Goal: Task Accomplishment & Management: Use online tool/utility

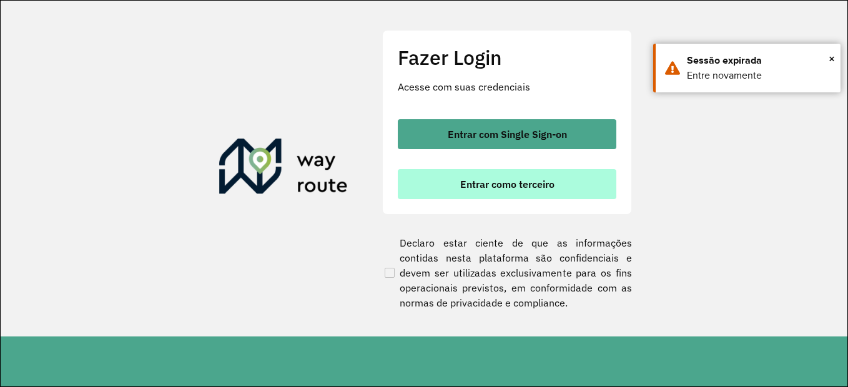
click at [521, 184] on span "Entrar como terceiro" at bounding box center [507, 184] width 94 height 10
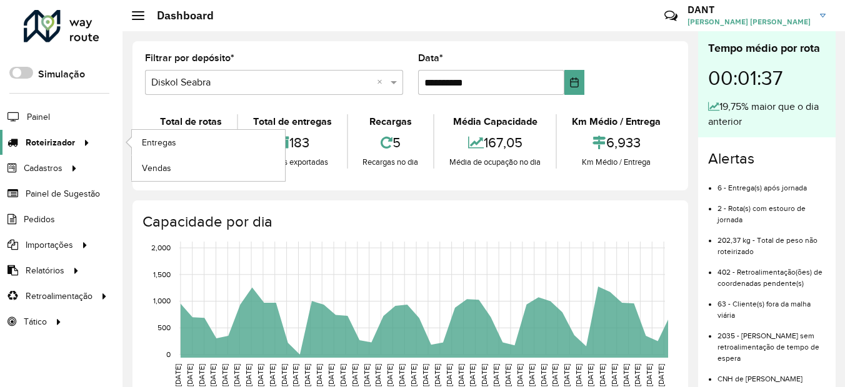
click at [73, 141] on span "Roteirizador" at bounding box center [50, 142] width 49 height 13
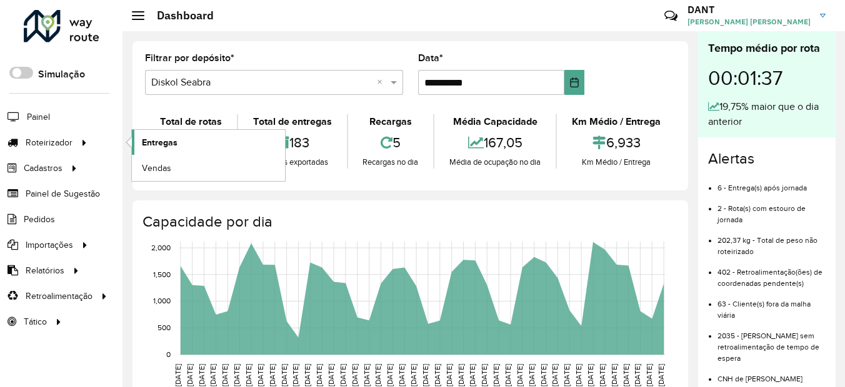
click at [194, 146] on link "Entregas" at bounding box center [208, 142] width 153 height 25
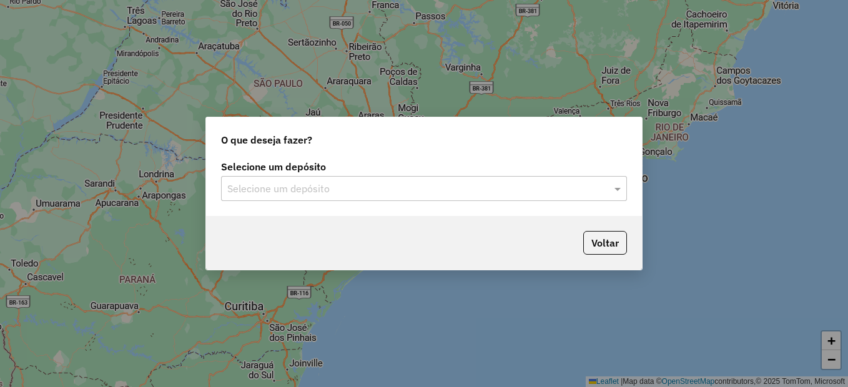
click at [253, 184] on input "text" at bounding box center [411, 189] width 369 height 15
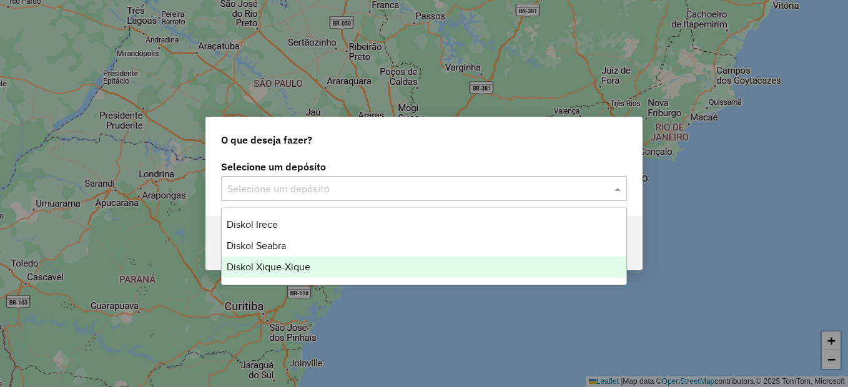
click at [290, 261] on div "Diskol Xique-Xique" at bounding box center [424, 267] width 405 height 21
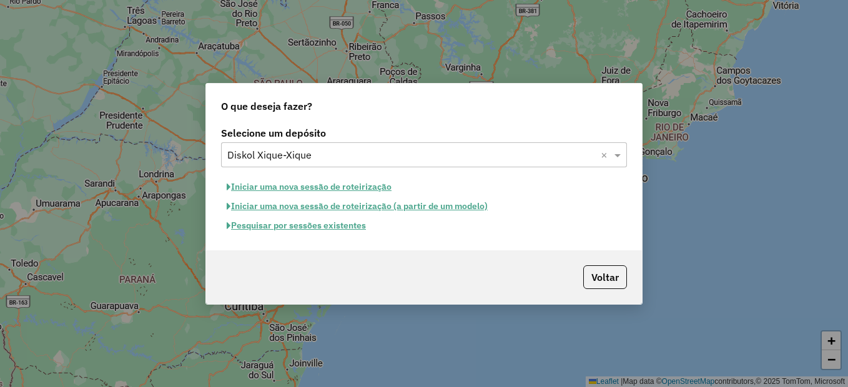
click at [320, 220] on button "Pesquisar por sessões existentes" at bounding box center [296, 225] width 151 height 19
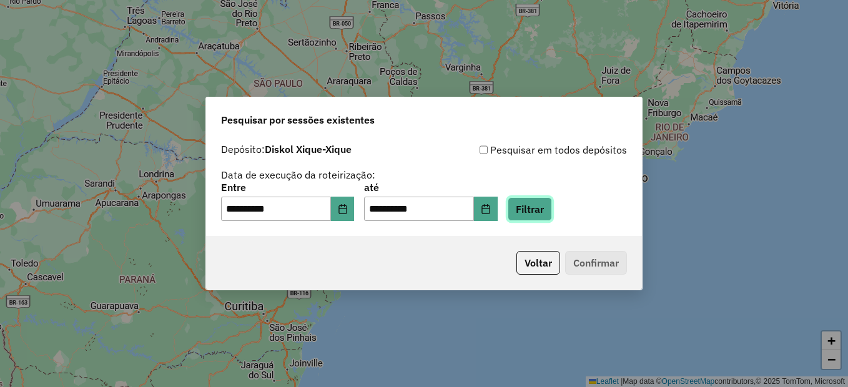
click at [552, 206] on button "Filtrar" at bounding box center [530, 209] width 44 height 24
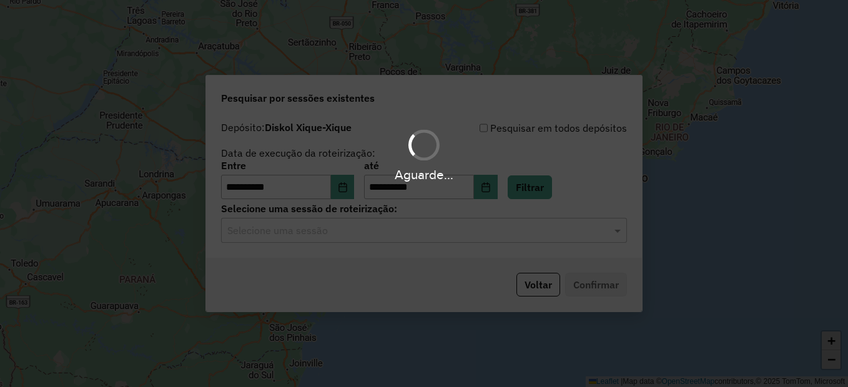
click at [397, 238] on hb-app "**********" at bounding box center [424, 193] width 848 height 387
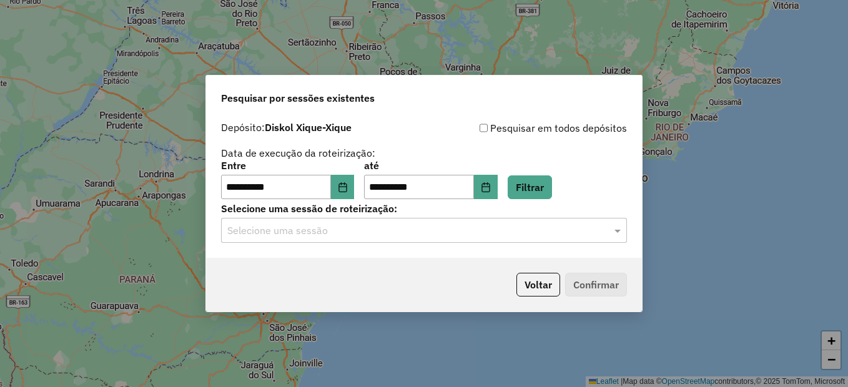
click at [395, 240] on div "Selecione uma sessão" at bounding box center [424, 230] width 406 height 25
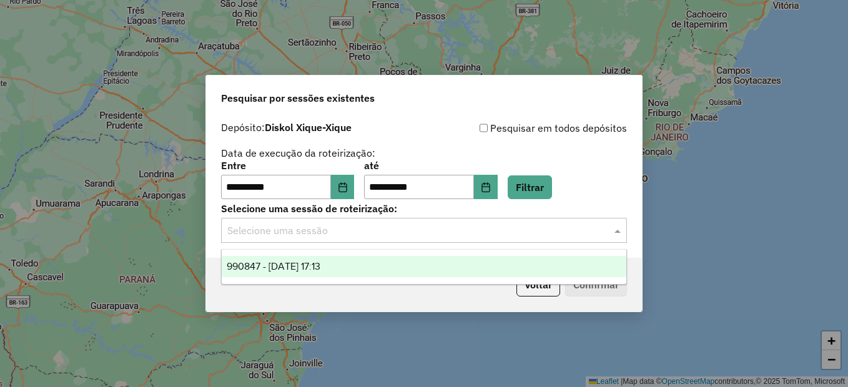
click at [386, 266] on div "990847 - 19/08/2025 17:13" at bounding box center [424, 266] width 405 height 21
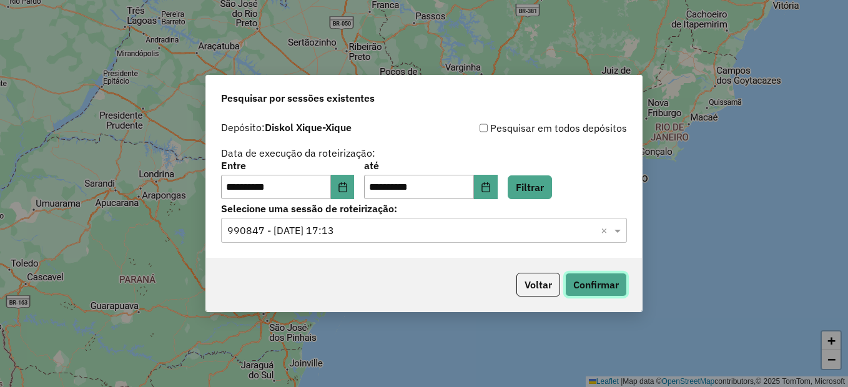
click at [619, 280] on button "Confirmar" at bounding box center [596, 285] width 62 height 24
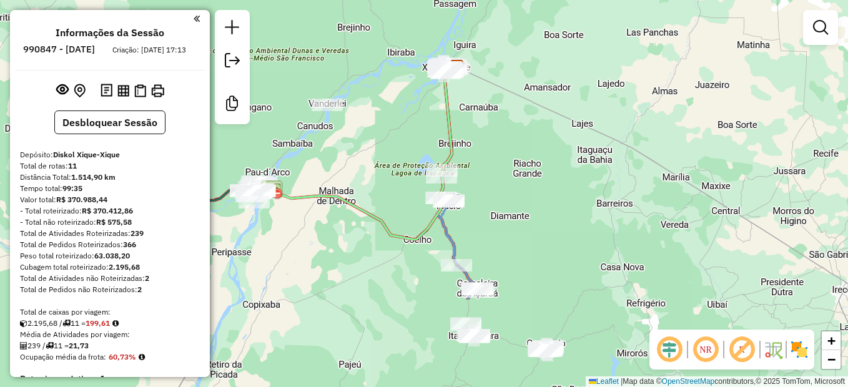
drag, startPoint x: 344, startPoint y: 306, endPoint x: 377, endPoint y: 180, distance: 130.4
click at [377, 180] on div "Janela de atendimento Grade de atendimento Capacidade Transportadoras Veículos …" at bounding box center [424, 193] width 848 height 387
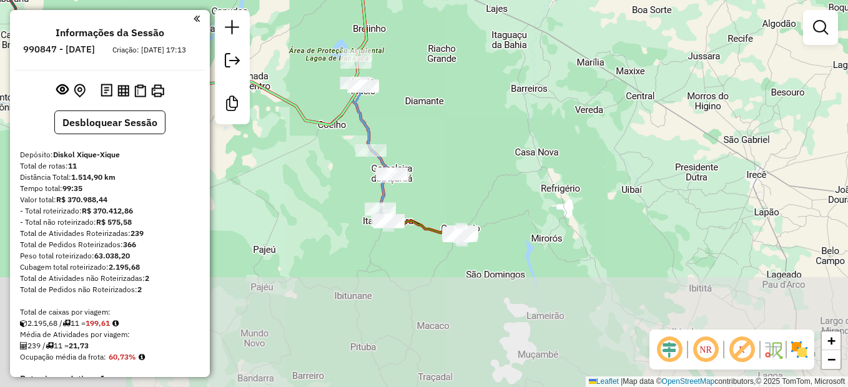
drag, startPoint x: 603, startPoint y: 285, endPoint x: 517, endPoint y: 171, distance: 143.3
click at [517, 171] on div "Janela de atendimento Grade de atendimento Capacidade Transportadoras Veículos …" at bounding box center [424, 193] width 848 height 387
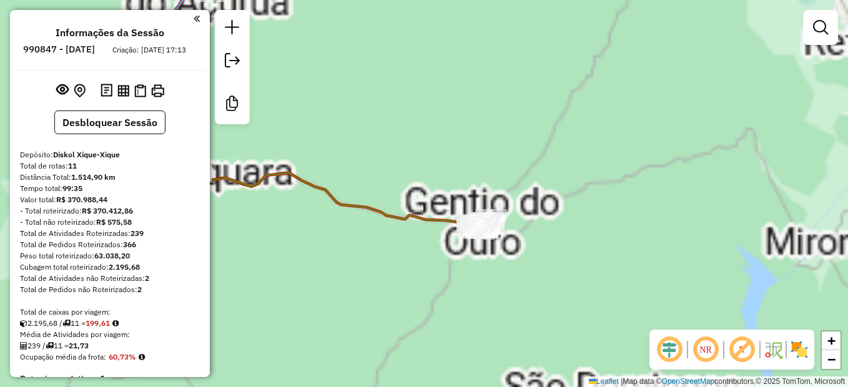
drag, startPoint x: 451, startPoint y: 277, endPoint x: 414, endPoint y: 274, distance: 37.0
click at [394, 280] on div "Janela de atendimento Grade de atendimento Capacidade Transportadoras Veículos …" at bounding box center [424, 193] width 848 height 387
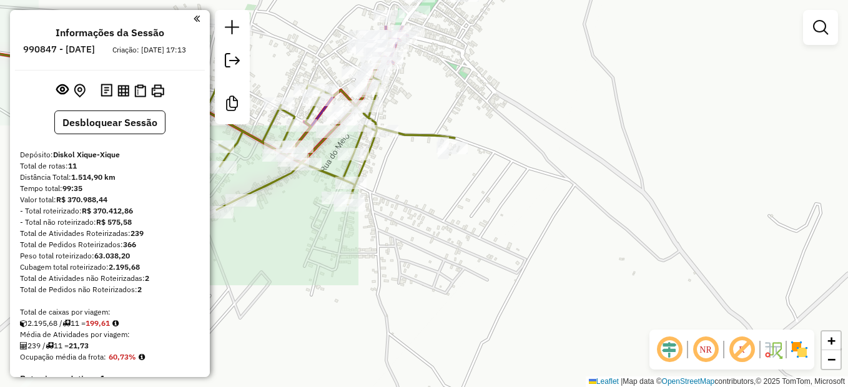
drag, startPoint x: 416, startPoint y: 165, endPoint x: 484, endPoint y: 243, distance: 103.6
click at [484, 243] on div "Janela de atendimento Grade de atendimento Capacidade Transportadoras Veículos …" at bounding box center [424, 193] width 848 height 387
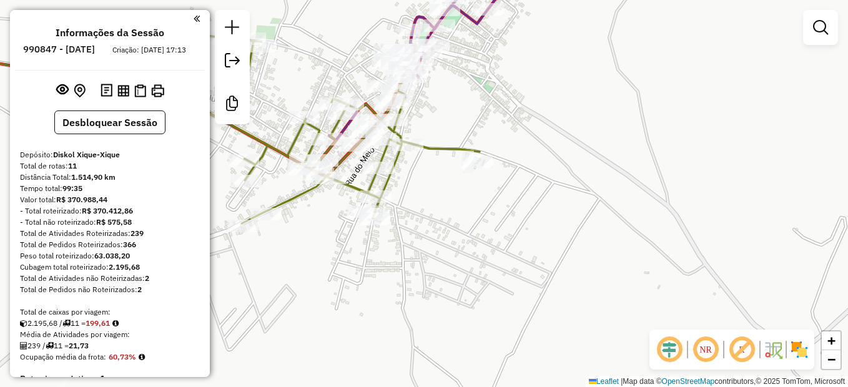
drag, startPoint x: 404, startPoint y: 192, endPoint x: 436, endPoint y: 221, distance: 43.3
click at [436, 221] on div "Janela de atendimento Grade de atendimento Capacidade Transportadoras Veículos …" at bounding box center [424, 193] width 848 height 387
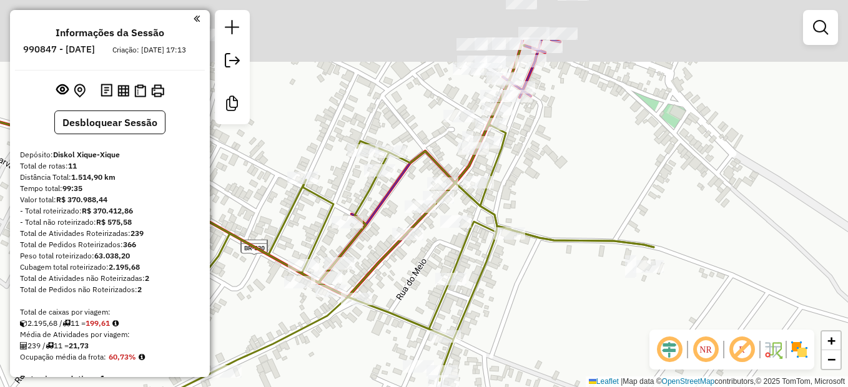
drag, startPoint x: 402, startPoint y: 270, endPoint x: 416, endPoint y: 305, distance: 37.2
click at [416, 305] on div "Janela de atendimento Grade de atendimento Capacidade Transportadoras Veículos …" at bounding box center [424, 193] width 848 height 387
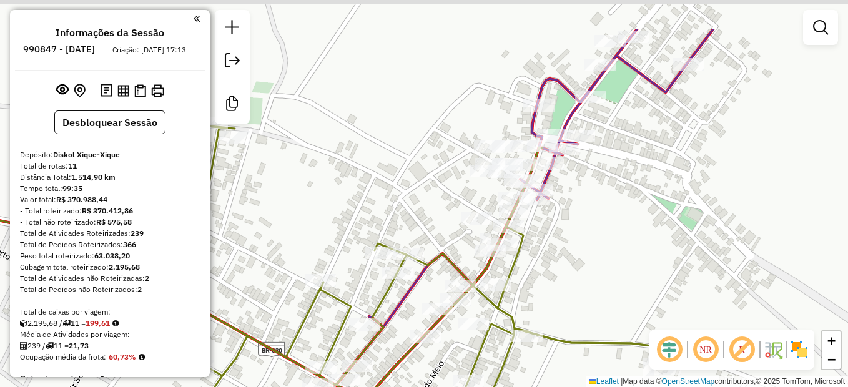
drag, startPoint x: 351, startPoint y: 224, endPoint x: 354, endPoint y: 292, distance: 68.2
click at [354, 292] on div "Janela de atendimento Grade de atendimento Capacidade Transportadoras Veículos …" at bounding box center [424, 193] width 848 height 387
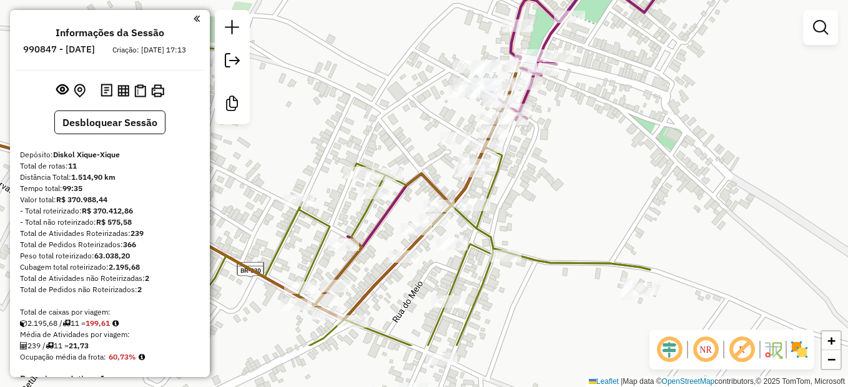
drag, startPoint x: 389, startPoint y: 225, endPoint x: 368, endPoint y: 146, distance: 82.7
click at [368, 146] on div "Janela de atendimento Grade de atendimento Capacidade Transportadoras Veículos …" at bounding box center [424, 193] width 848 height 387
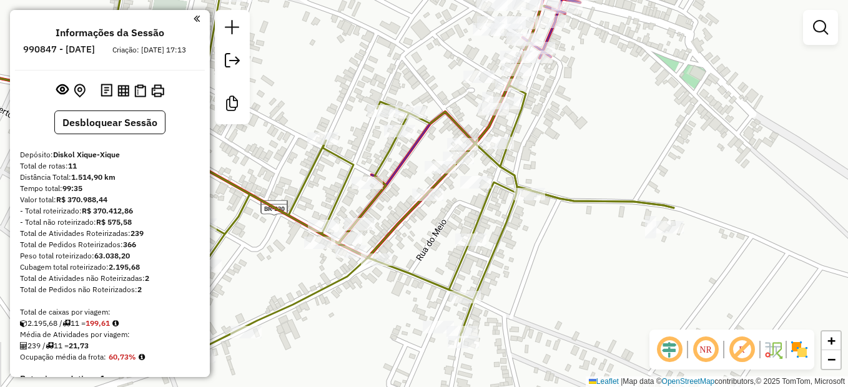
drag, startPoint x: 404, startPoint y: 130, endPoint x: 428, endPoint y: 68, distance: 66.2
click at [428, 68] on div "Janela de atendimento Grade de atendimento Capacidade Transportadoras Veículos …" at bounding box center [424, 193] width 848 height 387
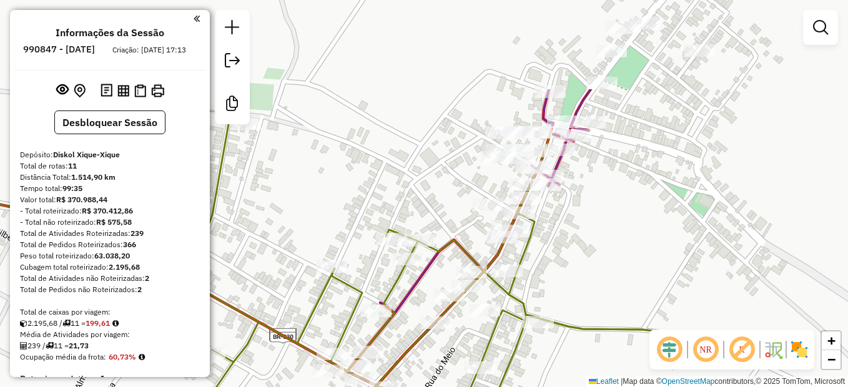
drag, startPoint x: 517, startPoint y: 126, endPoint x: 525, endPoint y: 254, distance: 128.9
click at [526, 254] on icon at bounding box center [396, 291] width 574 height 376
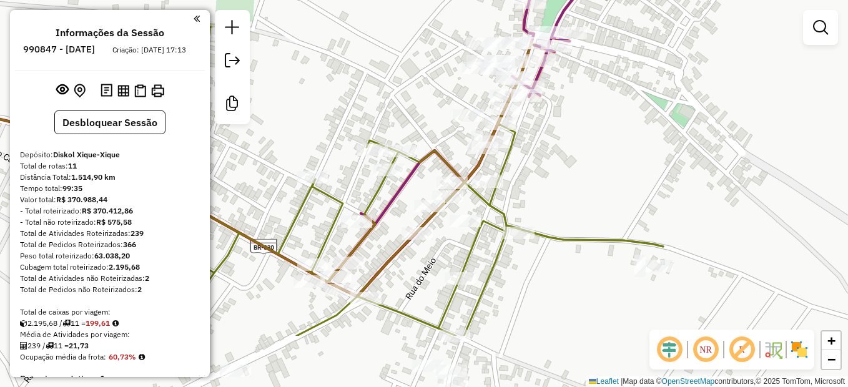
drag, startPoint x: 395, startPoint y: 201, endPoint x: 375, endPoint y: 111, distance: 92.0
click at [375, 111] on div "Janela de atendimento Grade de atendimento Capacidade Transportadoras Veículos …" at bounding box center [424, 193] width 848 height 387
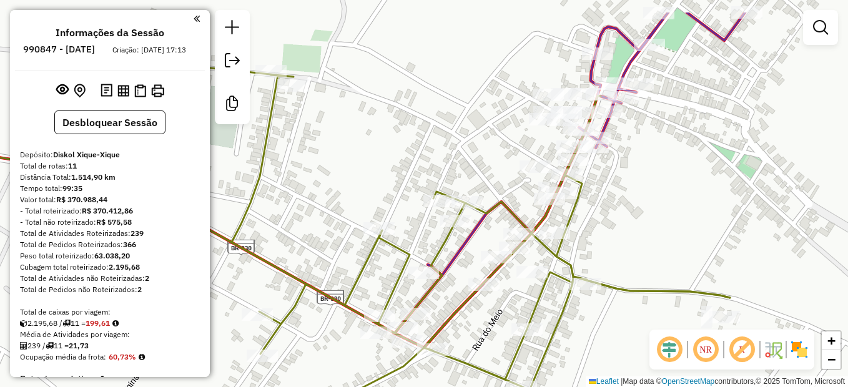
drag, startPoint x: 553, startPoint y: 196, endPoint x: 615, endPoint y: 247, distance: 79.8
click at [620, 247] on div "Janela de atendimento Grade de atendimento Capacidade Transportadoras Veículos …" at bounding box center [424, 193] width 848 height 387
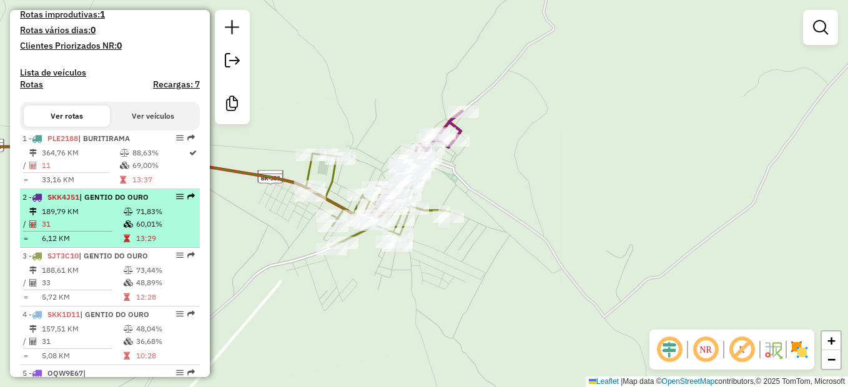
scroll to position [375, 0]
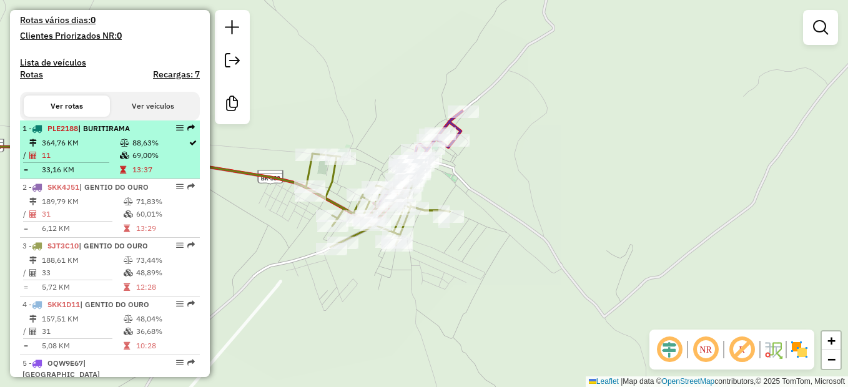
click at [96, 162] on td "11" at bounding box center [80, 155] width 78 height 12
select select "**********"
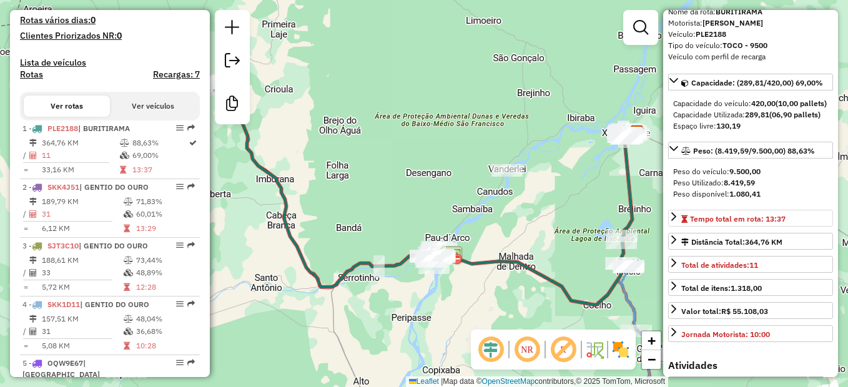
scroll to position [125, 0]
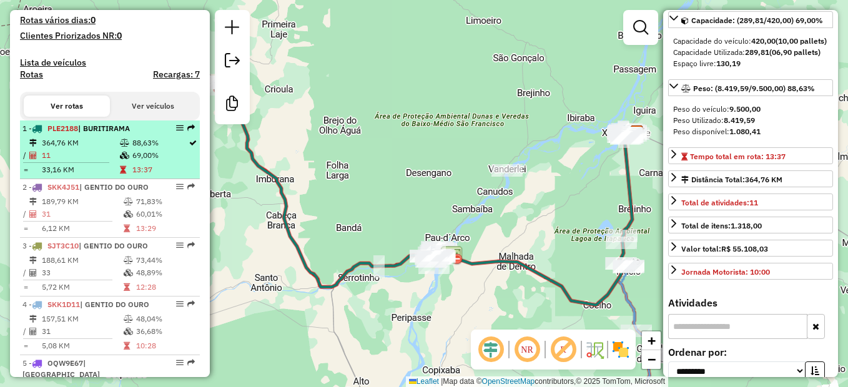
click at [52, 162] on td "11" at bounding box center [80, 155] width 78 height 12
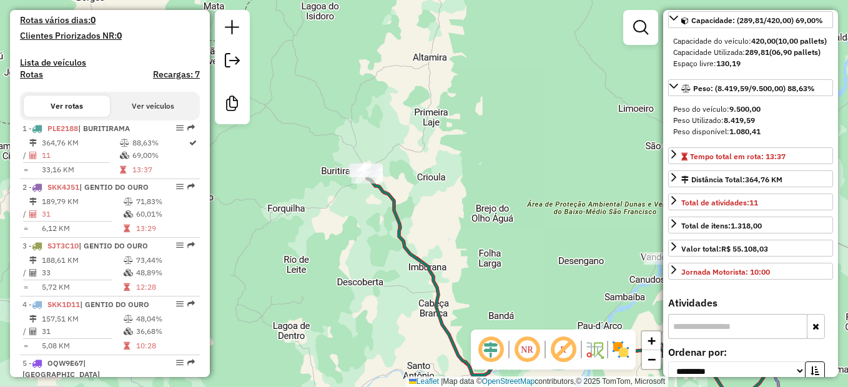
drag, startPoint x: 360, startPoint y: 161, endPoint x: 513, endPoint y: 249, distance: 176.0
click at [513, 249] on div "Janela de atendimento Grade de atendimento Capacidade Transportadoras Veículos …" at bounding box center [424, 193] width 848 height 387
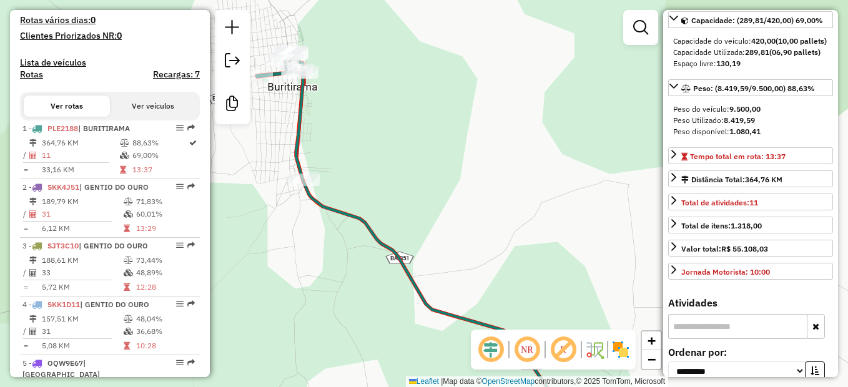
drag, startPoint x: 311, startPoint y: 132, endPoint x: 322, endPoint y: 89, distance: 43.8
click at [324, 91] on div "Janela de atendimento Grade de atendimento Capacidade Transportadoras Veículos …" at bounding box center [424, 193] width 848 height 387
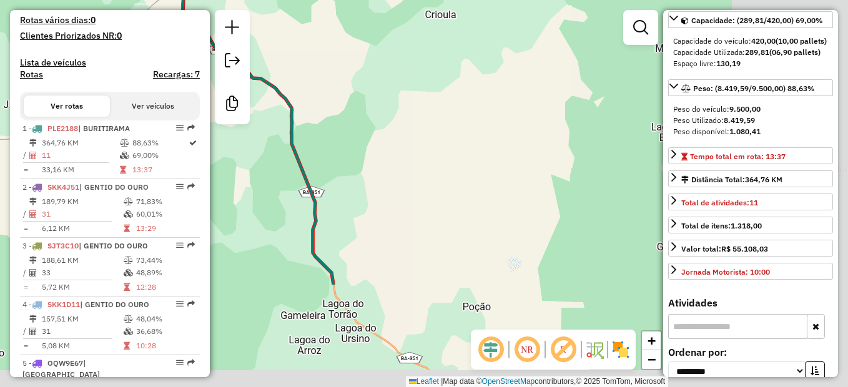
drag, startPoint x: 598, startPoint y: 239, endPoint x: 322, endPoint y: 97, distance: 310.1
click at [322, 97] on div "Janela de atendimento Grade de atendimento Capacidade Transportadoras Veículos …" at bounding box center [424, 193] width 848 height 387
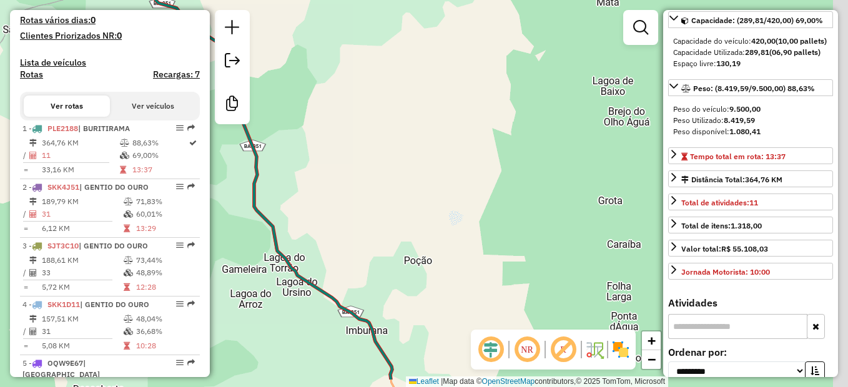
drag, startPoint x: 487, startPoint y: 212, endPoint x: 410, endPoint y: 117, distance: 121.7
click at [414, 122] on div "Janela de atendimento Grade de atendimento Capacidade Transportadoras Veículos …" at bounding box center [424, 193] width 848 height 387
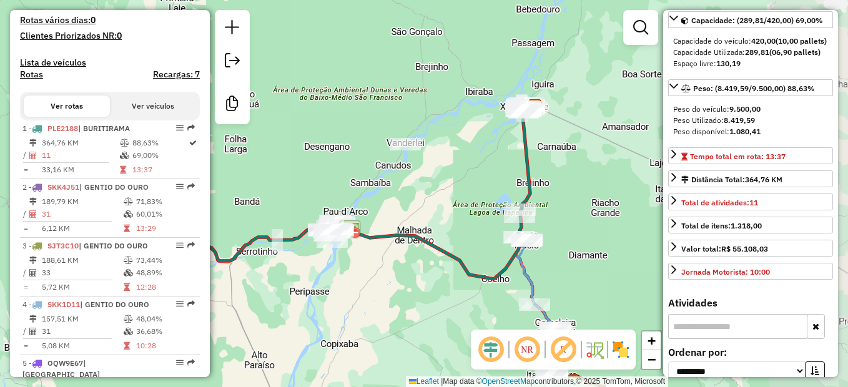
drag, startPoint x: 507, startPoint y: 275, endPoint x: 282, endPoint y: 222, distance: 230.6
click at [282, 222] on icon at bounding box center [323, 168] width 422 height 222
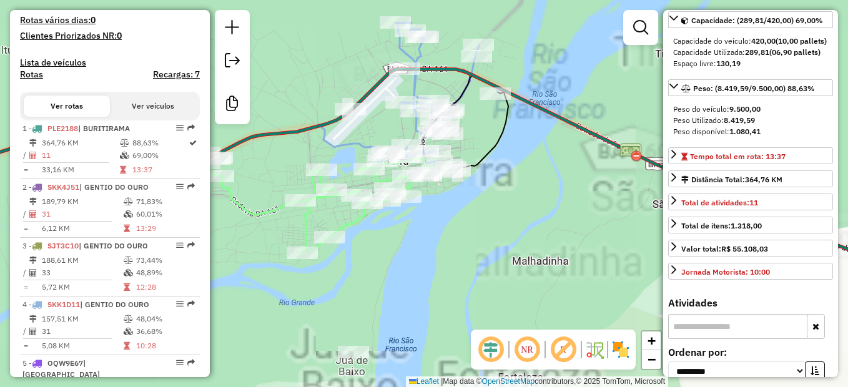
drag, startPoint x: 475, startPoint y: 226, endPoint x: 446, endPoint y: 278, distance: 59.6
click at [446, 278] on div "Rota 1 - Placa PLE2188 76041 - UELITON FERREIRA Janela de atendimento Grade de …" at bounding box center [424, 193] width 848 height 387
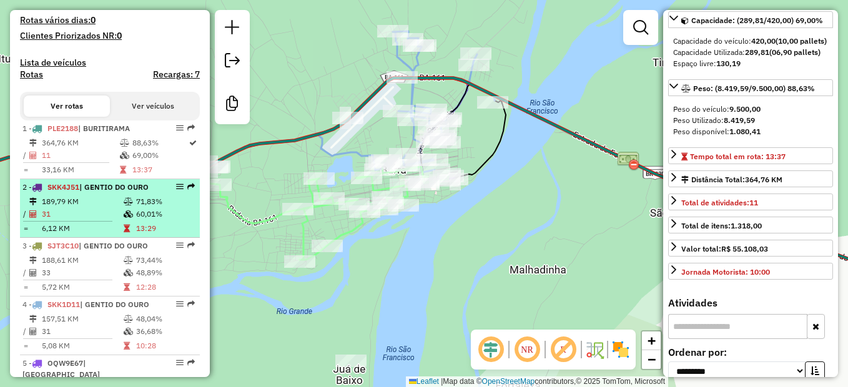
click at [89, 220] on td "31" at bounding box center [82, 214] width 82 height 12
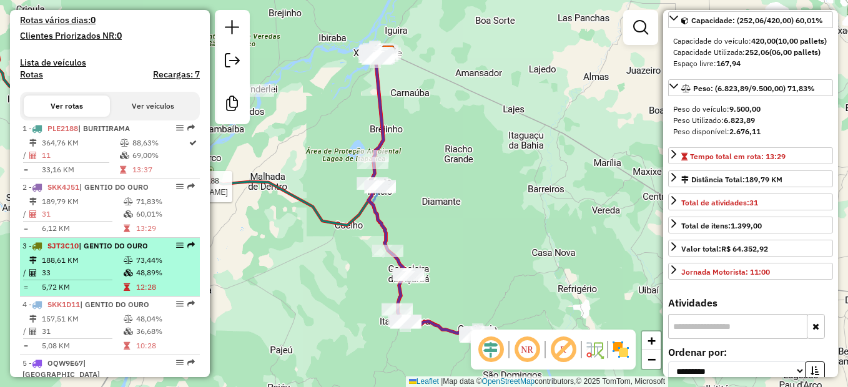
click at [89, 264] on li "3 - SJT3C10 | GENTIO DO OURO 188,61 KM 73,44% / 33 48,89% = 5,72 KM 12:28" at bounding box center [110, 267] width 180 height 59
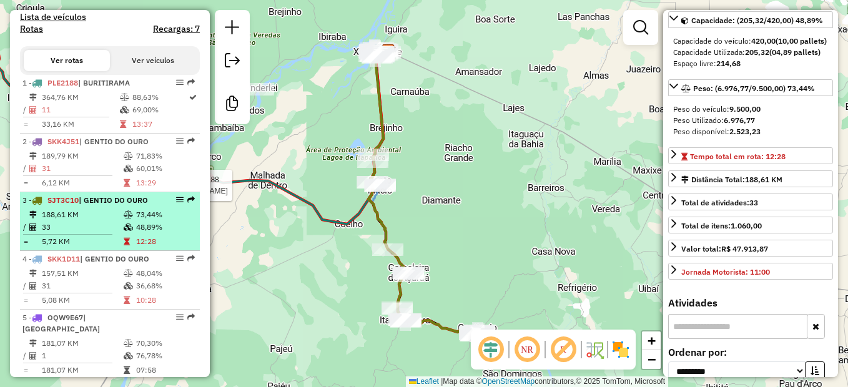
scroll to position [437, 0]
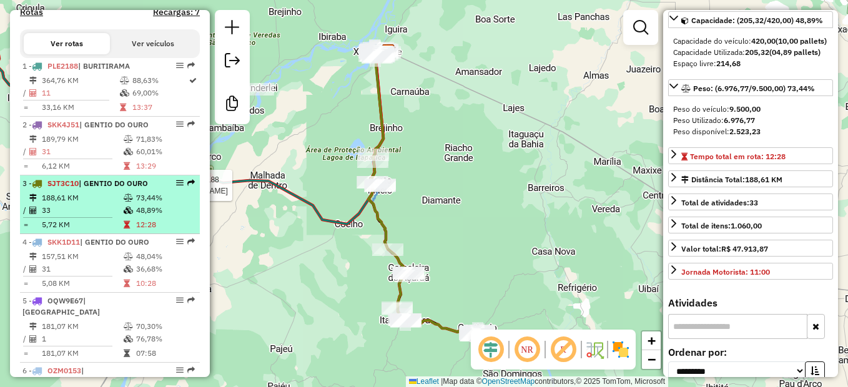
click at [89, 248] on div "4 - SKK1D11 | GENTIO DO OURO" at bounding box center [88, 242] width 132 height 11
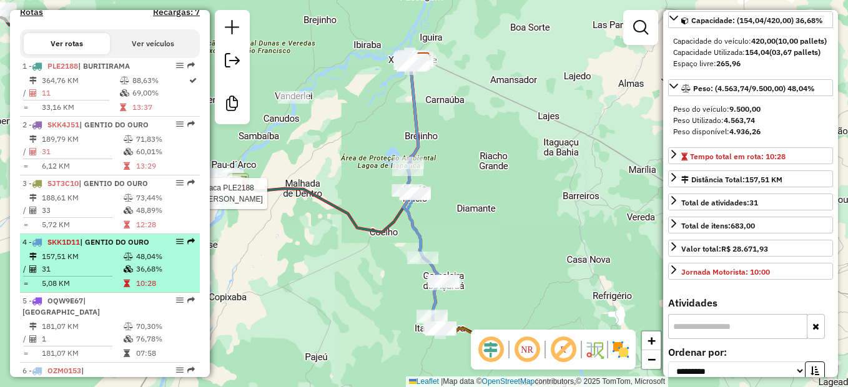
scroll to position [500, 0]
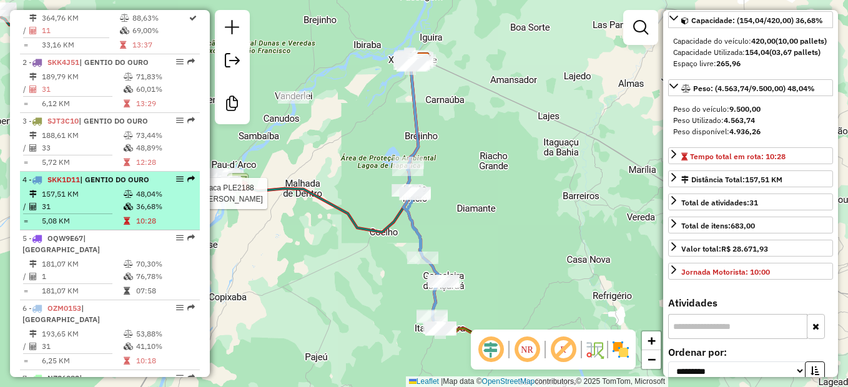
click at [114, 270] on td "181,07 KM" at bounding box center [82, 264] width 82 height 12
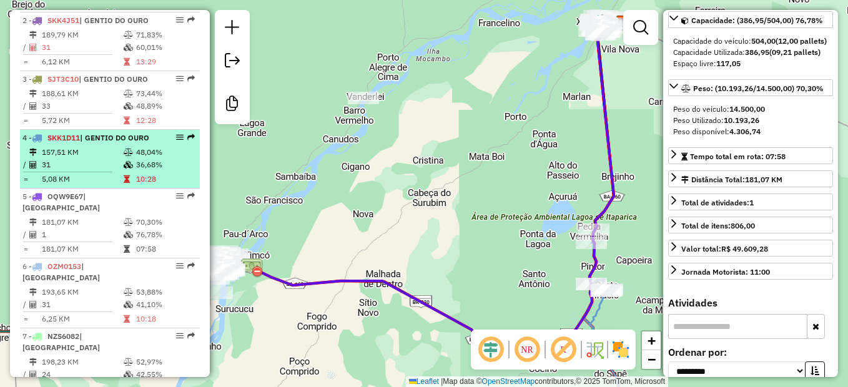
scroll to position [562, 0]
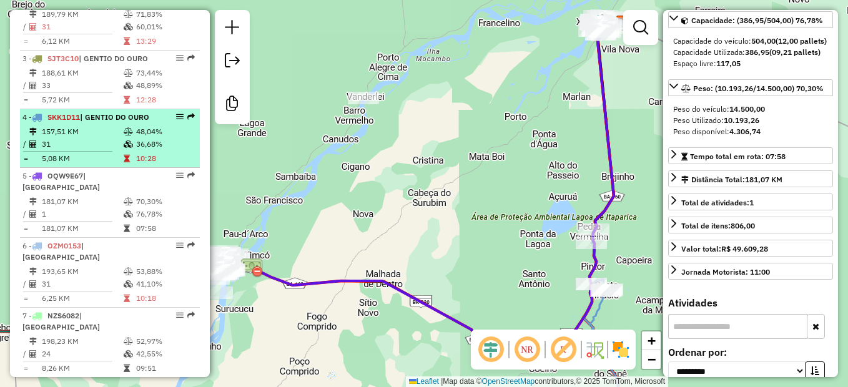
click at [114, 278] on td "193,65 KM" at bounding box center [82, 271] width 82 height 12
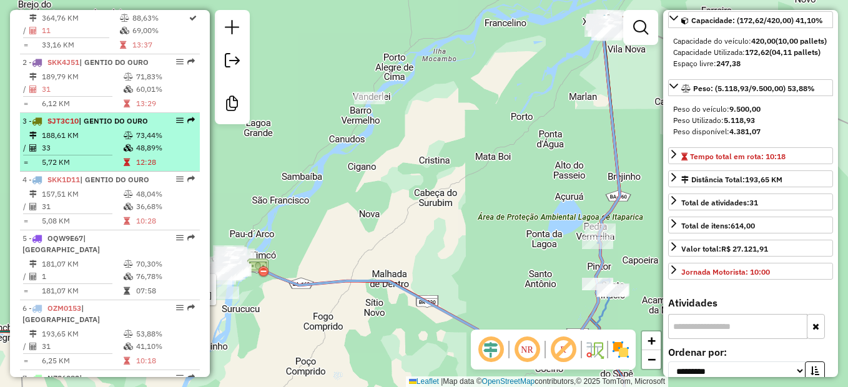
scroll to position [437, 0]
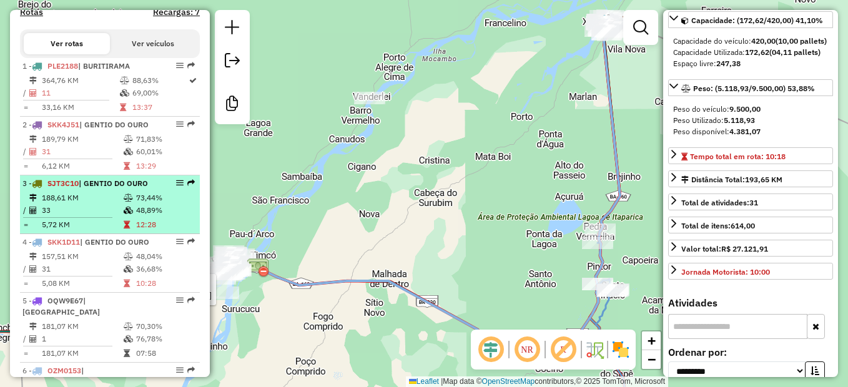
click at [104, 114] on td "33,16 KM" at bounding box center [80, 107] width 78 height 12
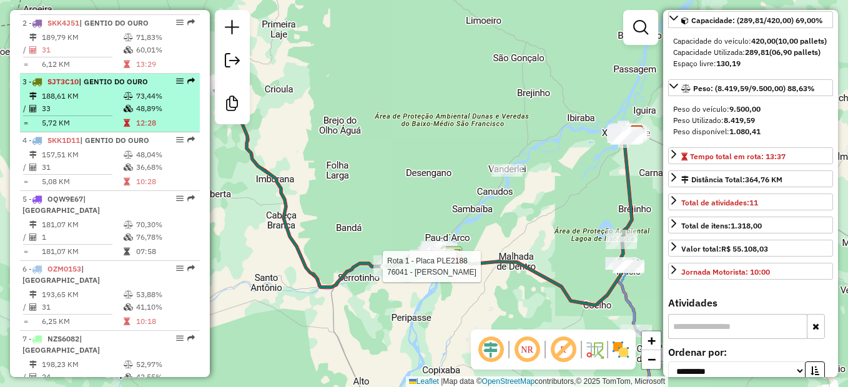
scroll to position [562, 0]
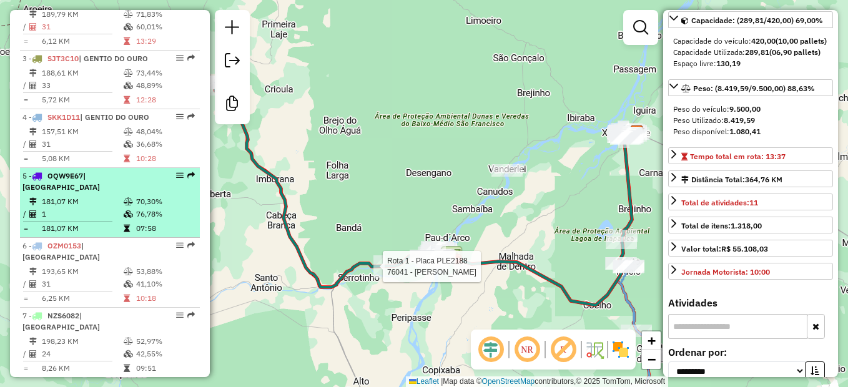
click at [96, 193] on div "5 - OQW9E67 | BARRA DO RIO GRANDE" at bounding box center [88, 182] width 132 height 22
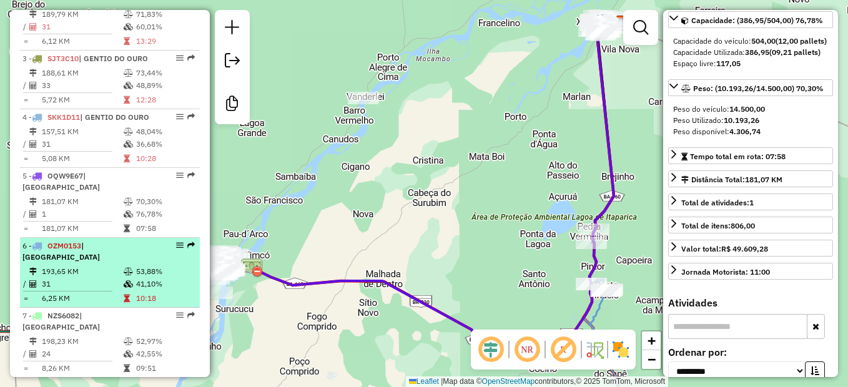
click at [92, 287] on li "6 - OZM0153 | BARRA DO RIO GRANDE 193,65 KM 53,88% / 31 41,10% = 6,25 KM 10:18" at bounding box center [110, 273] width 180 height 70
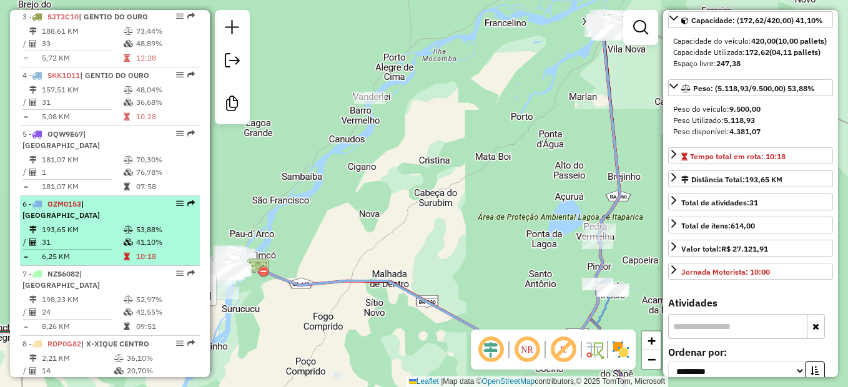
scroll to position [625, 0]
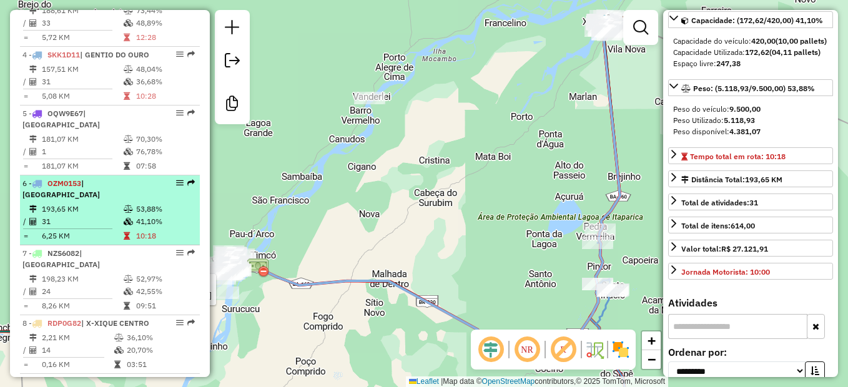
click at [92, 270] on div "7 - NZS6082 | BARRA DO RIO GRANDE" at bounding box center [88, 259] width 132 height 22
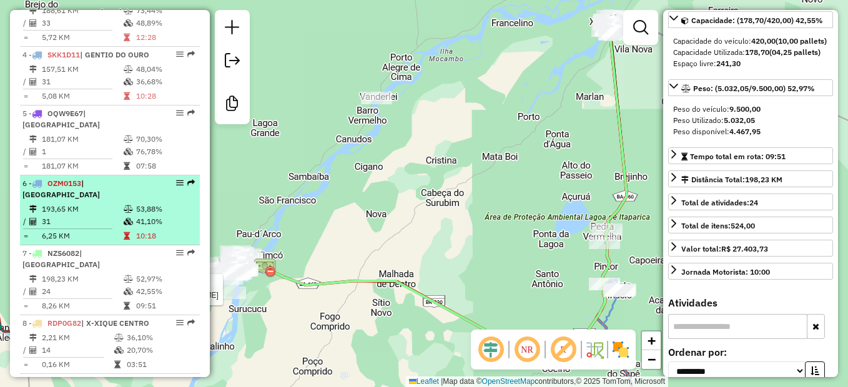
click at [103, 215] on td "193,65 KM" at bounding box center [82, 209] width 82 height 12
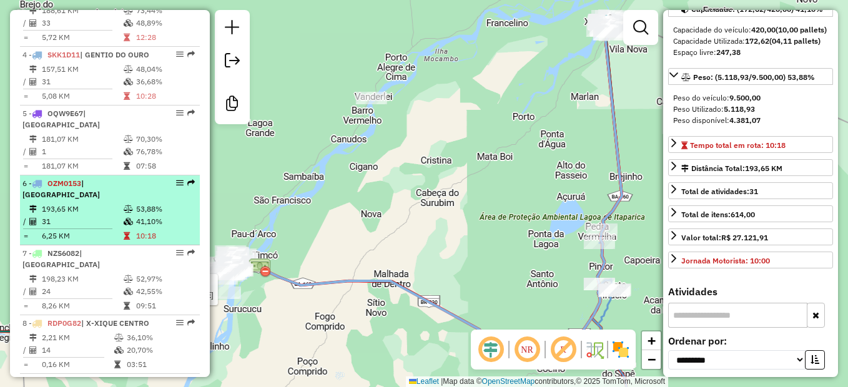
scroll to position [114, 0]
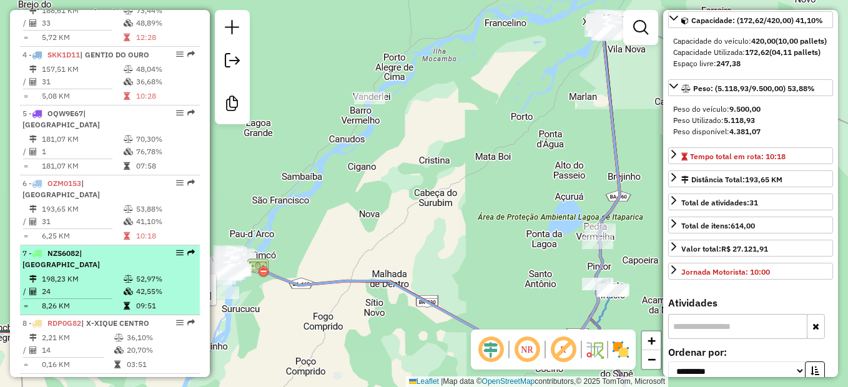
click at [94, 298] on td "24" at bounding box center [82, 291] width 82 height 12
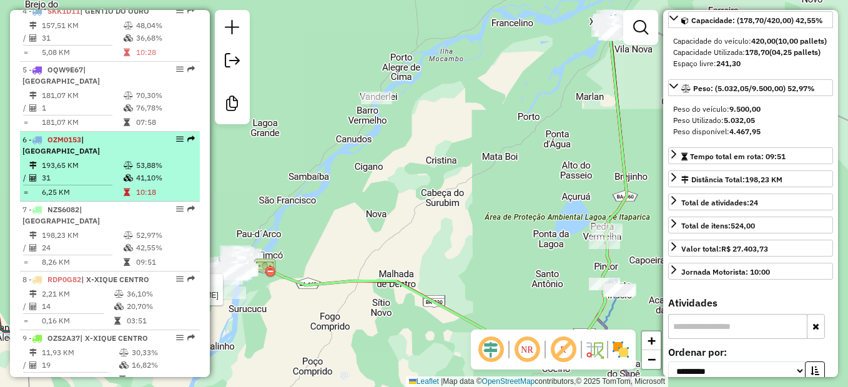
scroll to position [687, 0]
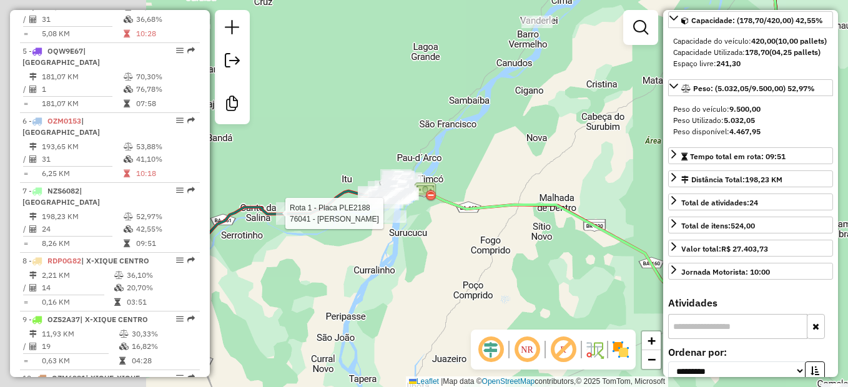
drag, startPoint x: 308, startPoint y: 222, endPoint x: 467, endPoint y: 146, distance: 176.3
click at [474, 141] on div "Rota 1 - Placa PLE2188 76041 - UELITON FERREIRA Janela de atendimento Grade de …" at bounding box center [424, 193] width 848 height 387
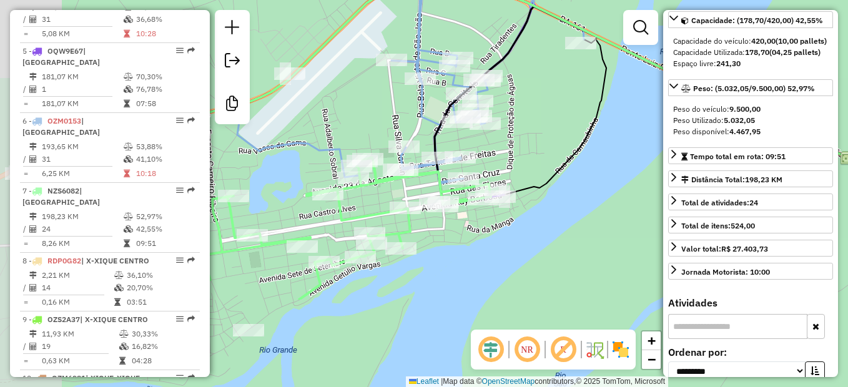
drag, startPoint x: 375, startPoint y: 237, endPoint x: 517, endPoint y: 115, distance: 186.9
click at [517, 115] on div "Rota 1 - Placa PLE2188 76041 - UELITON FERREIRA Janela de atendimento Grade de …" at bounding box center [424, 193] width 848 height 387
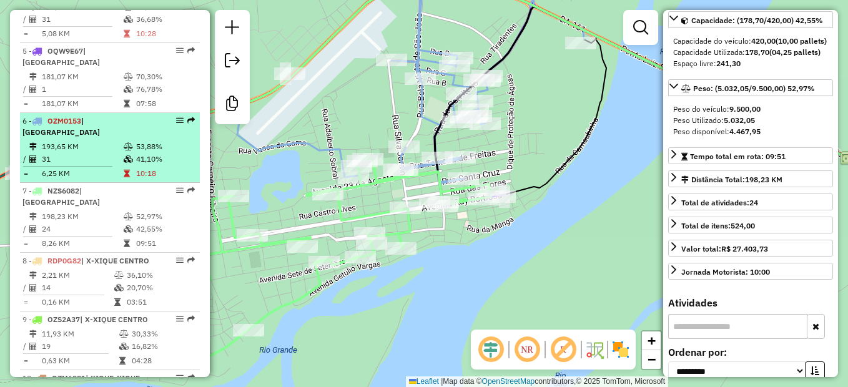
click at [82, 166] on td "31" at bounding box center [82, 159] width 82 height 12
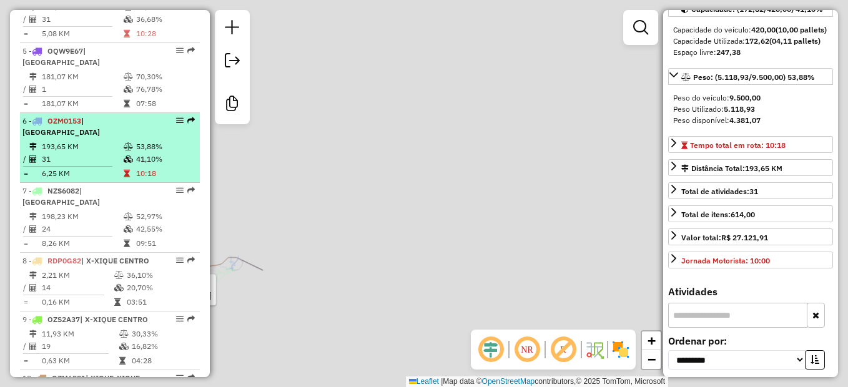
scroll to position [114, 0]
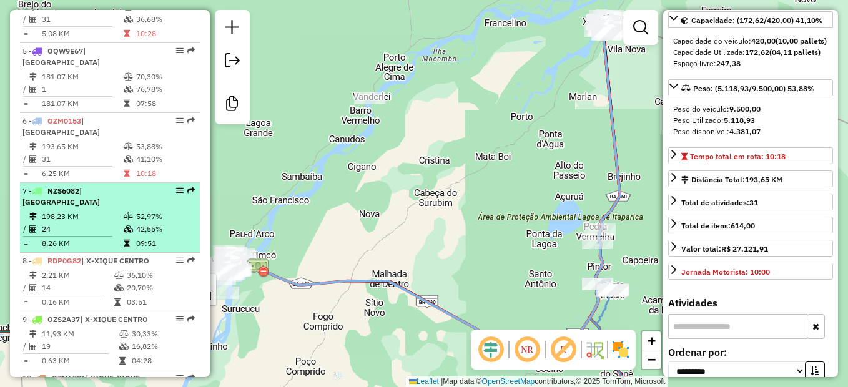
click at [82, 235] on td "24" at bounding box center [82, 229] width 82 height 12
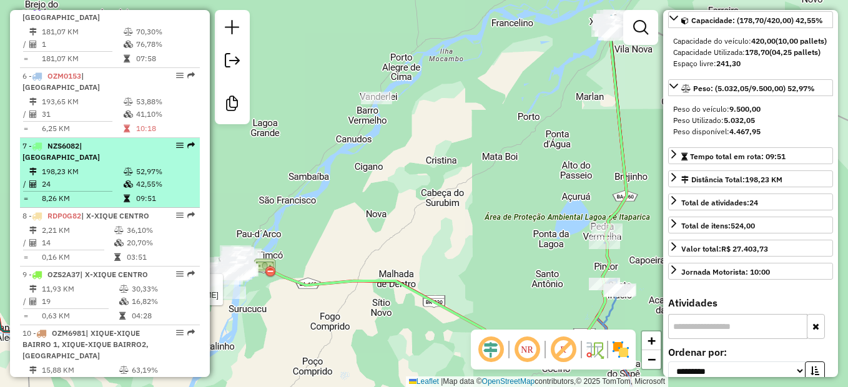
scroll to position [750, 0]
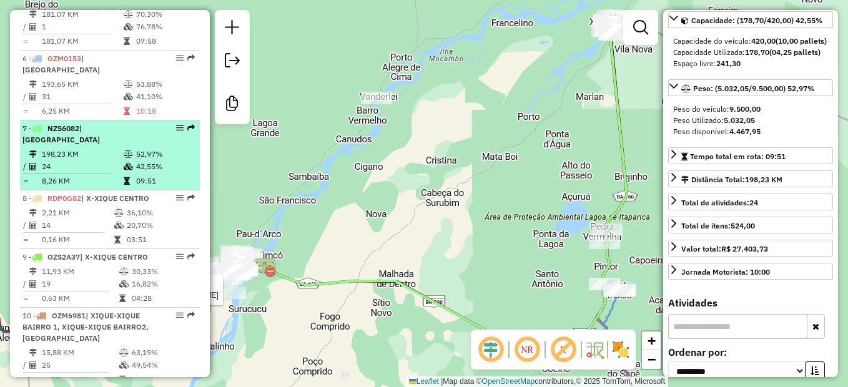
click at [82, 232] on td "14" at bounding box center [77, 225] width 72 height 12
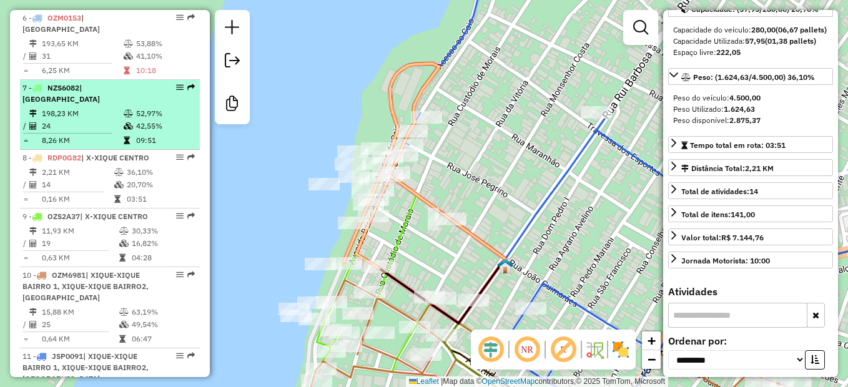
scroll to position [812, 0]
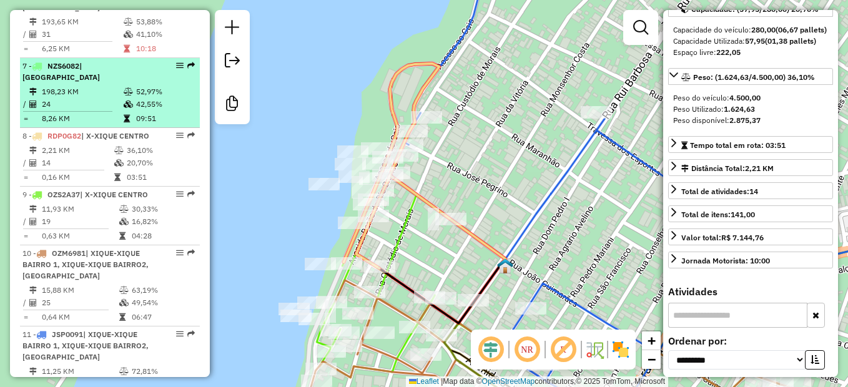
click at [82, 228] on td "19" at bounding box center [79, 221] width 77 height 12
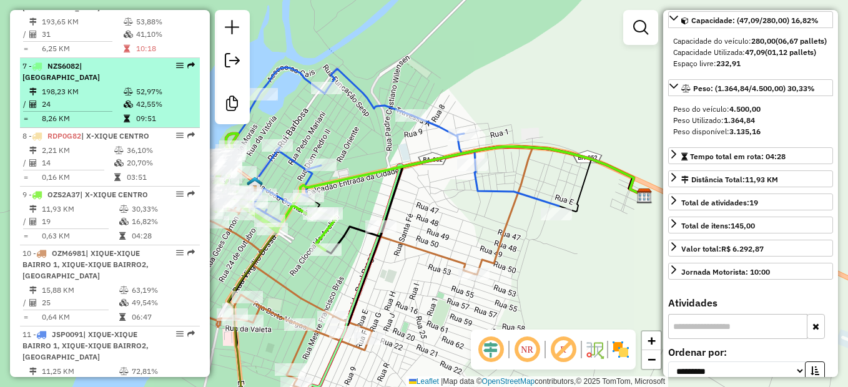
scroll to position [874, 0]
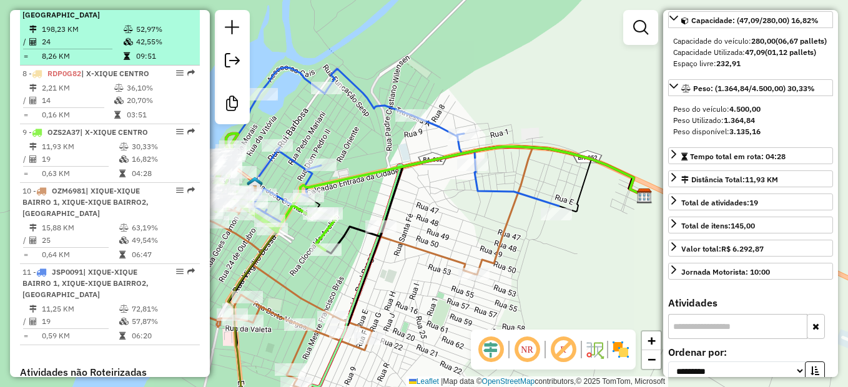
click at [82, 234] on td "15,88 KM" at bounding box center [79, 228] width 77 height 12
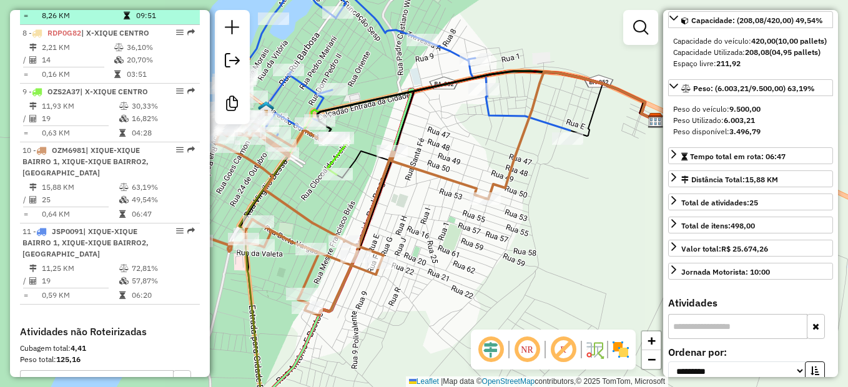
scroll to position [937, 0]
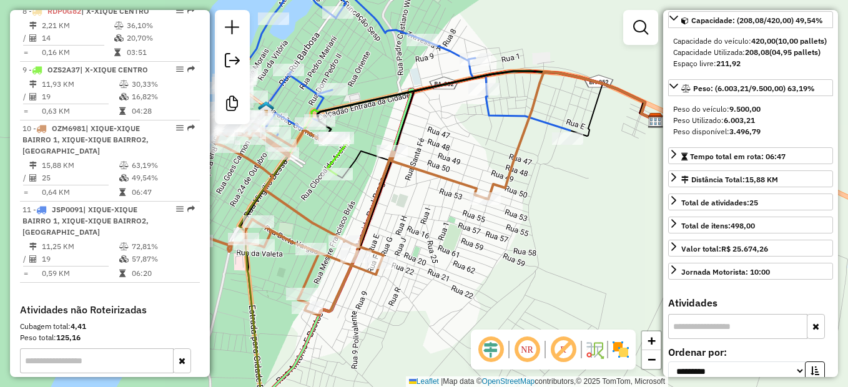
click at [82, 237] on span "| XIQUE-XIQUE BAIRRO 1, XIQUE-XIQUE BAIRRO2, [GEOGRAPHIC_DATA]" at bounding box center [85, 221] width 126 height 32
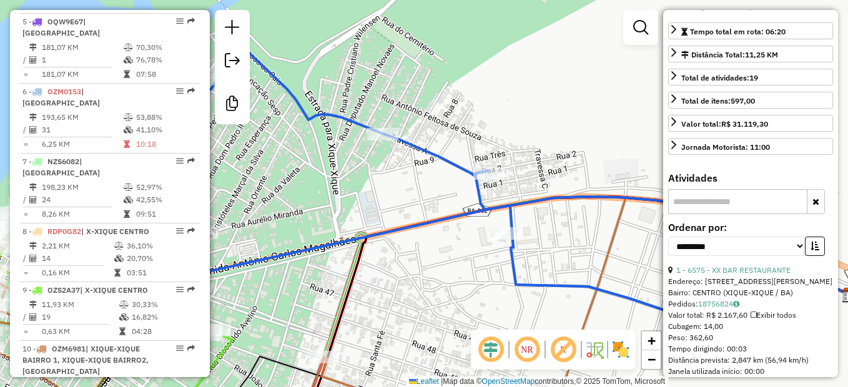
scroll to position [687, 0]
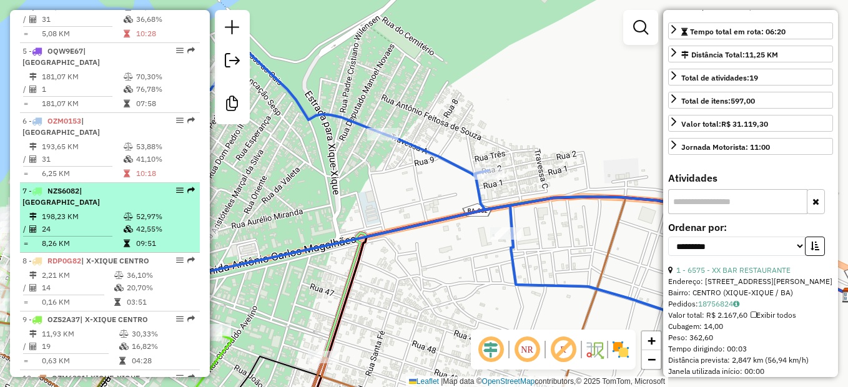
click at [94, 235] on td "24" at bounding box center [82, 229] width 82 height 12
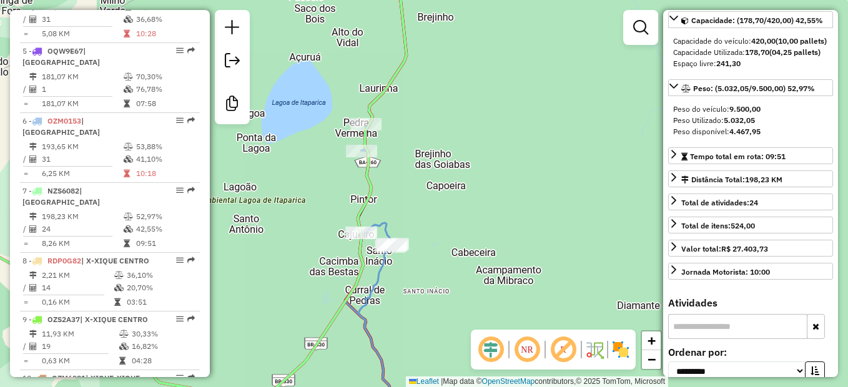
scroll to position [62, 0]
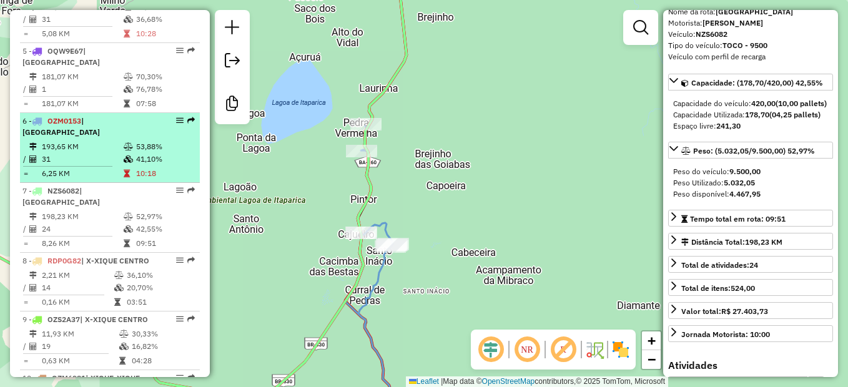
click at [112, 153] on td "193,65 KM" at bounding box center [82, 147] width 82 height 12
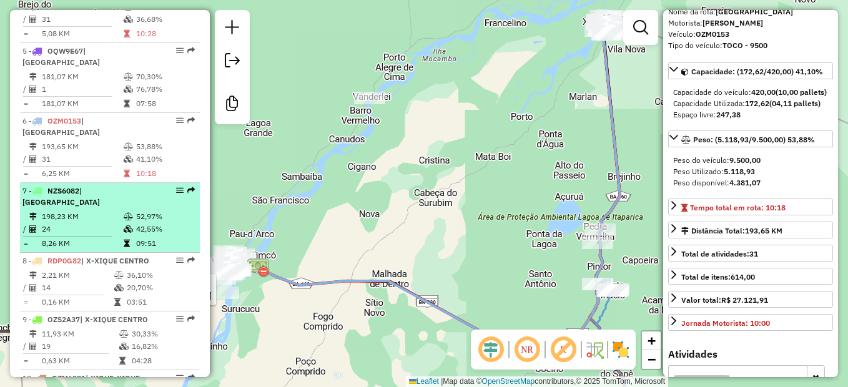
click at [76, 232] on li "7 - NZS6082 | BARRA DO RIO GRANDE 198,23 KM 52,97% / 24 42,55% = 8,26 KM 09:51" at bounding box center [110, 218] width 180 height 70
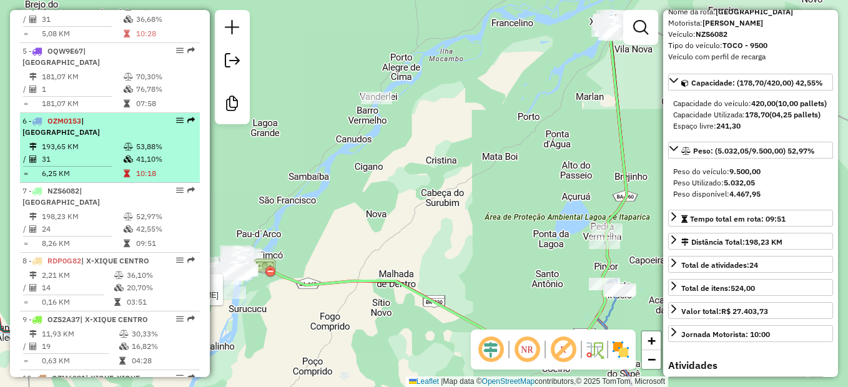
click at [86, 153] on td "193,65 KM" at bounding box center [82, 147] width 82 height 12
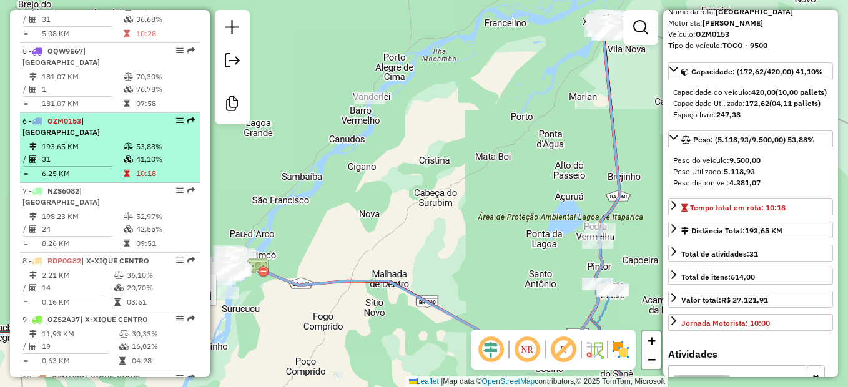
click at [85, 180] on td "6,25 KM" at bounding box center [82, 173] width 82 height 12
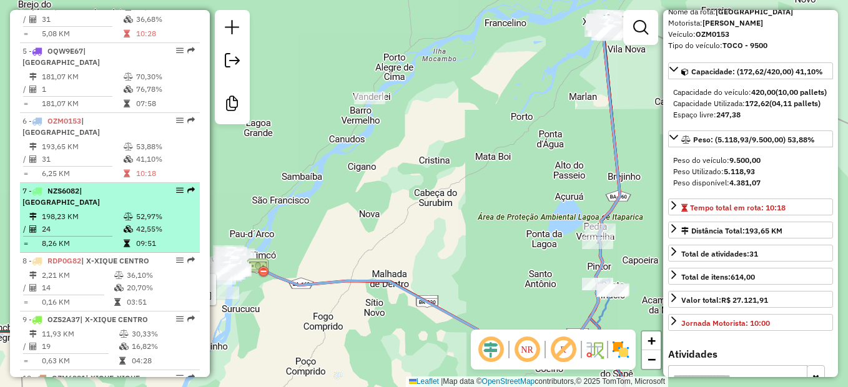
click at [79, 196] on span "NZS6082" at bounding box center [63, 190] width 32 height 9
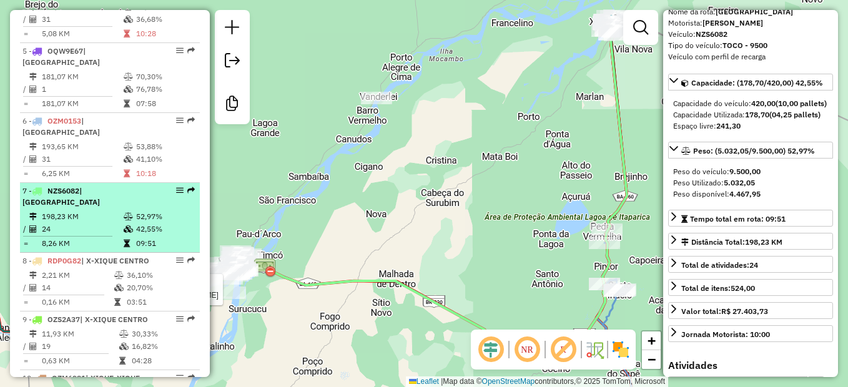
scroll to position [750, 0]
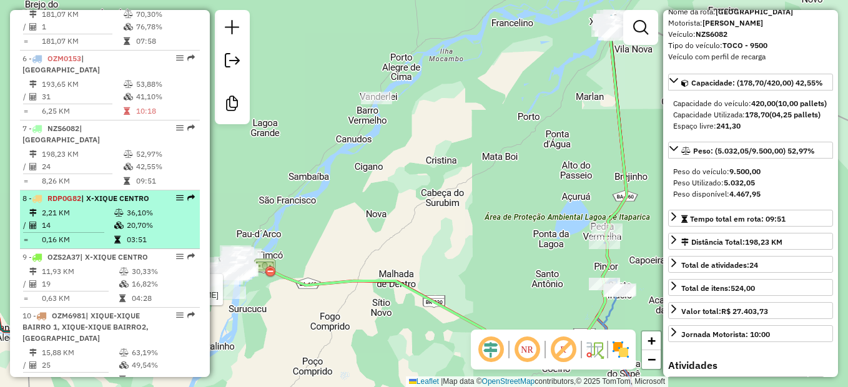
click at [78, 219] on td "2,21 KM" at bounding box center [77, 213] width 72 height 12
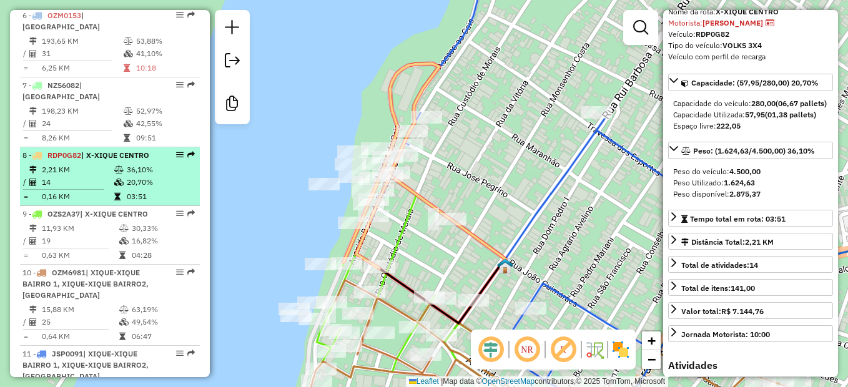
scroll to position [812, 0]
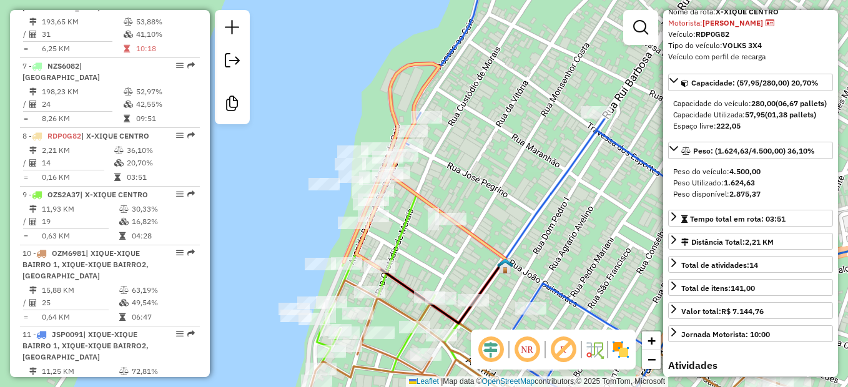
click at [364, 235] on icon at bounding box center [392, 166] width 96 height 205
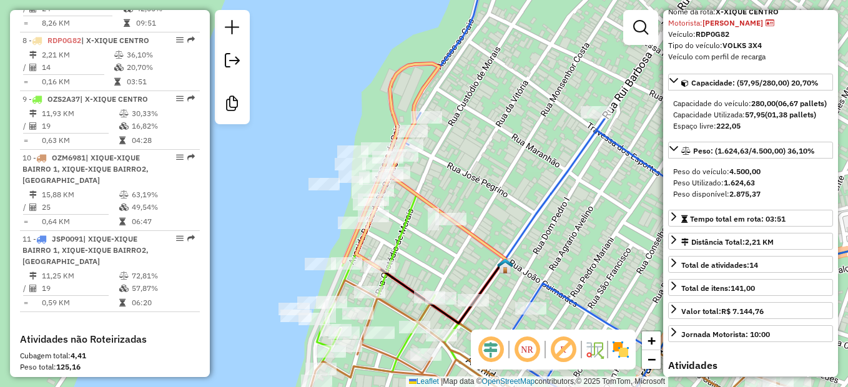
click at [364, 235] on icon at bounding box center [392, 166] width 96 height 205
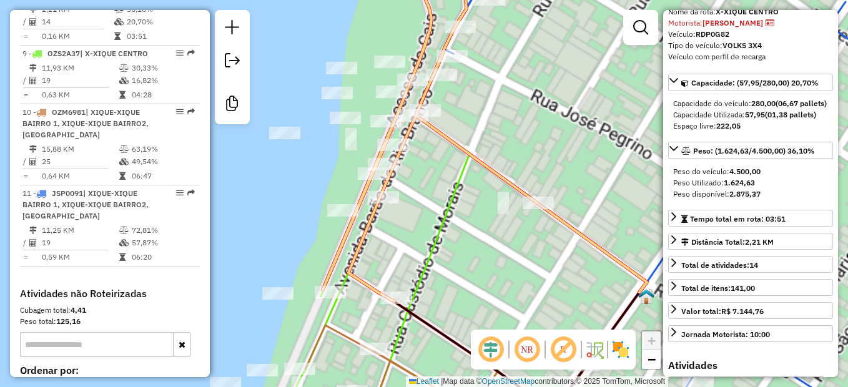
scroll to position [953, 0]
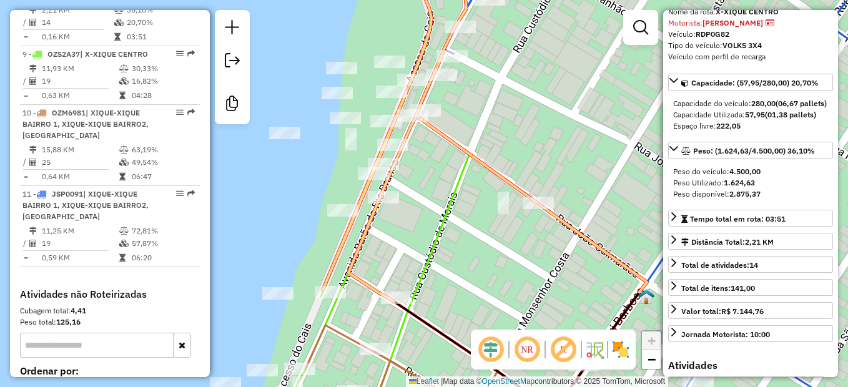
click at [362, 242] on icon at bounding box center [397, 131] width 149 height 340
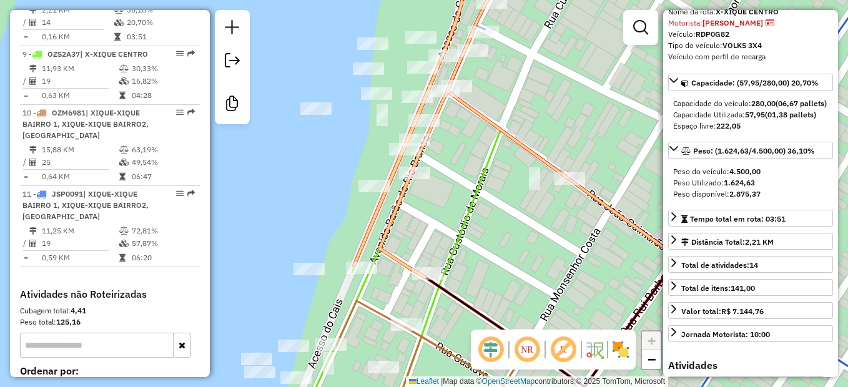
click at [386, 249] on icon at bounding box center [426, 119] width 144 height 316
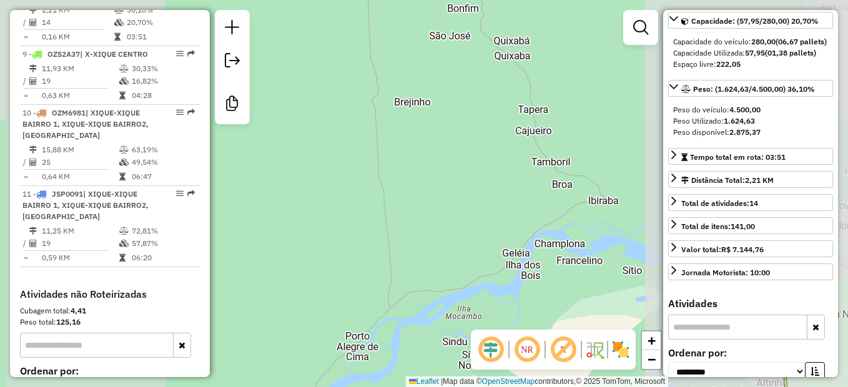
scroll to position [187, 0]
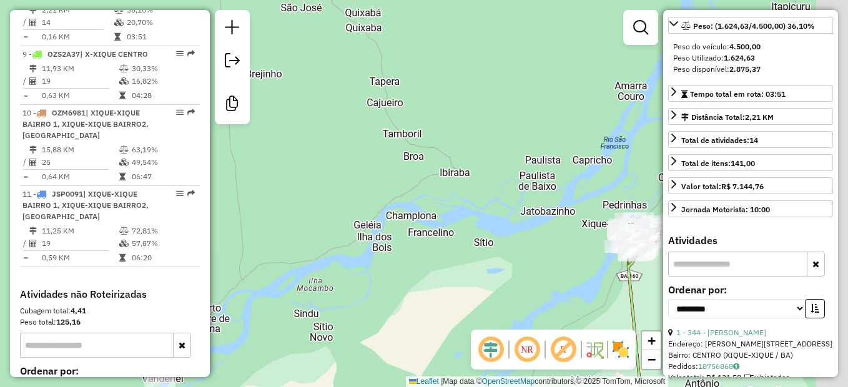
drag, startPoint x: 492, startPoint y: 252, endPoint x: 419, endPoint y: 197, distance: 91.4
click at [376, 203] on div "Janela de atendimento Grade de atendimento Capacidade Transportadoras Veículos …" at bounding box center [424, 193] width 848 height 387
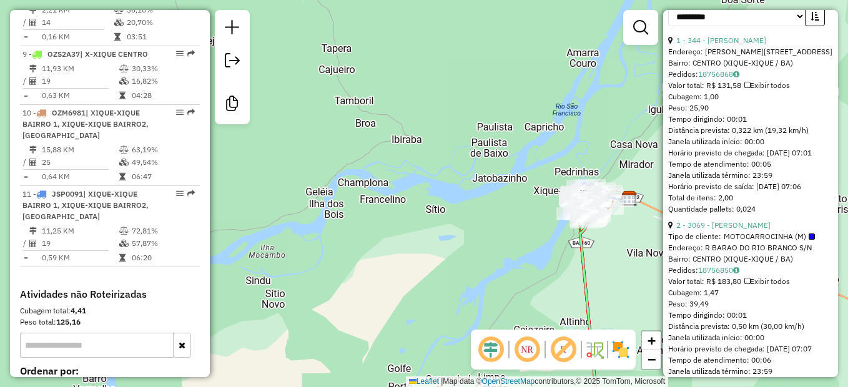
scroll to position [500, 0]
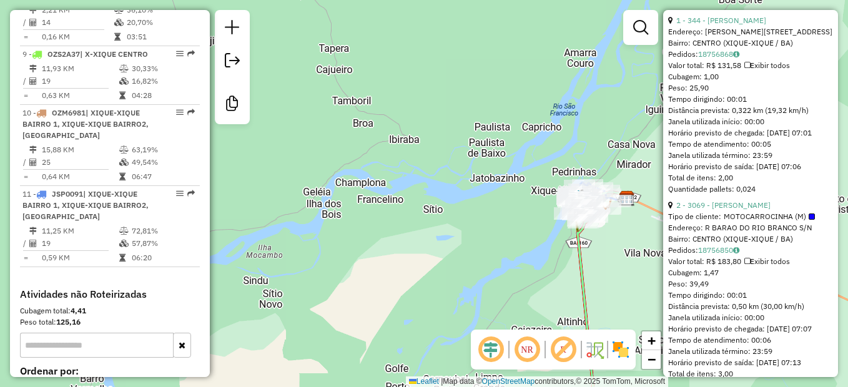
drag, startPoint x: 429, startPoint y: 239, endPoint x: 428, endPoint y: 215, distance: 23.8
click at [396, 232] on div "Janela de atendimento Grade de atendimento Capacidade Transportadoras Veículos …" at bounding box center [424, 193] width 848 height 387
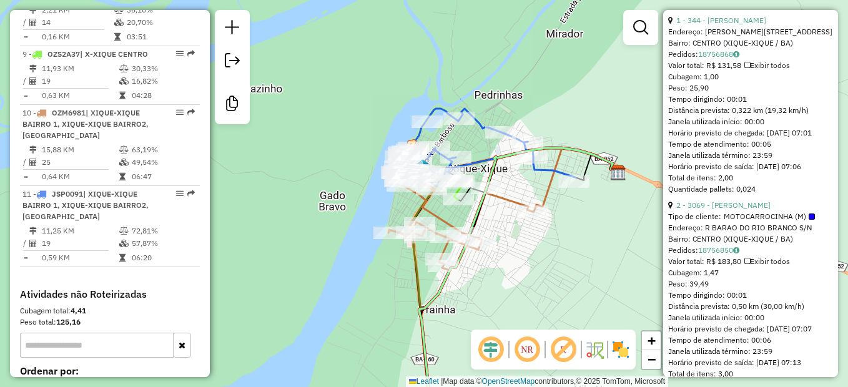
drag, startPoint x: 552, startPoint y: 223, endPoint x: 513, endPoint y: 224, distance: 38.7
click at [513, 224] on div "Janela de atendimento Grade de atendimento Capacidade Transportadoras Veículos …" at bounding box center [424, 193] width 848 height 387
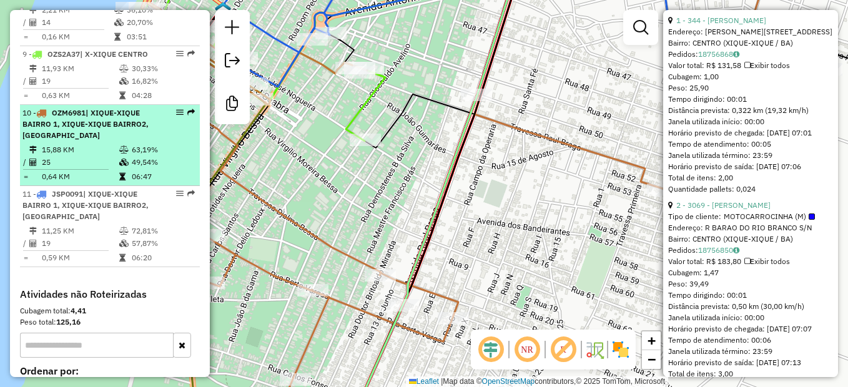
click at [95, 165] on li "10 - OZM6981 | XIQUE-XIQUE BAIRRO 1, XIQUE-XIQUE BAIRRO2, X-XIQUE CENTRO 15,88 …" at bounding box center [110, 145] width 180 height 81
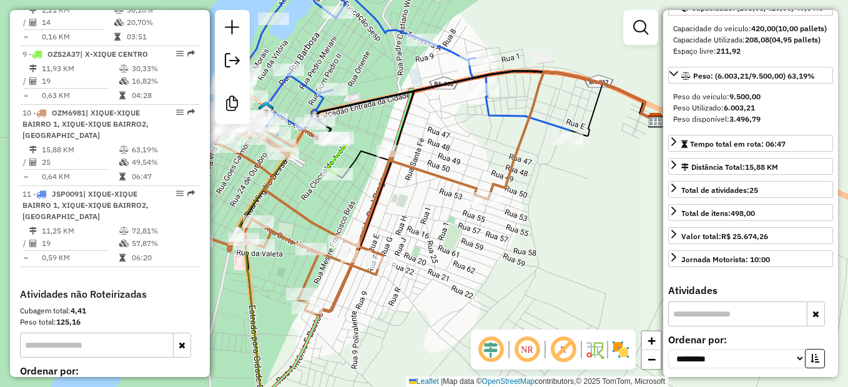
scroll to position [125, 0]
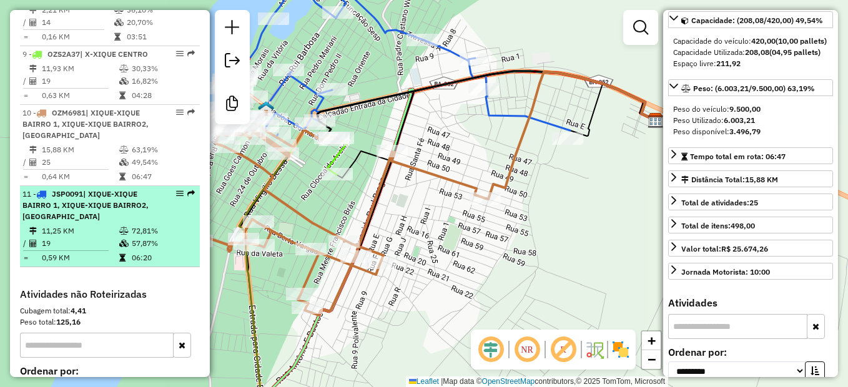
click at [107, 237] on td "11,25 KM" at bounding box center [79, 231] width 77 height 12
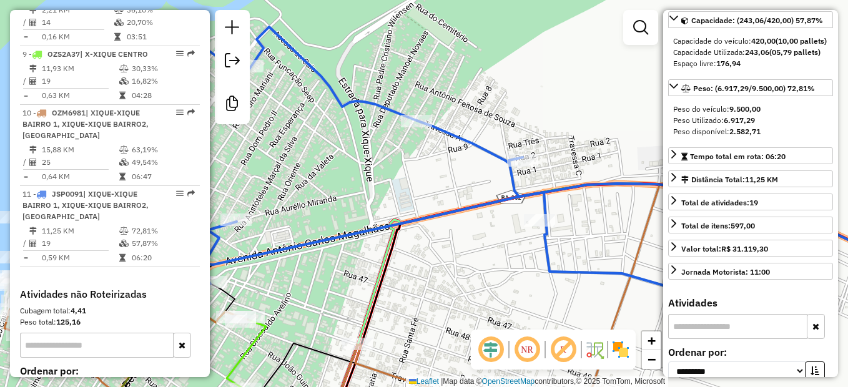
drag, startPoint x: 285, startPoint y: 293, endPoint x: 461, endPoint y: 201, distance: 198.1
click at [461, 201] on div "Janela de atendimento Grade de atendimento Capacidade Transportadoras Veículos …" at bounding box center [424, 193] width 848 height 387
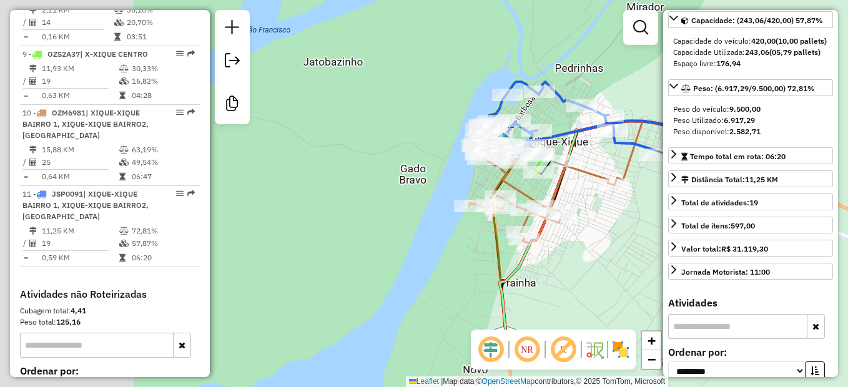
drag, startPoint x: 333, startPoint y: 297, endPoint x: 434, endPoint y: 250, distance: 111.8
click at [434, 250] on div "Janela de atendimento Grade de atendimento Capacidade Transportadoras Veículos …" at bounding box center [424, 193] width 848 height 387
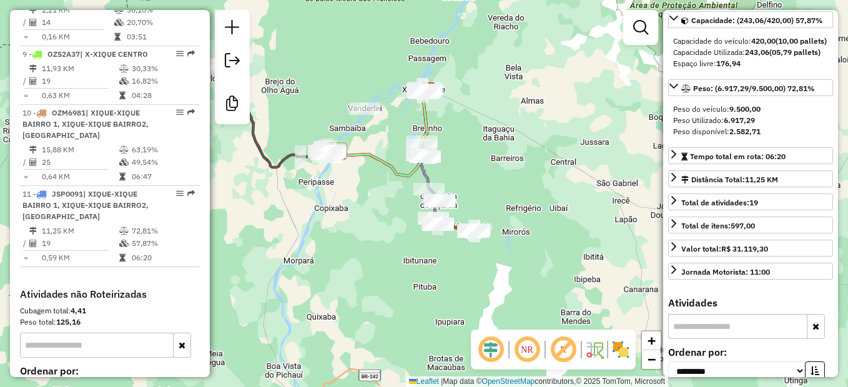
drag, startPoint x: 377, startPoint y: 308, endPoint x: 387, endPoint y: 153, distance: 155.3
click at [387, 153] on div "Janela de atendimento Grade de atendimento Capacidade Transportadoras Veículos …" at bounding box center [424, 193] width 848 height 387
click at [485, 244] on div "Janela de atendimento Grade de atendimento Capacidade Transportadoras Veículos …" at bounding box center [424, 193] width 848 height 387
click at [490, 122] on div "Janela de atendimento Grade de atendimento Capacidade Transportadoras Veículos …" at bounding box center [424, 193] width 848 height 387
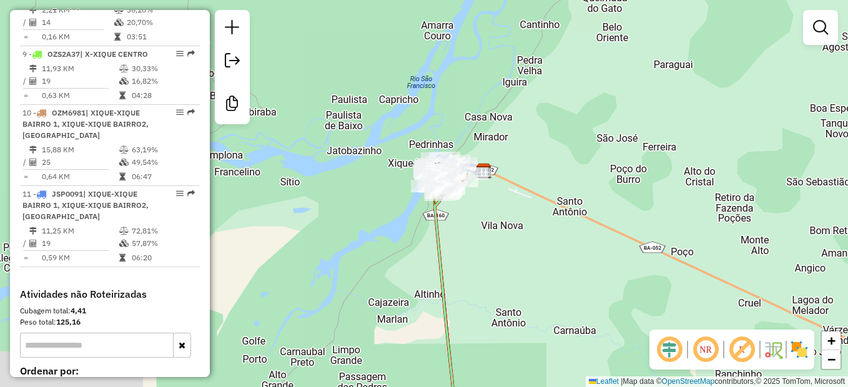
drag, startPoint x: 342, startPoint y: 71, endPoint x: 577, endPoint y: 159, distance: 250.6
click at [577, 159] on div "Janela de atendimento Grade de atendimento Capacidade Transportadoras Veículos …" at bounding box center [424, 193] width 848 height 387
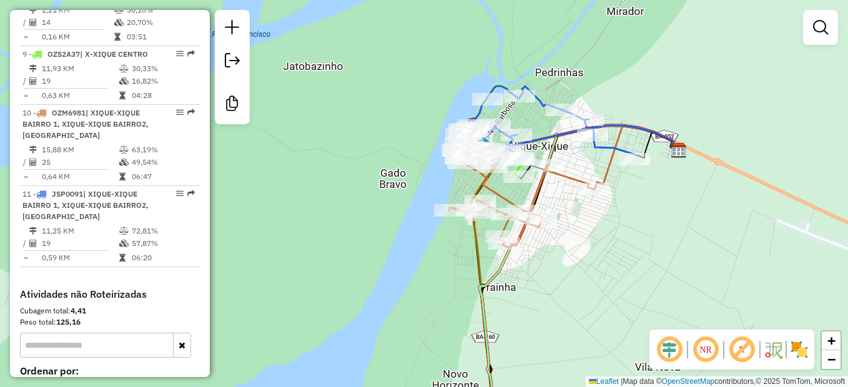
drag, startPoint x: 436, startPoint y: 126, endPoint x: 347, endPoint y: 182, distance: 105.2
click at [336, 186] on div "Janela de atendimento Grade de atendimento Capacidade Transportadoras Veículos …" at bounding box center [424, 193] width 848 height 387
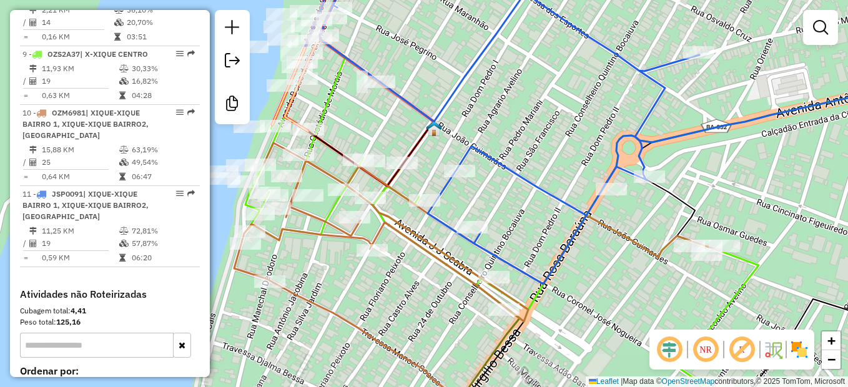
drag, startPoint x: 493, startPoint y: 136, endPoint x: 584, endPoint y: 177, distance: 99.8
click at [577, 172] on div "Janela de atendimento Grade de atendimento Capacidade Transportadoras Veículos …" at bounding box center [424, 193] width 848 height 387
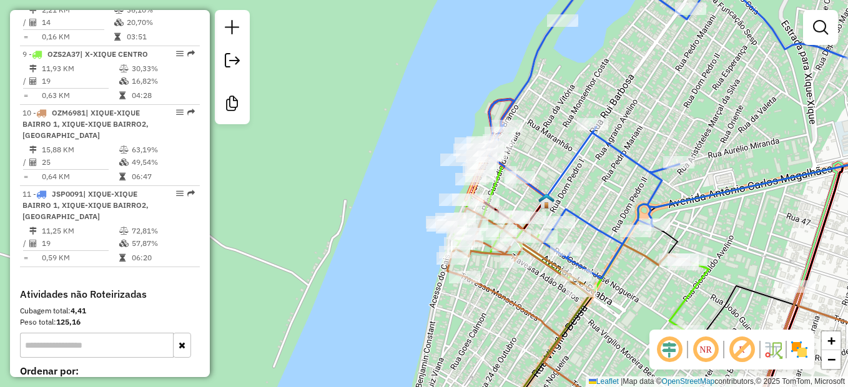
drag, startPoint x: 491, startPoint y: 290, endPoint x: 490, endPoint y: 317, distance: 26.9
click at [490, 317] on div "Janela de atendimento Grade de atendimento Capacidade Transportadoras Veículos …" at bounding box center [424, 193] width 848 height 387
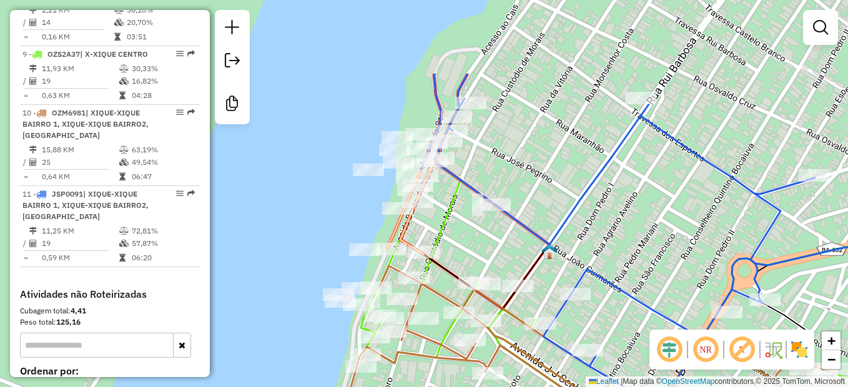
drag, startPoint x: 332, startPoint y: 167, endPoint x: 292, endPoint y: 280, distance: 119.9
click at [292, 280] on div "Janela de atendimento Grade de atendimento Capacidade Transportadoras Veículos …" at bounding box center [424, 193] width 848 height 387
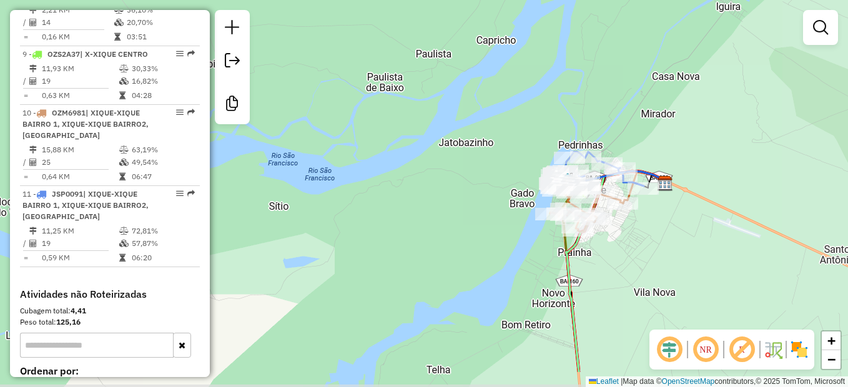
drag, startPoint x: 500, startPoint y: 207, endPoint x: 469, endPoint y: 187, distance: 36.6
click at [469, 187] on div "Janela de atendimento Grade de atendimento Capacidade Transportadoras Veículos …" at bounding box center [424, 193] width 848 height 387
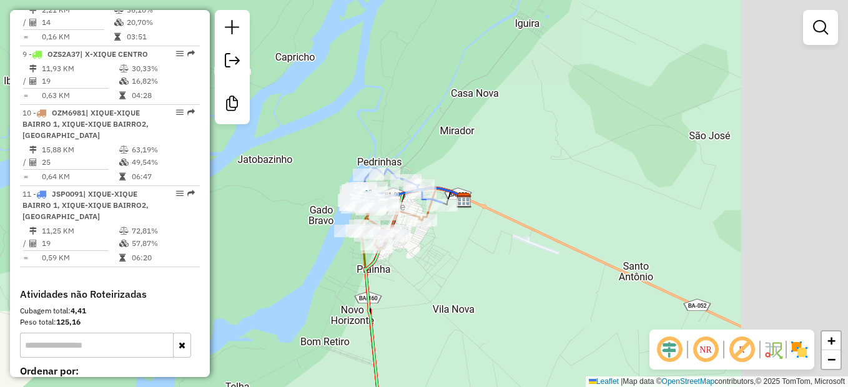
drag, startPoint x: 443, startPoint y: 186, endPoint x: 272, endPoint y: 204, distance: 172.7
click at [272, 204] on div "Janela de atendimento Grade de atendimento Capacidade Transportadoras Veículos …" at bounding box center [424, 193] width 848 height 387
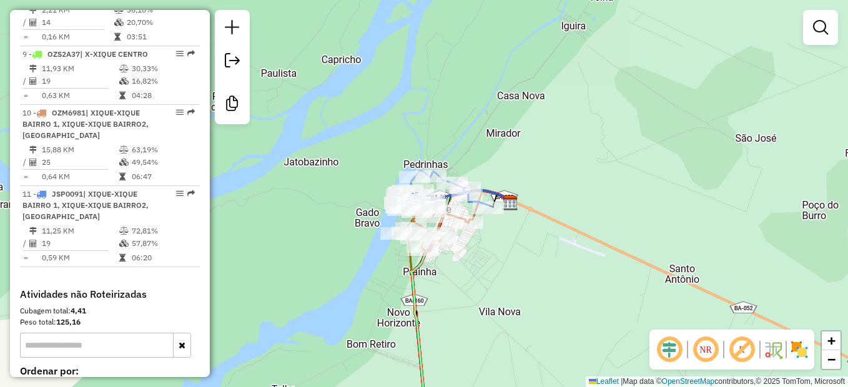
drag, startPoint x: 439, startPoint y: 277, endPoint x: 488, endPoint y: 280, distance: 48.8
click at [488, 280] on div "Janela de atendimento Grade de atendimento Capacidade Transportadoras Veículos …" at bounding box center [424, 193] width 848 height 387
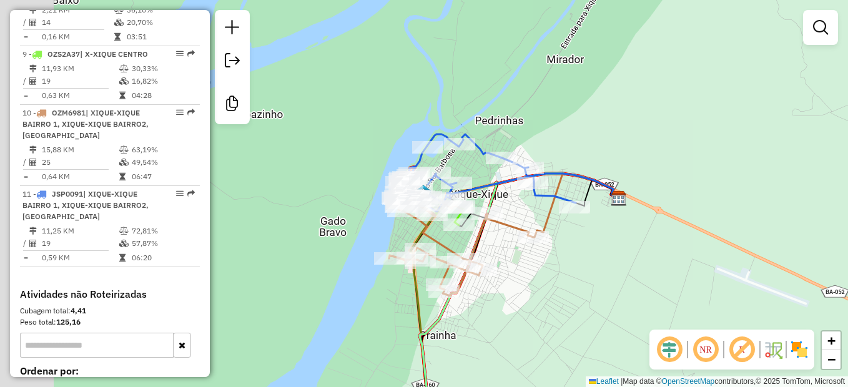
drag, startPoint x: 277, startPoint y: 187, endPoint x: 418, endPoint y: 208, distance: 142.0
click at [390, 214] on div "Janela de atendimento Grade de atendimento Capacidade Transportadoras Veículos …" at bounding box center [424, 193] width 848 height 387
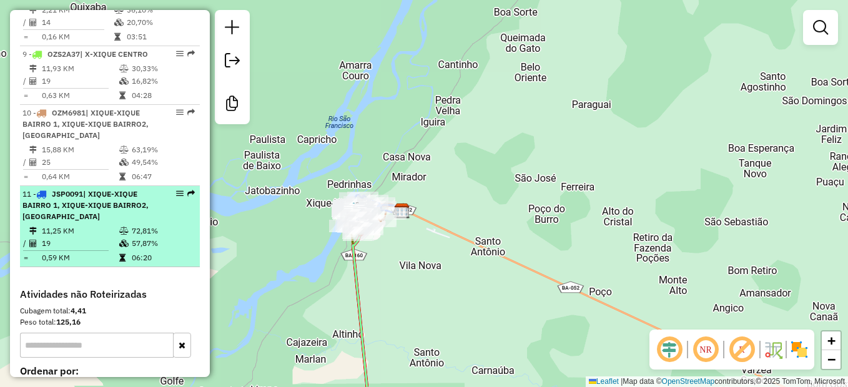
click at [74, 237] on td "11,25 KM" at bounding box center [79, 231] width 77 height 12
select select "**********"
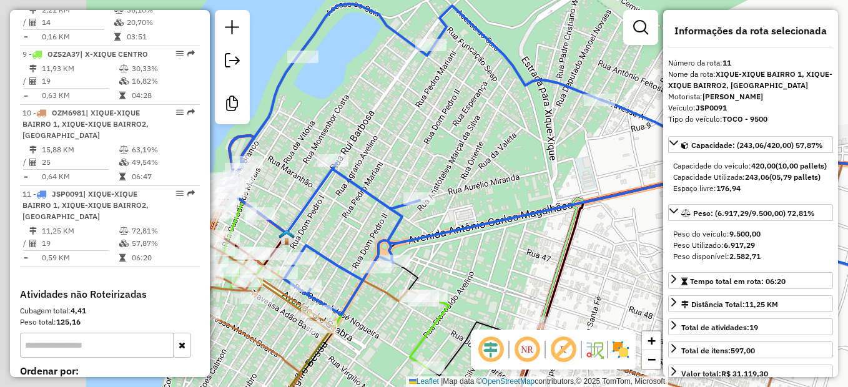
drag, startPoint x: 450, startPoint y: 287, endPoint x: 550, endPoint y: 264, distance: 102.4
click at [549, 265] on div "Janela de atendimento Grade de atendimento Capacidade Transportadoras Veículos …" at bounding box center [424, 193] width 848 height 387
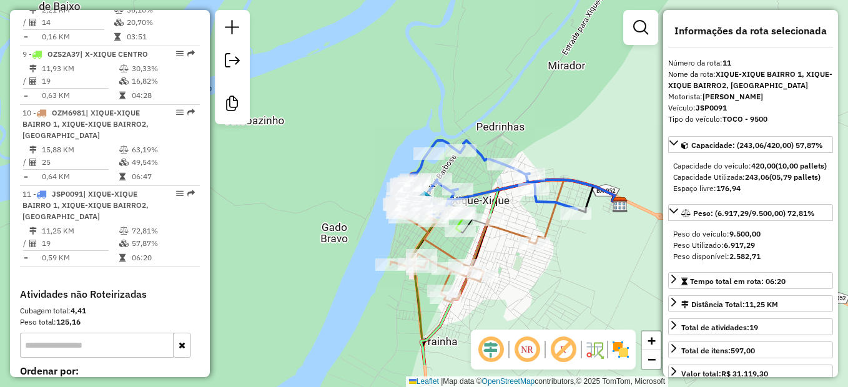
drag, startPoint x: 414, startPoint y: 287, endPoint x: 369, endPoint y: 213, distance: 86.3
click at [369, 213] on div "Janela de atendimento Grade de atendimento Capacidade Transportadoras Veículos …" at bounding box center [424, 193] width 848 height 387
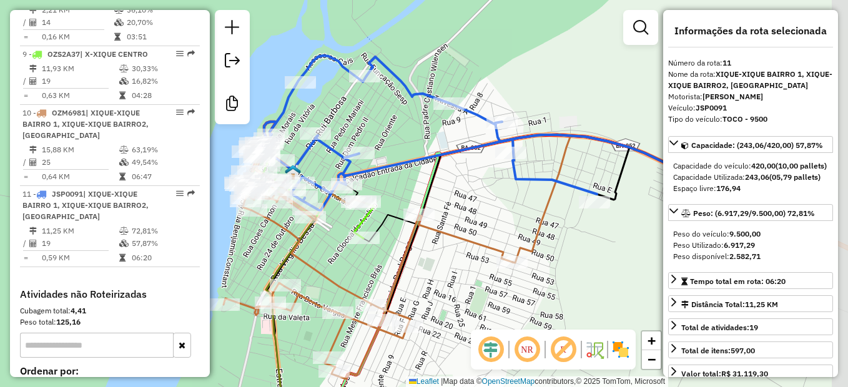
drag, startPoint x: 543, startPoint y: 161, endPoint x: 404, endPoint y: 162, distance: 139.9
click at [404, 162] on icon at bounding box center [507, 160] width 344 height 51
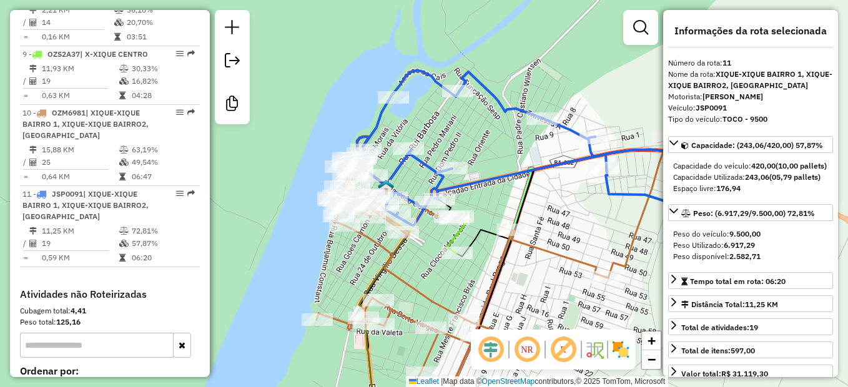
drag, startPoint x: 397, startPoint y: 122, endPoint x: 488, endPoint y: 136, distance: 91.7
click at [488, 136] on div "Janela de atendimento Grade de atendimento Capacidade Transportadoras Veículos …" at bounding box center [424, 193] width 848 height 387
drag, startPoint x: 490, startPoint y: 158, endPoint x: 490, endPoint y: 126, distance: 31.9
click at [490, 126] on div "Janela de atendimento Grade de atendimento Capacidade Transportadoras Veículos …" at bounding box center [424, 193] width 848 height 387
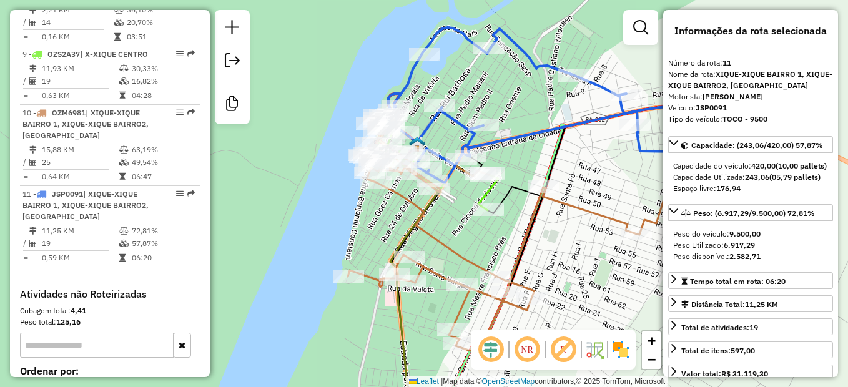
drag, startPoint x: 427, startPoint y: 151, endPoint x: 449, endPoint y: 142, distance: 23.5
click at [449, 142] on div "Janela de atendimento Grade de atendimento Capacidade Transportadoras Veículos …" at bounding box center [424, 193] width 848 height 387
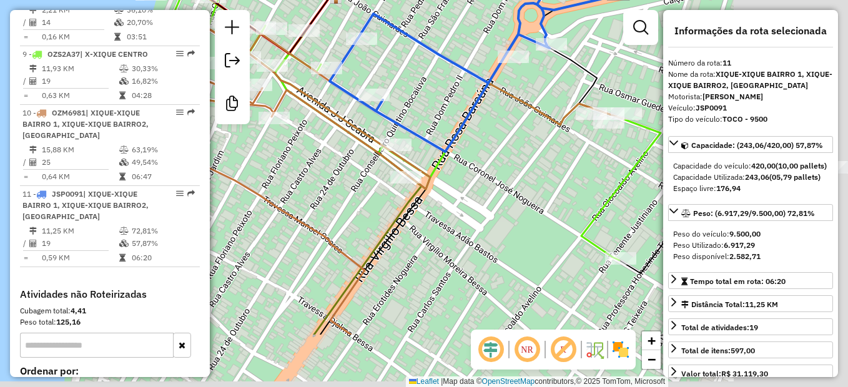
drag, startPoint x: 577, startPoint y: 177, endPoint x: 412, endPoint y: 86, distance: 188.4
click at [412, 86] on div "Janela de atendimento Grade de atendimento Capacidade Transportadoras Veículos …" at bounding box center [424, 193] width 848 height 387
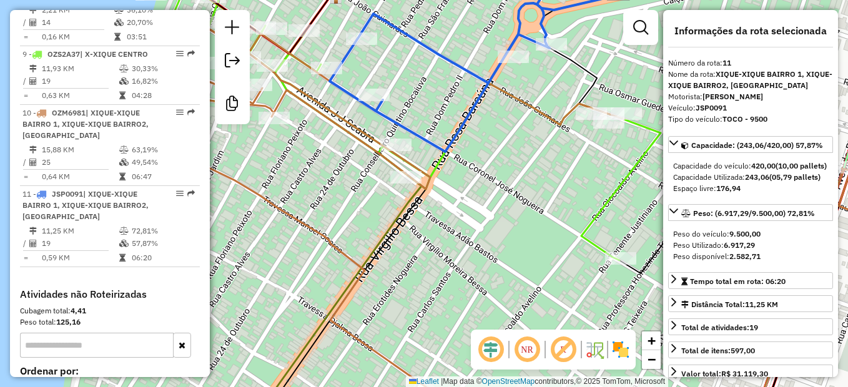
drag, startPoint x: 528, startPoint y: 158, endPoint x: 350, endPoint y: 142, distance: 178.7
click at [409, 148] on div "Janela de atendimento Grade de atendimento Capacidade Transportadoras Veículos …" at bounding box center [424, 193] width 848 height 387
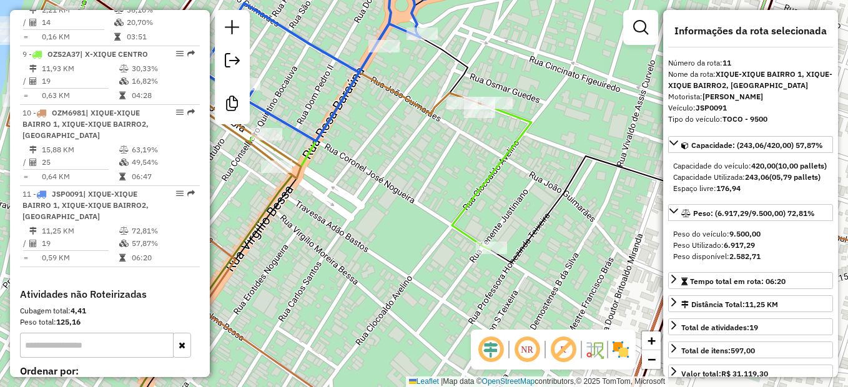
click at [433, 137] on div "Janela de atendimento Grade de atendimento Capacidade Transportadoras Veículos …" at bounding box center [424, 193] width 848 height 387
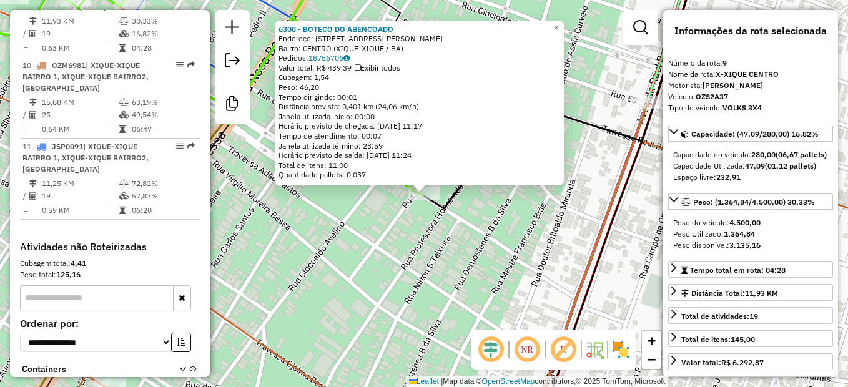
scroll to position [1011, 0]
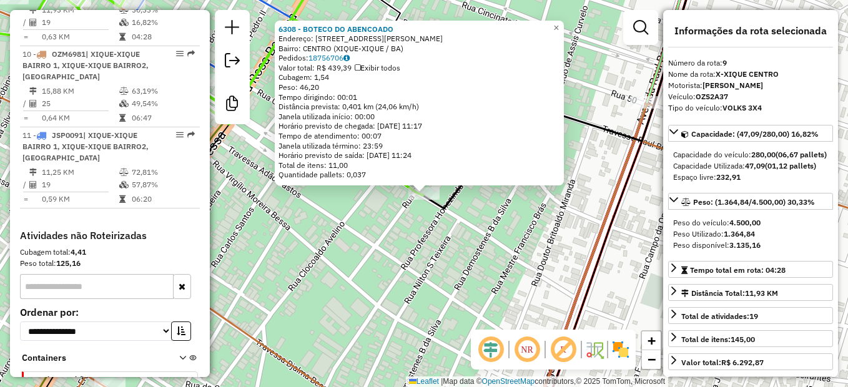
click at [365, 270] on div "6308 - BOTECO DO ABENCOADO Endereço: RUA LUIZ VIANA NETO 227 Bairro: CENTRO (XI…" at bounding box center [424, 193] width 848 height 387
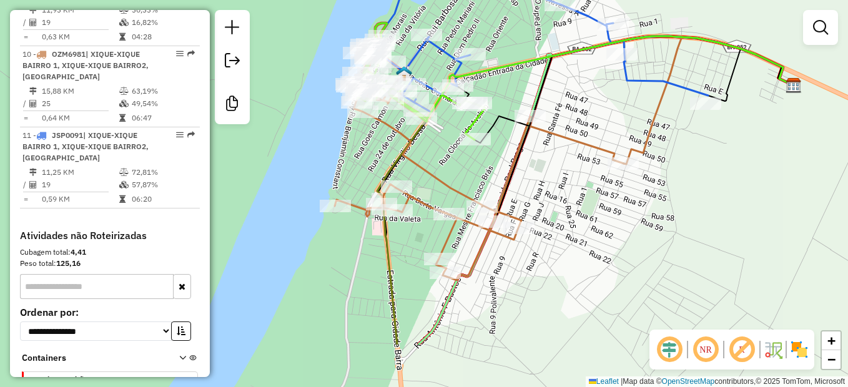
drag, startPoint x: 322, startPoint y: 250, endPoint x: 420, endPoint y: 164, distance: 131.0
click at [404, 168] on div "Janela de atendimento Grade de atendimento Capacidade Transportadoras Veículos …" at bounding box center [424, 193] width 848 height 387
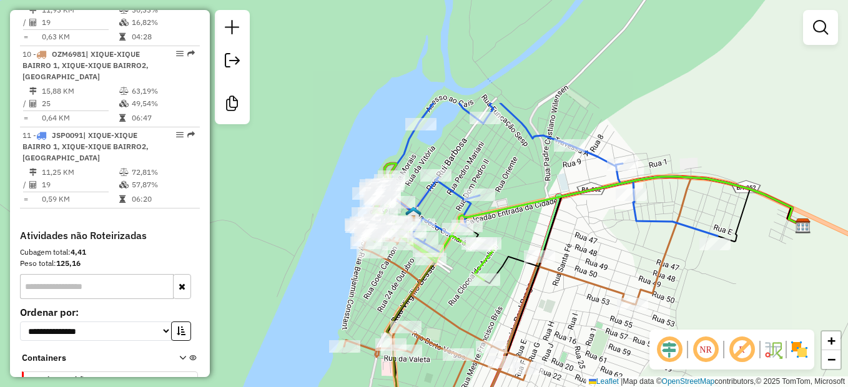
drag, startPoint x: 374, startPoint y: 159, endPoint x: 387, endPoint y: 298, distance: 139.9
click at [385, 302] on div "Janela de atendimento Grade de atendimento Capacidade Transportadoras Veículos …" at bounding box center [424, 193] width 848 height 387
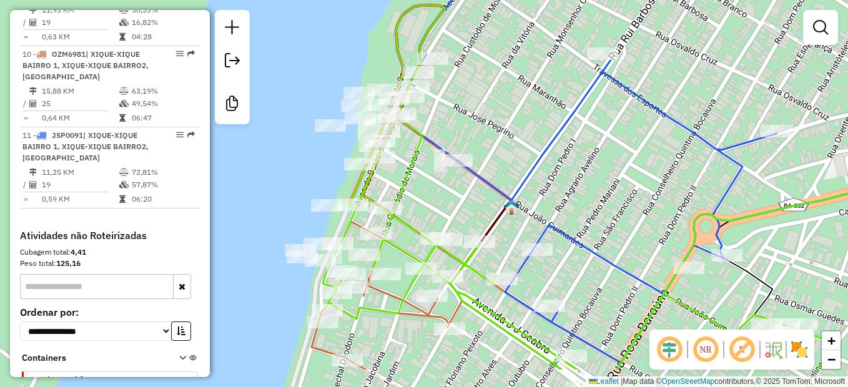
drag, startPoint x: 379, startPoint y: 242, endPoint x: 382, endPoint y: 186, distance: 56.3
click at [382, 186] on div "Janela de atendimento Grade de atendimento Capacidade Transportadoras Veículos …" at bounding box center [424, 193] width 848 height 387
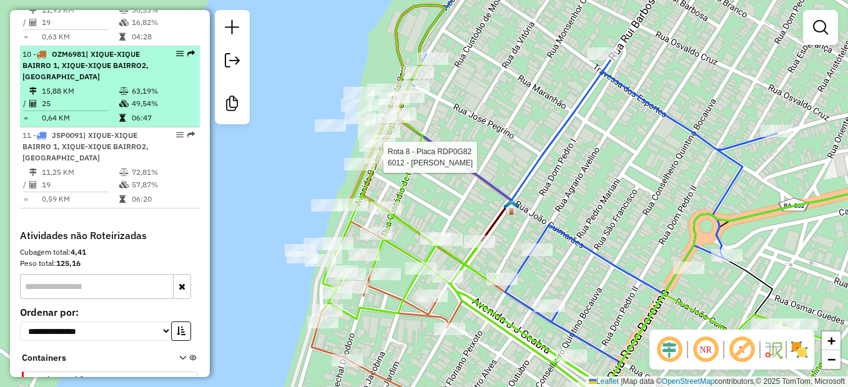
click at [105, 82] on div "10 - OZM6981 | XIQUE-XIQUE BAIRRO 1, XIQUE-XIQUE BAIRRO2, X-XIQUE CENTRO" at bounding box center [88, 66] width 132 height 34
select select "**********"
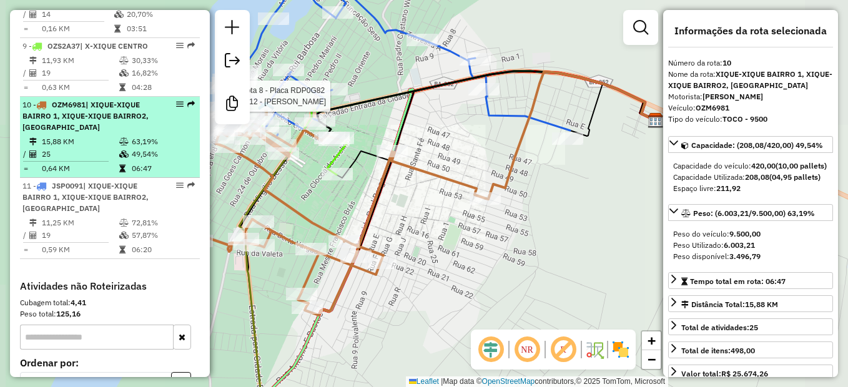
scroll to position [949, 0]
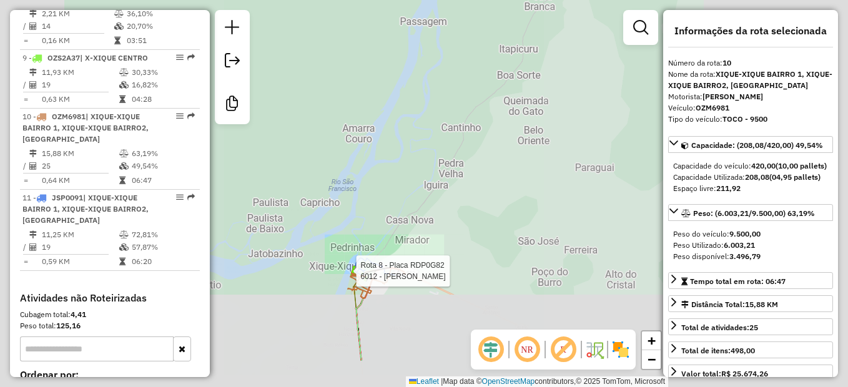
drag, startPoint x: 298, startPoint y: 301, endPoint x: 400, endPoint y: 233, distance: 122.5
click at [400, 233] on div "Rota 8 - Placa RDP0G82 6012 - EDITE RODRIGUES DA SILVA Rota 10 - Placa OZM6981 …" at bounding box center [424, 193] width 848 height 387
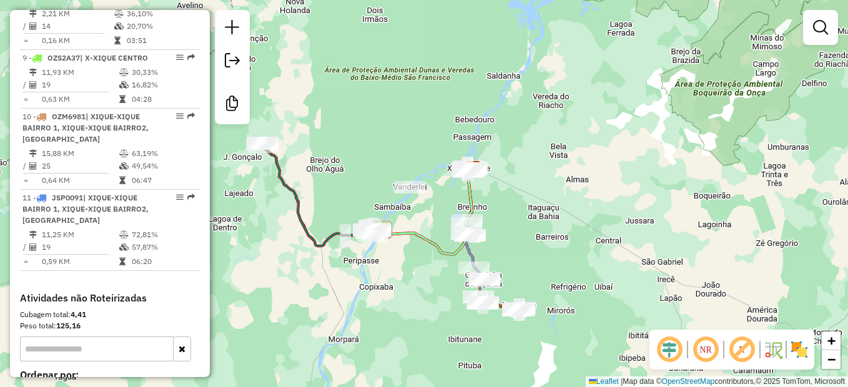
drag, startPoint x: 392, startPoint y: 254, endPoint x: 408, endPoint y: 240, distance: 21.7
click at [408, 240] on div "Janela de atendimento Grade de atendimento Capacidade Transportadoras Veículos …" at bounding box center [424, 193] width 848 height 387
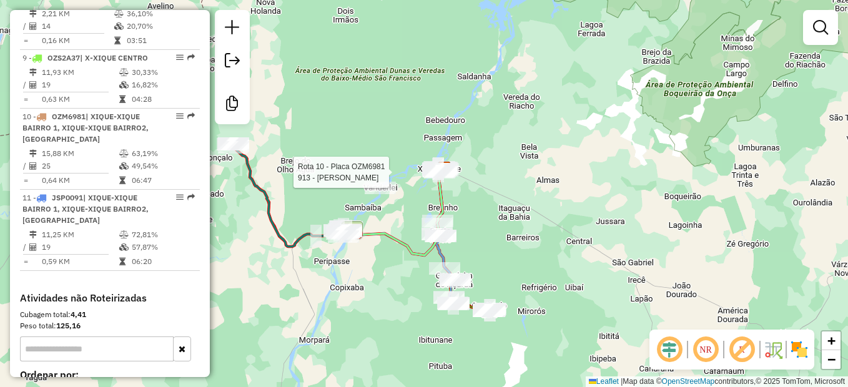
drag, startPoint x: 463, startPoint y: 267, endPoint x: 413, endPoint y: 101, distance: 173.7
click at [413, 101] on div "Rota 10 - Placa OZM6981 913 - MARCELO CARVALHO PEREIRA Janela de atendimento Gr…" at bounding box center [424, 193] width 848 height 387
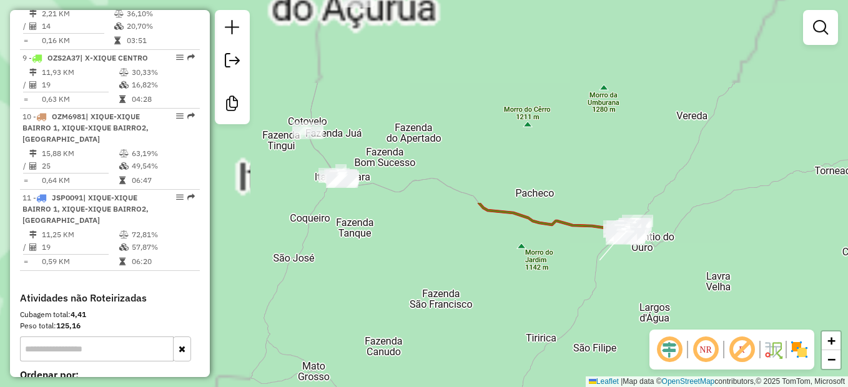
drag, startPoint x: 350, startPoint y: 132, endPoint x: 802, endPoint y: 414, distance: 532.3
click at [802, 387] on html "Aguarde... Pop-up bloqueado! Seu navegador bloqueou automáticamente a abertura …" at bounding box center [424, 193] width 848 height 387
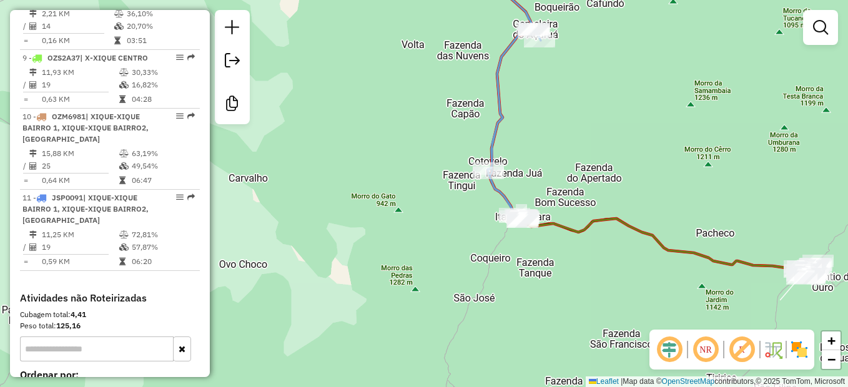
drag, startPoint x: 602, startPoint y: 267, endPoint x: 593, endPoint y: 245, distance: 22.7
click at [599, 281] on div "Rota 10 - Placa OZM6981 913 - MARCELO CARVALHO PEREIRA Rota 4 - Placa SKK1D11 1…" at bounding box center [424, 193] width 848 height 387
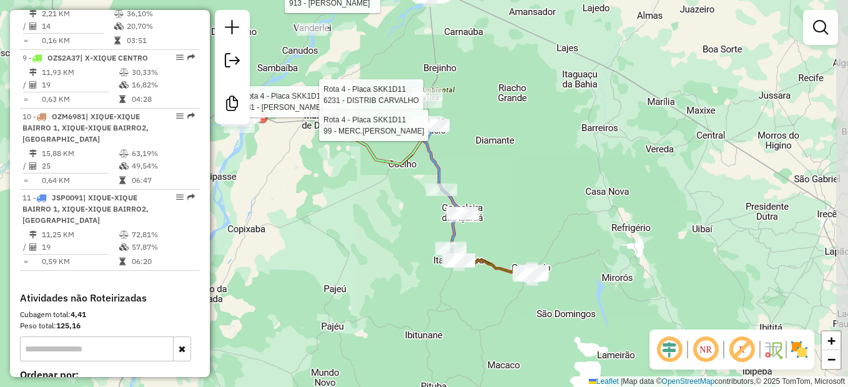
drag, startPoint x: 618, startPoint y: 49, endPoint x: 508, endPoint y: 229, distance: 210.6
click at [508, 229] on div "Rota 10 - Placa OZM6981 913 - MARCELO CARVALHO PEREIRA Rota 4 - Placa SKK1D11 1…" at bounding box center [424, 193] width 848 height 387
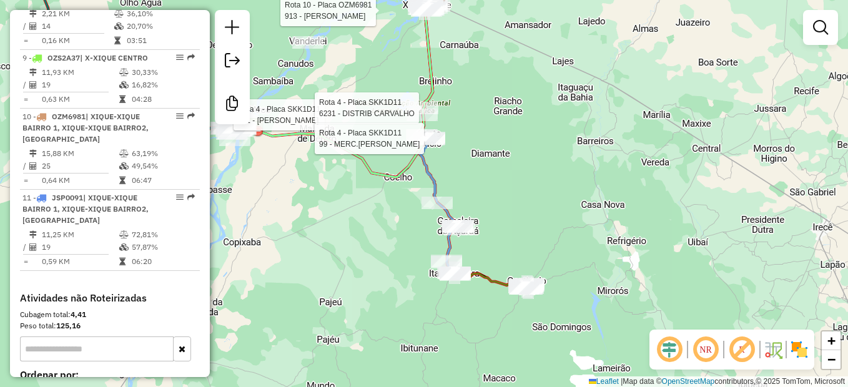
click at [442, 186] on icon at bounding box center [439, 192] width 42 height 166
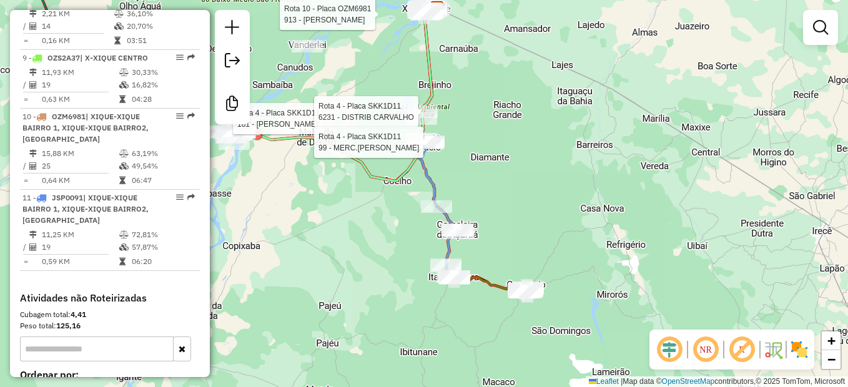
click at [535, 127] on div "Rota 10 - Placa OZM6981 913 - MARCELO CARVALHO PEREIRA Rota 4 - Placa SKK1D11 1…" at bounding box center [424, 193] width 848 height 387
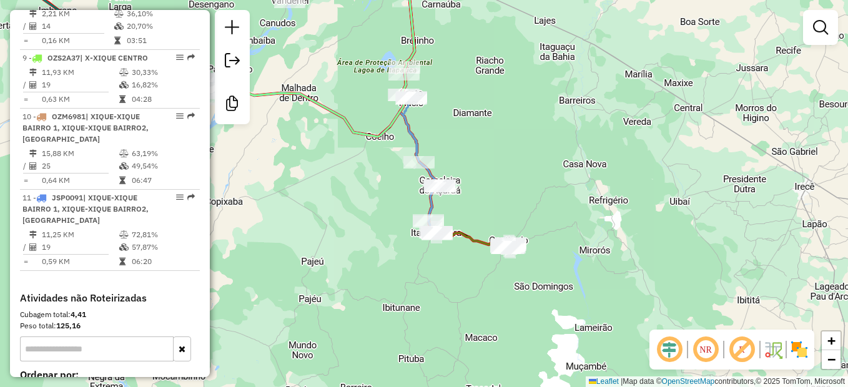
drag, startPoint x: 405, startPoint y: 262, endPoint x: 388, endPoint y: 217, distance: 47.7
click at [388, 217] on div "Janela de atendimento Grade de atendimento Capacidade Transportadoras Veículos …" at bounding box center [424, 193] width 848 height 387
drag, startPoint x: 446, startPoint y: 145, endPoint x: 454, endPoint y: 197, distance: 52.5
click at [454, 196] on div "Rota 4 - Placa SKK1D11 6430 - LAILA KATIA RODRIGUES GOMES Janela de atendimento…" at bounding box center [424, 193] width 848 height 387
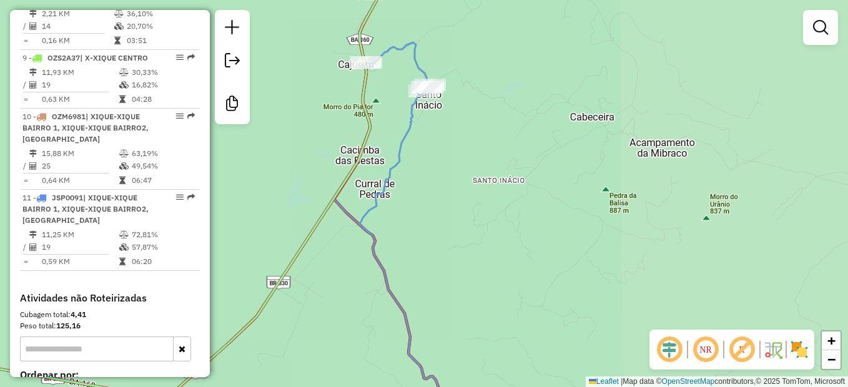
drag, startPoint x: 452, startPoint y: 277, endPoint x: 343, endPoint y: 116, distance: 195.2
click at [344, 116] on div "Janela de atendimento Grade de atendimento Capacidade Transportadoras Veículos …" at bounding box center [424, 193] width 848 height 387
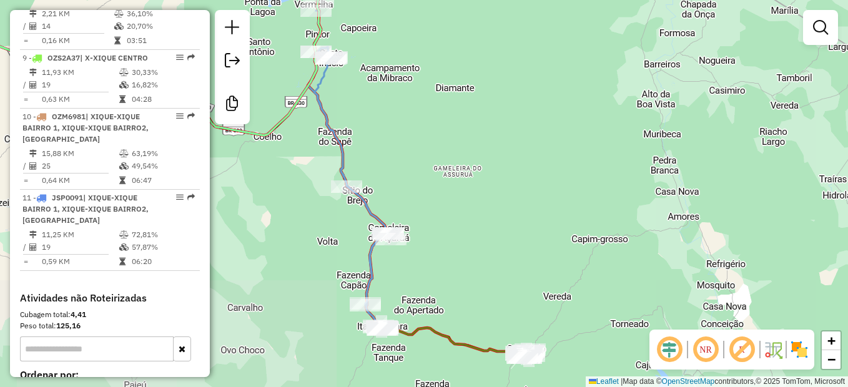
drag, startPoint x: 416, startPoint y: 192, endPoint x: 391, endPoint y: 61, distance: 133.5
click at [391, 61] on div "Janela de atendimento Grade de atendimento Capacidade Transportadoras Veículos …" at bounding box center [424, 193] width 848 height 387
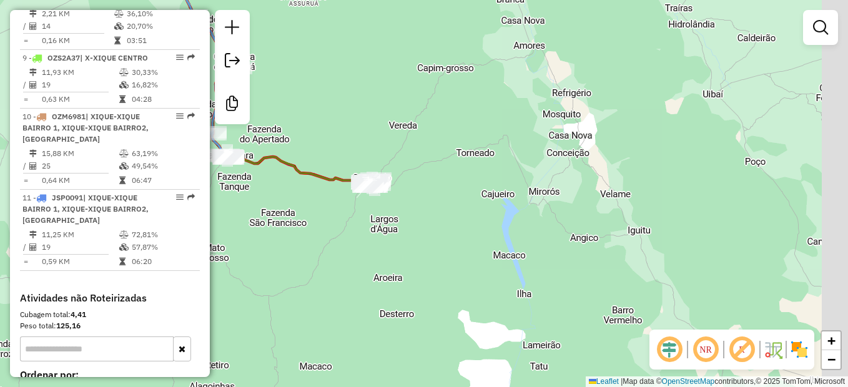
drag, startPoint x: 464, startPoint y: 207, endPoint x: 337, endPoint y: 171, distance: 132.5
click at [337, 171] on icon at bounding box center [268, 54] width 214 height 263
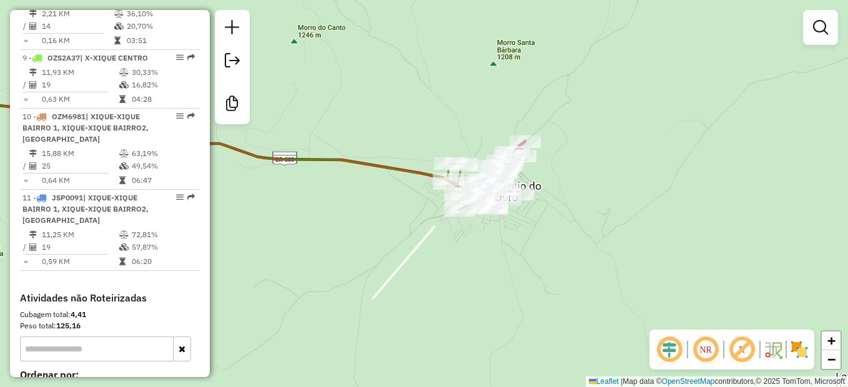
drag, startPoint x: 492, startPoint y: 113, endPoint x: 403, endPoint y: 111, distance: 89.4
click at [403, 111] on div "Janela de atendimento Grade de atendimento Capacidade Transportadoras Veículos …" at bounding box center [424, 193] width 848 height 387
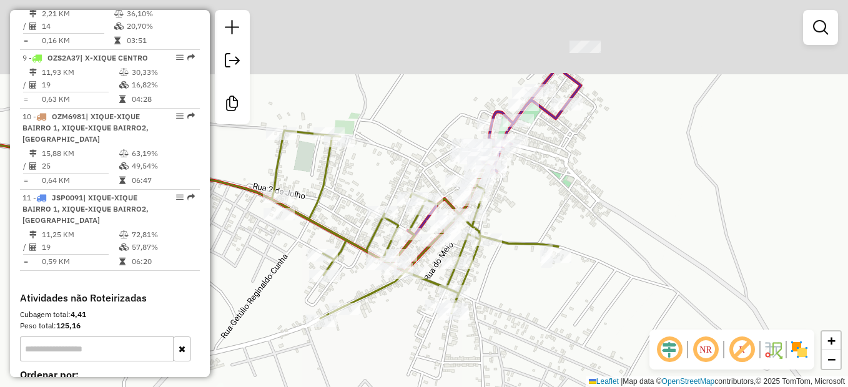
drag, startPoint x: 529, startPoint y: 223, endPoint x: 527, endPoint y: 341, distance: 118.1
click at [527, 341] on div "Janela de atendimento Grade de atendimento Capacidade Transportadoras Veículos …" at bounding box center [424, 193] width 848 height 387
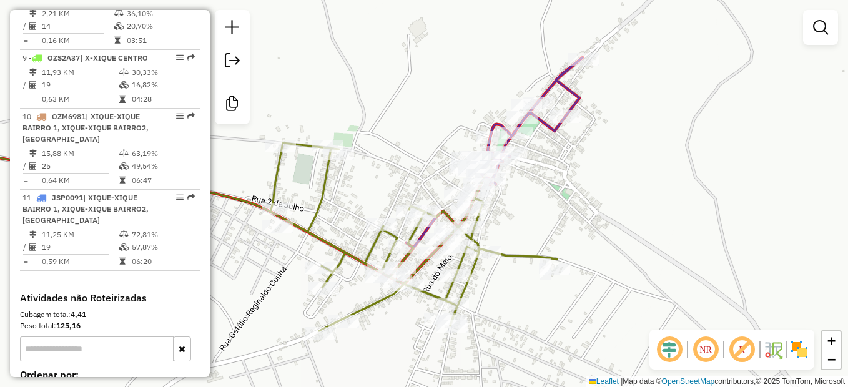
drag, startPoint x: 544, startPoint y: 212, endPoint x: 552, endPoint y: 221, distance: 11.5
click at [552, 221] on div "Janela de atendimento Grade de atendimento Capacidade Transportadoras Veículos …" at bounding box center [424, 193] width 848 height 387
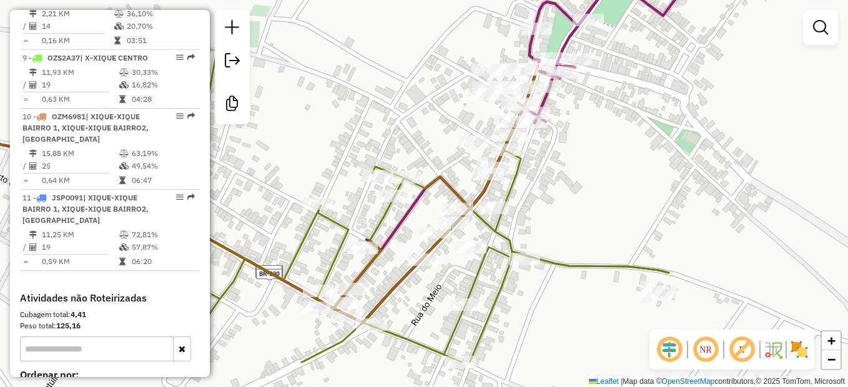
click at [602, 152] on div "Janela de atendimento Grade de atendimento Capacidade Transportadoras Veículos …" at bounding box center [424, 193] width 848 height 387
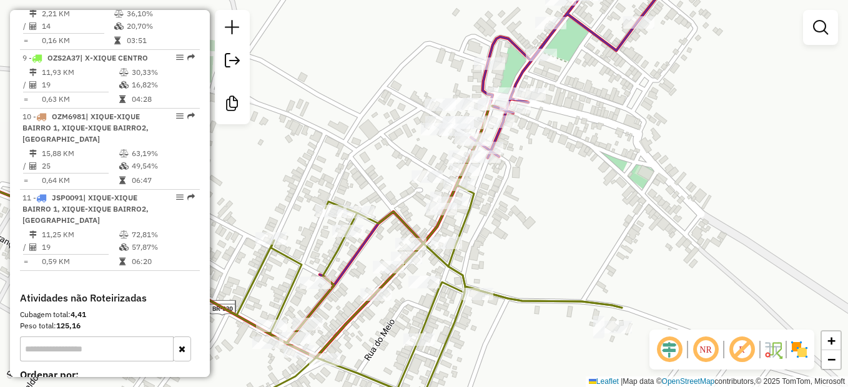
drag, startPoint x: 425, startPoint y: 138, endPoint x: 410, endPoint y: 148, distance: 18.0
click at [410, 148] on div "Janela de atendimento Grade de atendimento Capacidade Transportadoras Veículos …" at bounding box center [424, 193] width 848 height 387
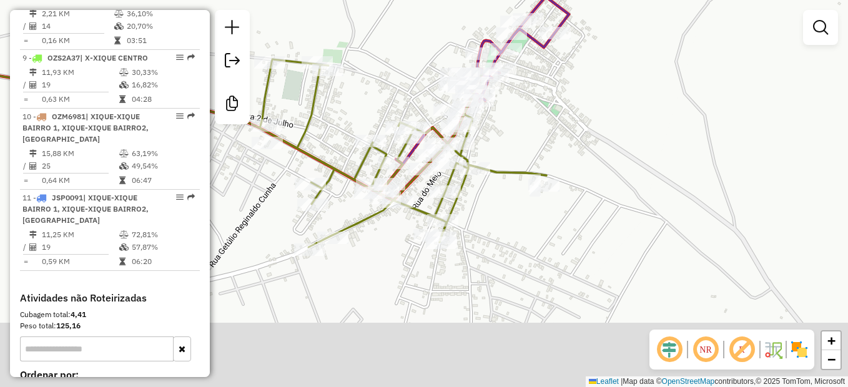
drag, startPoint x: 528, startPoint y: 235, endPoint x: 560, endPoint y: 151, distance: 89.9
click at [560, 151] on div "Janela de atendimento Grade de atendimento Capacidade Transportadoras Veículos …" at bounding box center [424, 193] width 848 height 387
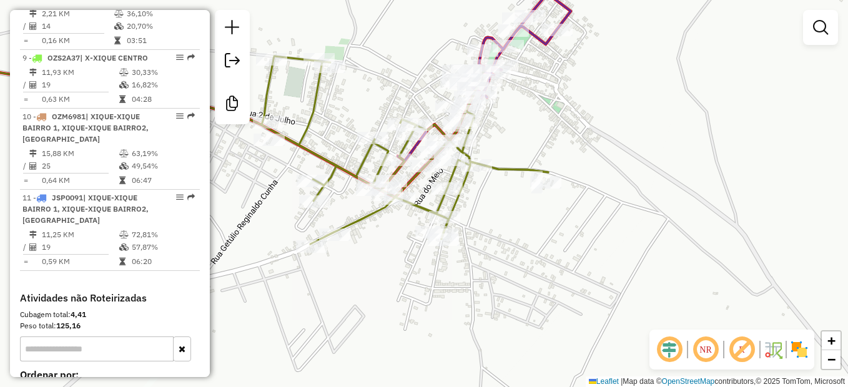
drag, startPoint x: 344, startPoint y: 141, endPoint x: 463, endPoint y: 142, distance: 119.3
click at [500, 139] on div "Janela de atendimento Grade de atendimento Capacidade Transportadoras Veículos …" at bounding box center [424, 193] width 848 height 387
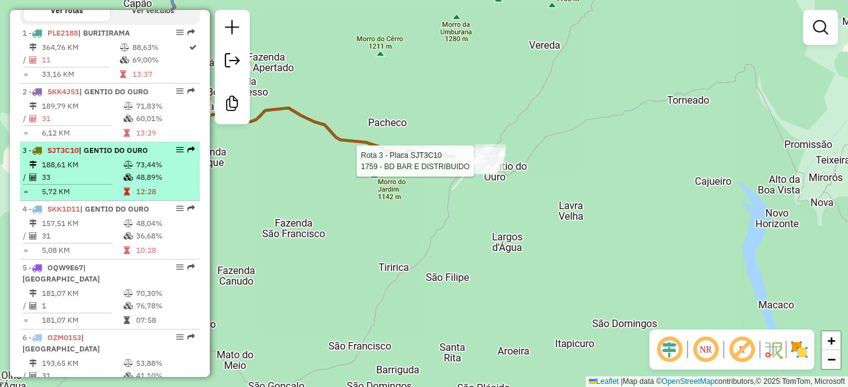
scroll to position [324, 0]
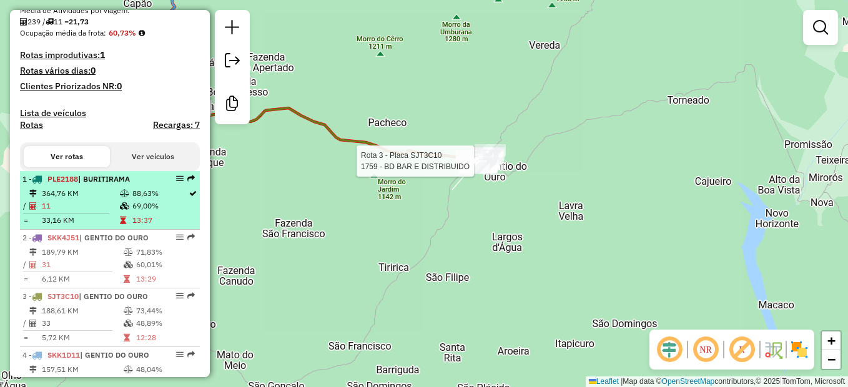
click at [88, 211] on td "11" at bounding box center [80, 206] width 78 height 12
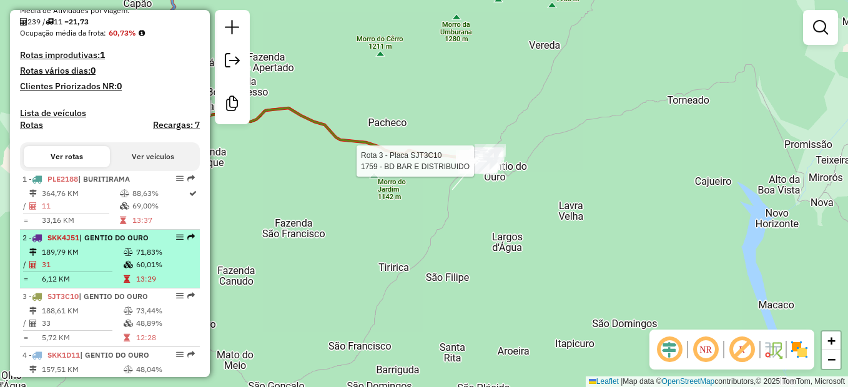
select select "**********"
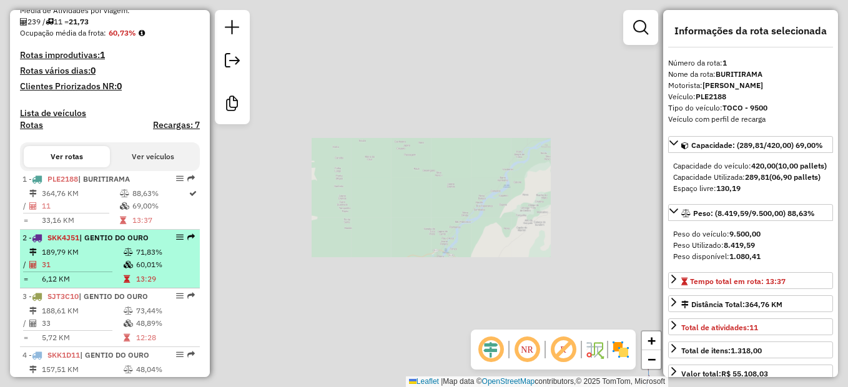
click at [88, 242] on span "| GENTIO DO OURO" at bounding box center [113, 237] width 69 height 9
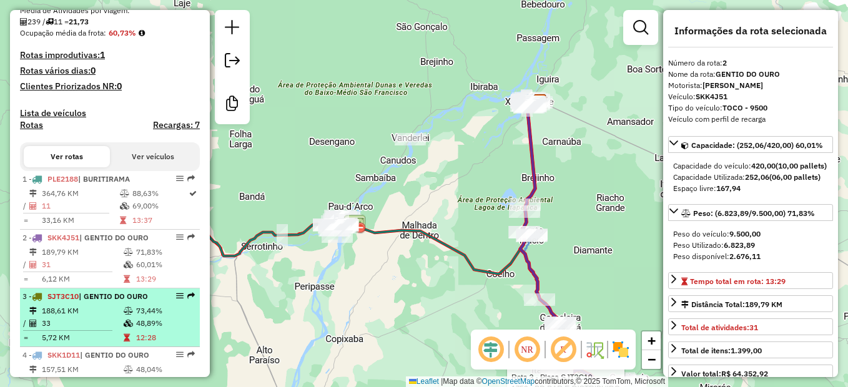
click at [87, 315] on li "3 - SJT3C10 | GENTIO DO OURO 188,61 KM 73,44% / 33 48,89% = 5,72 KM 12:28" at bounding box center [110, 318] width 180 height 59
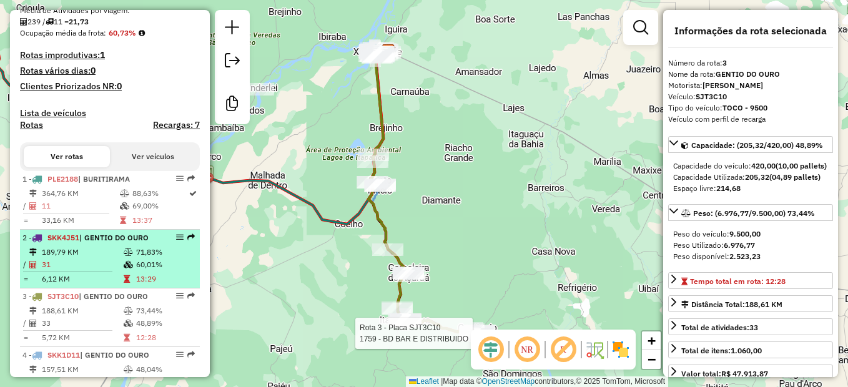
click at [99, 272] on hr at bounding box center [67, 272] width 89 height 1
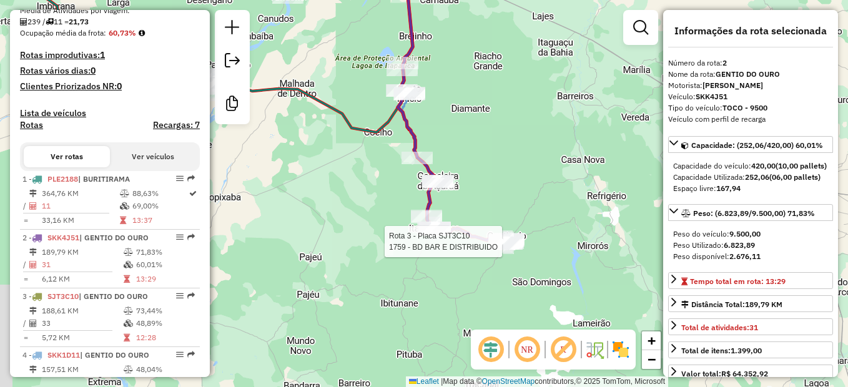
drag, startPoint x: 532, startPoint y: 226, endPoint x: 530, endPoint y: 206, distance: 20.1
click at [530, 206] on div "Rota 3 - Placa SJT3C10 1759 - BD BAR E DISTRIBUIDO Janela de atendimento Grade …" at bounding box center [424, 193] width 848 height 387
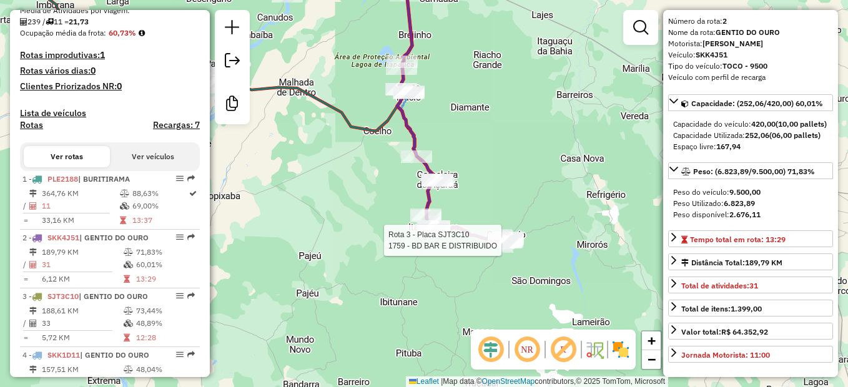
scroll to position [62, 0]
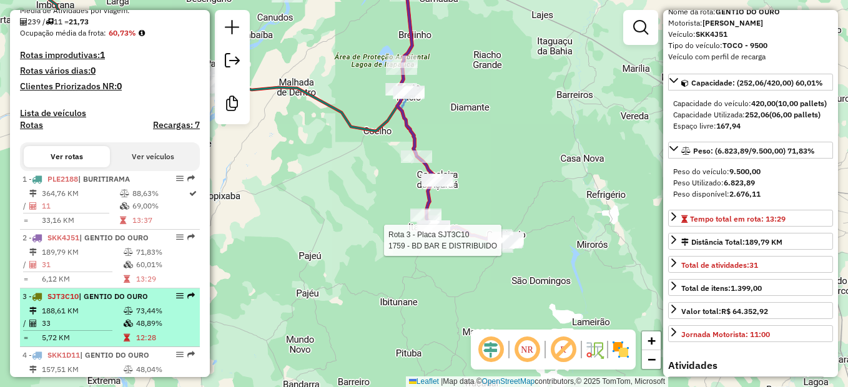
click at [101, 316] on td "188,61 KM" at bounding box center [82, 311] width 82 height 12
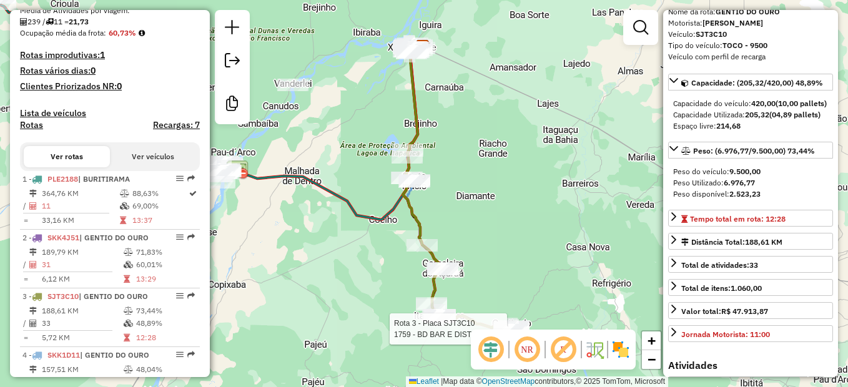
drag, startPoint x: 297, startPoint y: 257, endPoint x: 584, endPoint y: 182, distance: 296.3
click at [584, 182] on div "Rota 3 - Placa SJT3C10 1759 - BD BAR E DISTRIBUIDO Janela de atendimento Grade …" at bounding box center [424, 193] width 848 height 387
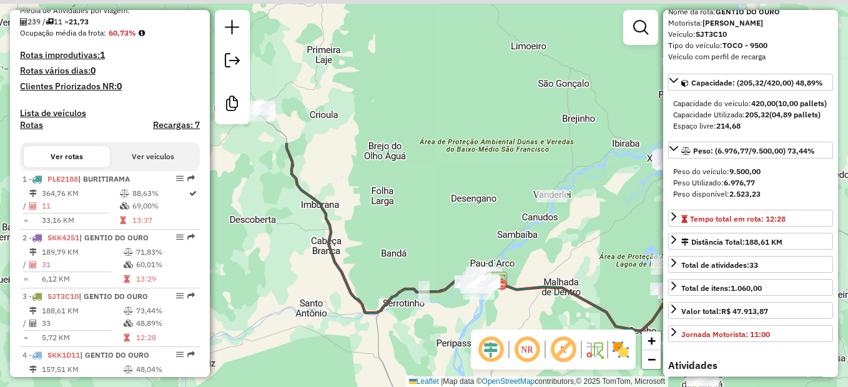
drag, startPoint x: 531, startPoint y: 146, endPoint x: 538, endPoint y: 328, distance: 181.9
click at [538, 328] on div "Rota 3 - Placa SJT3C10 1759 - BD BAR E DISTRIBUIDO Janela de atendimento Grade …" at bounding box center [424, 193] width 848 height 387
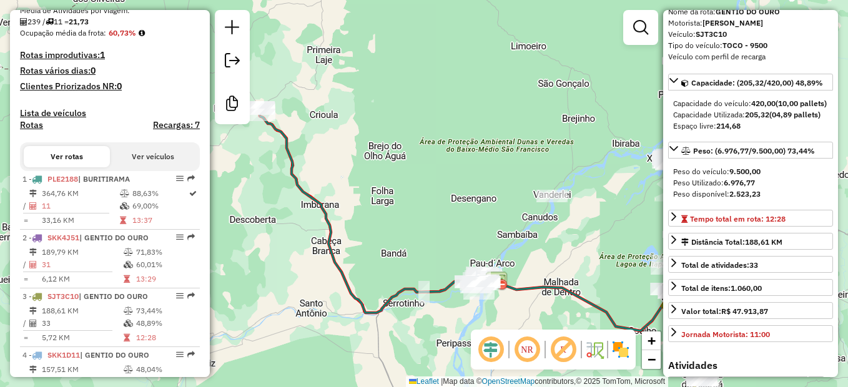
drag, startPoint x: 342, startPoint y: 177, endPoint x: 420, endPoint y: 174, distance: 78.8
click at [430, 177] on div "Rota 3 - Placa SJT3C10 1759 - BD BAR E DISTRIBUIDO Janela de atendimento Grade …" at bounding box center [424, 193] width 848 height 387
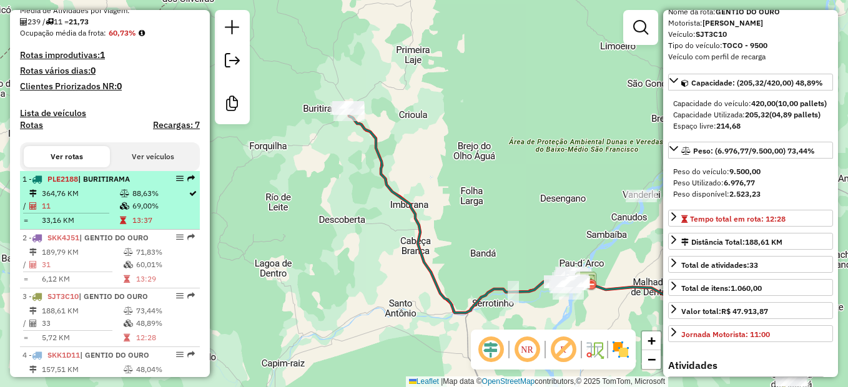
click at [109, 200] on td "364,76 KM" at bounding box center [80, 193] width 78 height 12
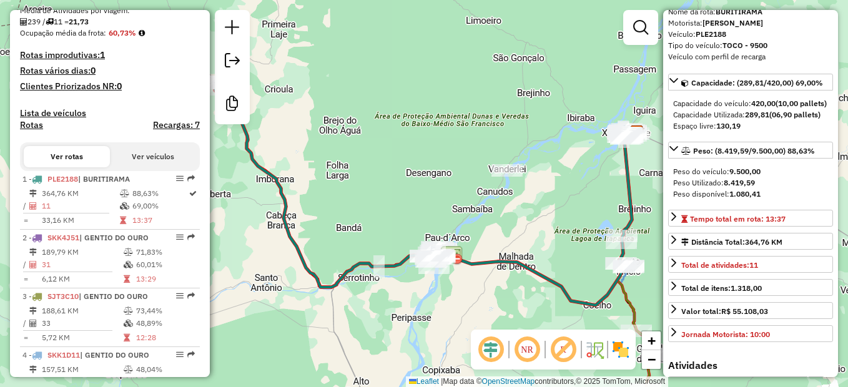
drag, startPoint x: 310, startPoint y: 134, endPoint x: 442, endPoint y: 161, distance: 134.6
click at [410, 160] on div "Rota 3 - Placa SJT3C10 1759 - BD BAR E DISTRIBUIDO Janela de atendimento Grade …" at bounding box center [424, 193] width 848 height 387
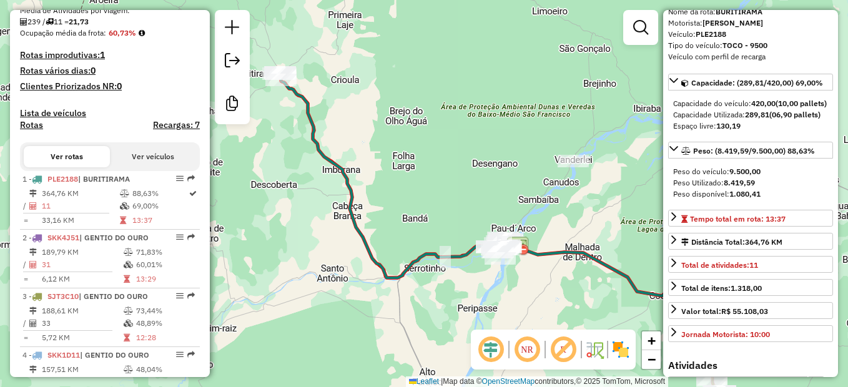
drag, startPoint x: 552, startPoint y: 248, endPoint x: 519, endPoint y: 215, distance: 46.4
click at [519, 215] on div "Rota 3 - Placa SJT3C10 1759 - BD BAR E DISTRIBUIDO Janela de atendimento Grade …" at bounding box center [424, 193] width 848 height 387
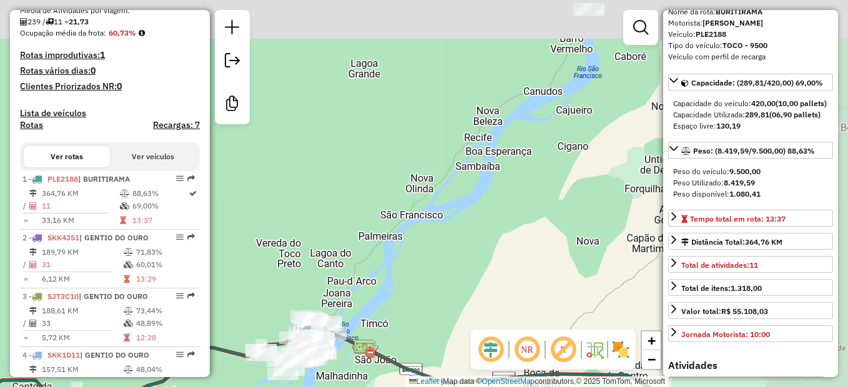
drag, startPoint x: 485, startPoint y: 260, endPoint x: 488, endPoint y: 271, distance: 11.1
click at [478, 280] on div "Rota 3 - Placa SJT3C10 1759 - BD BAR E DISTRIBUIDO Janela de atendimento Grade …" at bounding box center [424, 193] width 848 height 387
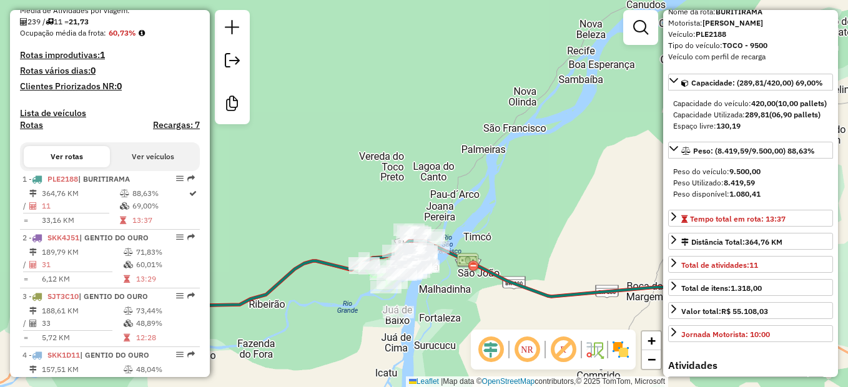
drag, startPoint x: 442, startPoint y: 202, endPoint x: 545, endPoint y: 113, distance: 136.0
click at [545, 113] on div "Rota 3 - Placa SJT3C10 1759 - BD BAR E DISTRIBUIDO Janela de atendimento Grade …" at bounding box center [424, 193] width 848 height 387
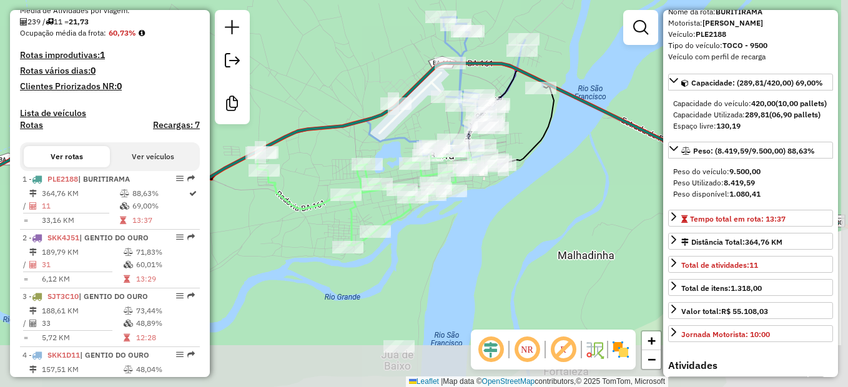
drag, startPoint x: 470, startPoint y: 201, endPoint x: 378, endPoint y: 120, distance: 122.2
click at [378, 120] on icon at bounding box center [330, 177] width 1018 height 229
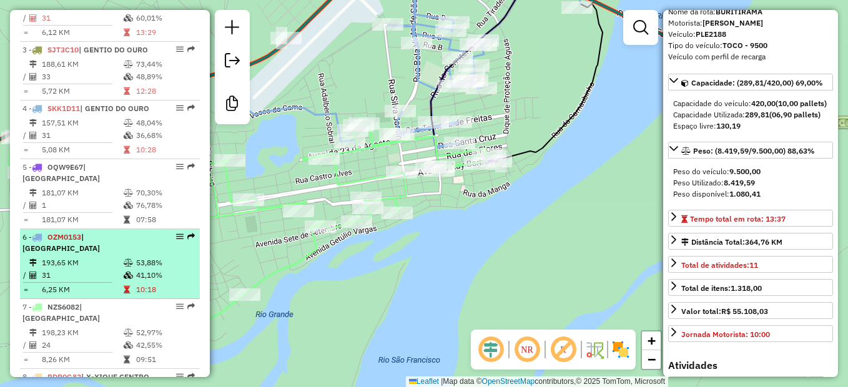
scroll to position [574, 0]
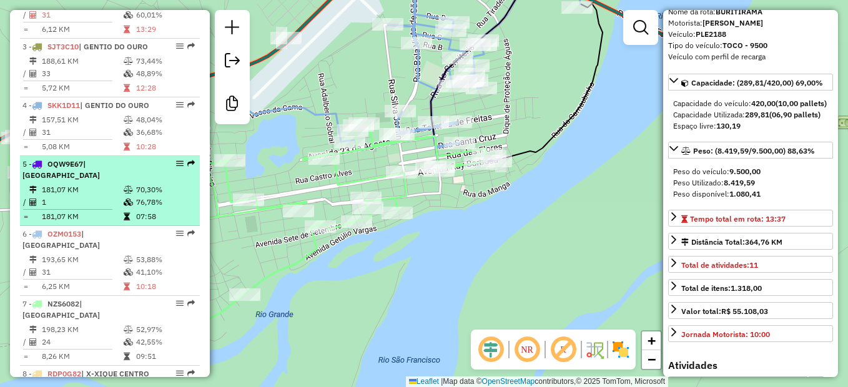
click at [98, 196] on td "181,07 KM" at bounding box center [82, 190] width 82 height 12
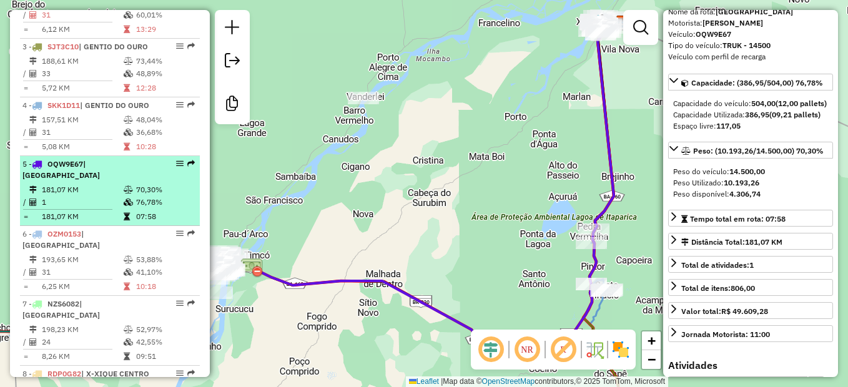
scroll to position [637, 0]
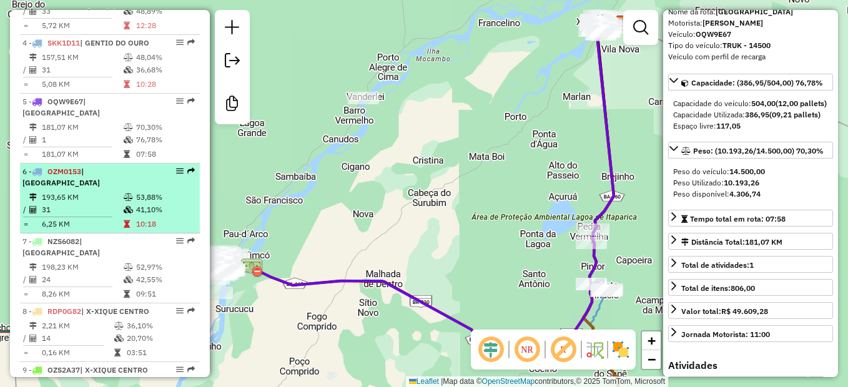
click at [87, 189] on div "6 - OZM0153 | BARRA DO RIO GRANDE" at bounding box center [88, 177] width 132 height 22
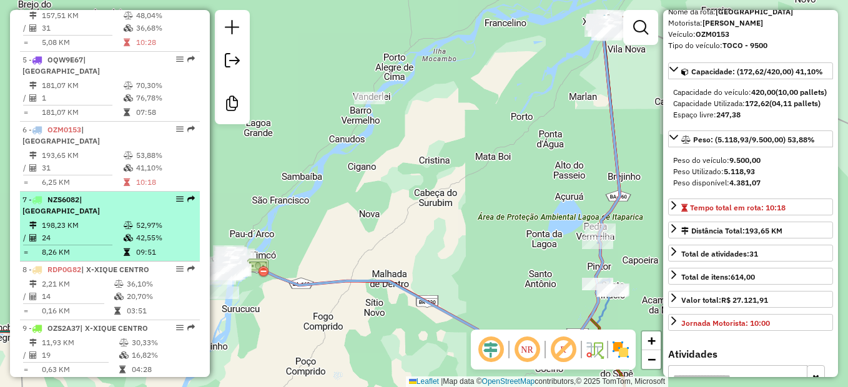
scroll to position [699, 0]
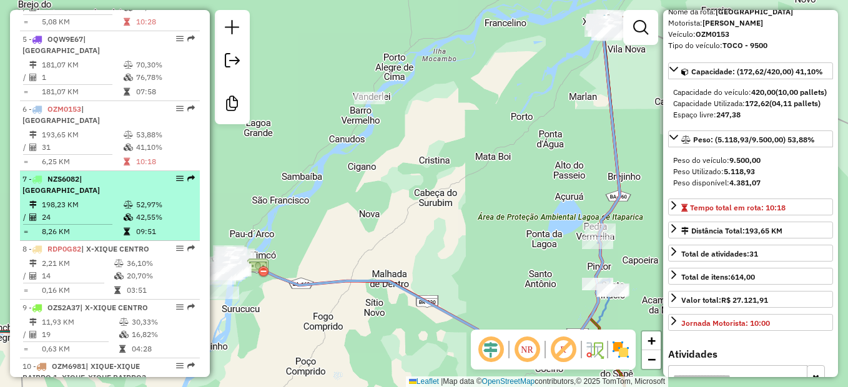
click at [87, 224] on td "24" at bounding box center [82, 217] width 82 height 12
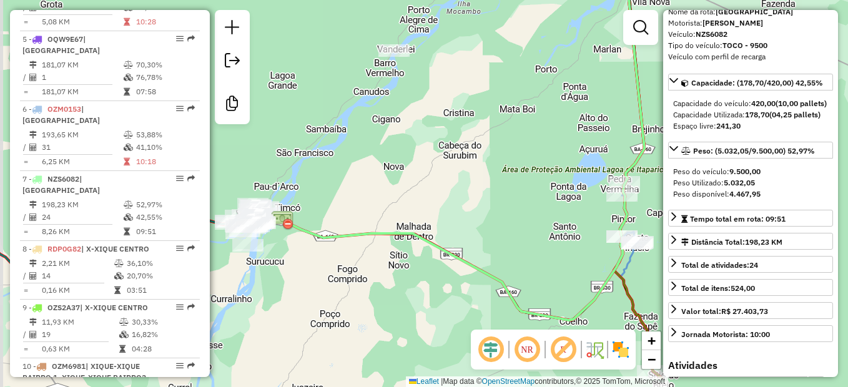
drag, startPoint x: 412, startPoint y: 240, endPoint x: 430, endPoint y: 192, distance: 50.6
click at [430, 192] on div "Rota 3 - Placa SJT3C10 1759 - BD BAR E DISTRIBUIDO Janela de atendimento Grade …" at bounding box center [424, 193] width 848 height 387
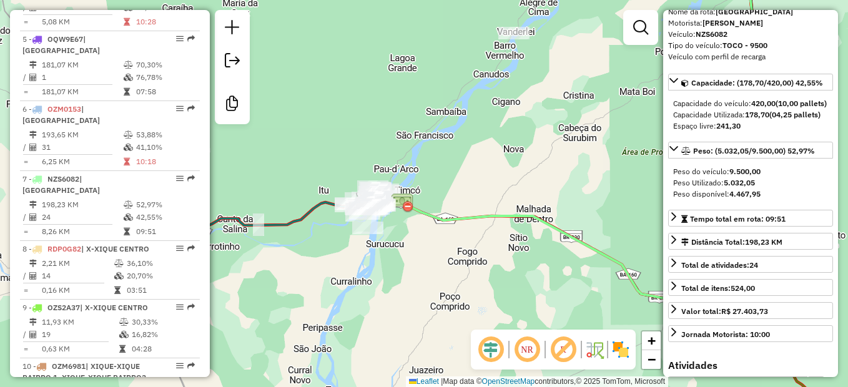
drag, startPoint x: 360, startPoint y: 214, endPoint x: 476, endPoint y: 197, distance: 117.5
click at [480, 197] on div "Rota 3 - Placa SJT3C10 1759 - BD BAR E DISTRIBUIDO Janela de atendimento Grade …" at bounding box center [424, 193] width 848 height 387
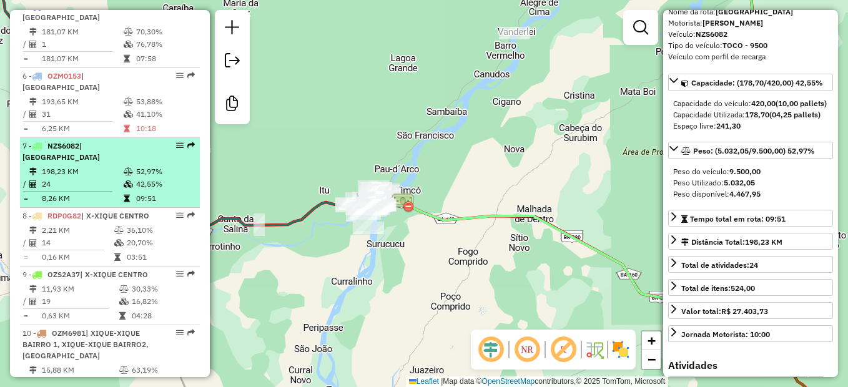
scroll to position [761, 0]
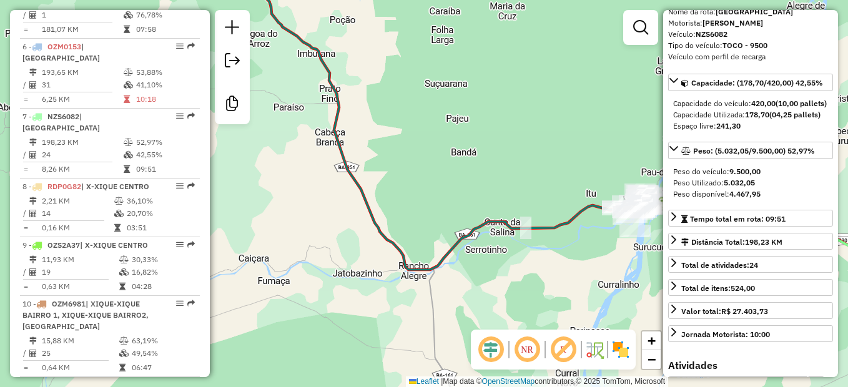
drag, startPoint x: 255, startPoint y: 282, endPoint x: 522, endPoint y: 285, distance: 266.7
click at [522, 285] on div "Rota 3 - Placa SJT3C10 1759 - BD BAR E DISTRIBUIDO Janela de atendimento Grade …" at bounding box center [424, 193] width 848 height 387
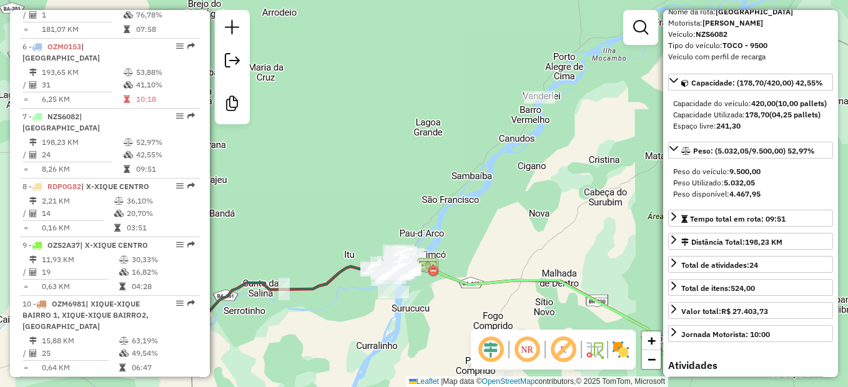
drag, startPoint x: 489, startPoint y: 159, endPoint x: 289, endPoint y: 207, distance: 205.6
click at [245, 215] on div "Rota 3 - Placa SJT3C10 1759 - BD BAR E DISTRIBUIDO Janela de atendimento Grade …" at bounding box center [424, 193] width 848 height 387
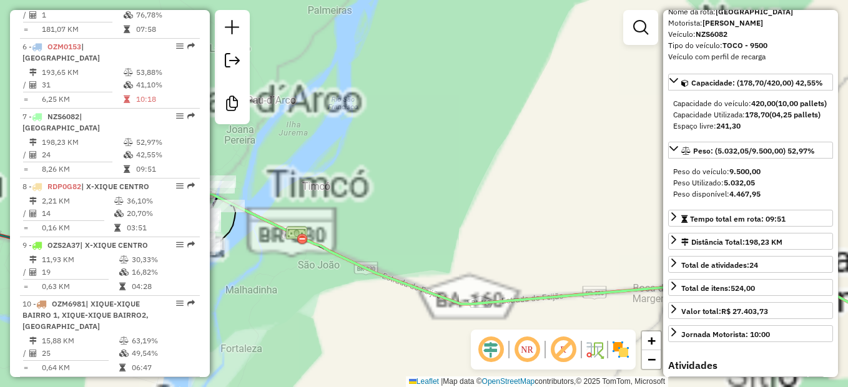
drag, startPoint x: 462, startPoint y: 188, endPoint x: 501, endPoint y: 118, distance: 80.0
click at [501, 118] on div "Rota 3 - Placa SJT3C10 1759 - BD BAR E DISTRIBUIDO Janela de atendimento Grade …" at bounding box center [424, 193] width 848 height 387
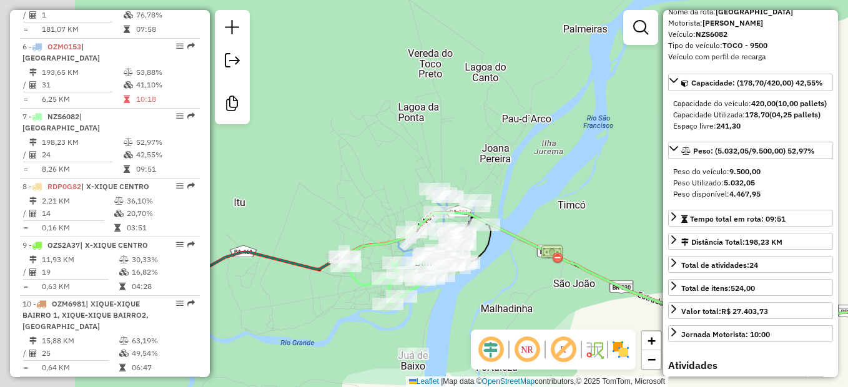
drag, startPoint x: 335, startPoint y: 219, endPoint x: 563, endPoint y: 309, distance: 245.9
click at [563, 312] on div "Rota 3 - Placa SJT3C10 1759 - BD BAR E DISTRIBUIDO Janela de atendimento Grade …" at bounding box center [424, 193] width 848 height 387
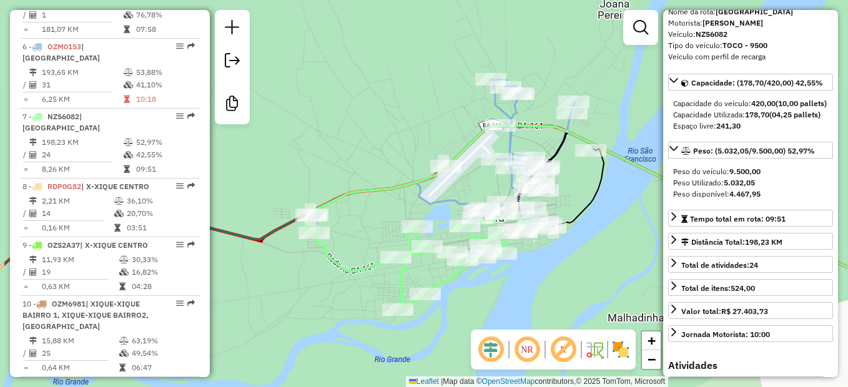
drag, startPoint x: 324, startPoint y: 252, endPoint x: 415, endPoint y: 206, distance: 102.5
click at [415, 206] on div "Rota 3 - Placa SJT3C10 1759 - BD BAR E DISTRIBUIDO Janela de atendimento Grade …" at bounding box center [424, 193] width 848 height 387
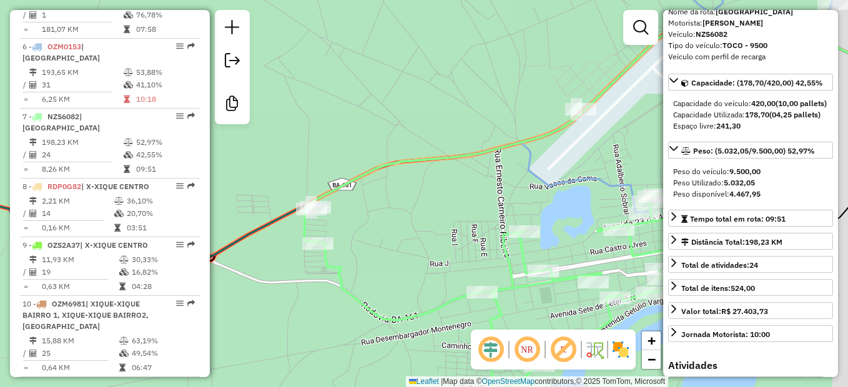
drag, startPoint x: 350, startPoint y: 225, endPoint x: 309, endPoint y: 222, distance: 40.8
click at [317, 222] on div "Rota 3 - Placa SJT3C10 1759 - BD BAR E DISTRIBUIDO Janela de atendimento Grade …" at bounding box center [424, 193] width 848 height 387
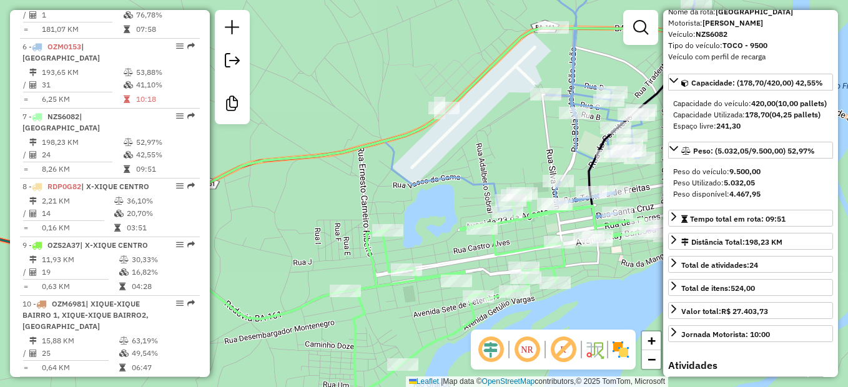
click at [256, 197] on div "Rota 3 - Placa SJT3C10 1759 - BD BAR E DISTRIBUIDO Janela de atendimento Grade …" at bounding box center [424, 193] width 848 height 387
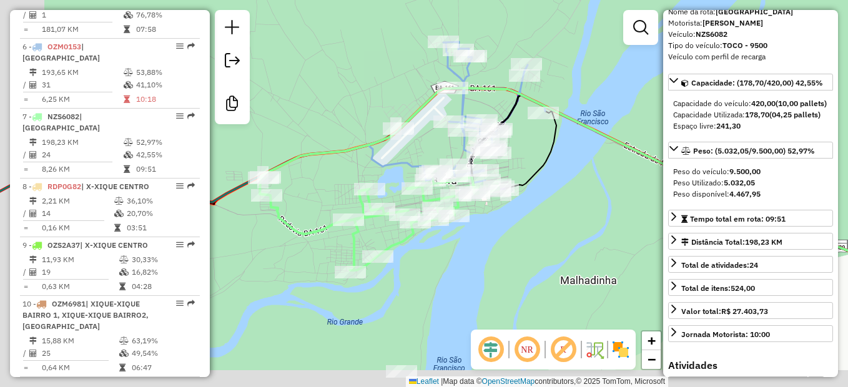
drag, startPoint x: 311, startPoint y: 144, endPoint x: 350, endPoint y: 127, distance: 42.2
click at [350, 127] on div "Rota 3 - Placa SJT3C10 1759 - BD BAR E DISTRIBUIDO Janela de atendimento Grade …" at bounding box center [424, 193] width 848 height 387
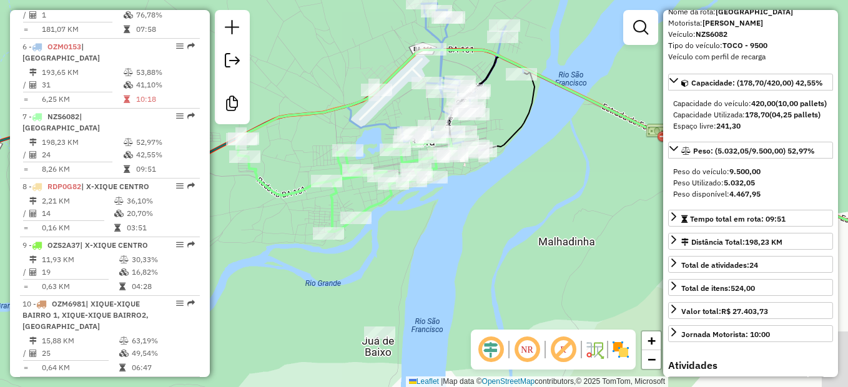
drag, startPoint x: 465, startPoint y: 213, endPoint x: 457, endPoint y: 202, distance: 13.4
click at [457, 207] on div "Rota 3 - Placa SJT3C10 1759 - BD BAR E DISTRIBUIDO Janela de atendimento Grade …" at bounding box center [424, 193] width 848 height 387
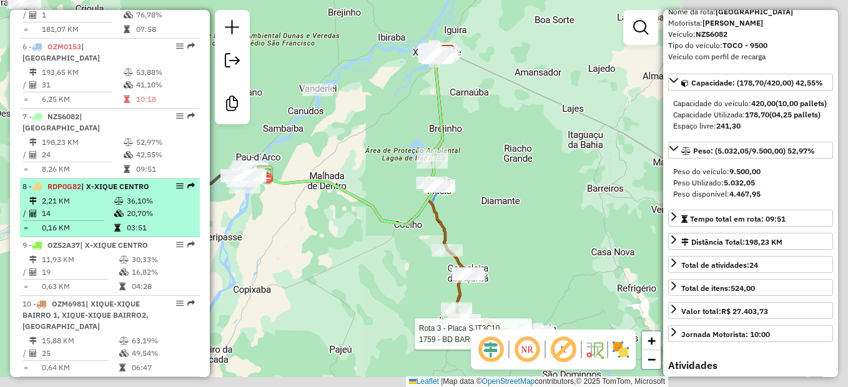
drag, startPoint x: 591, startPoint y: 248, endPoint x: 131, endPoint y: 226, distance: 460.3
click at [135, 226] on hb-router-mapa "Informações da Sessão 990847 - 19/08/2025 Criação: 18/08/2025 17:13 Desbloquear…" at bounding box center [424, 193] width 848 height 387
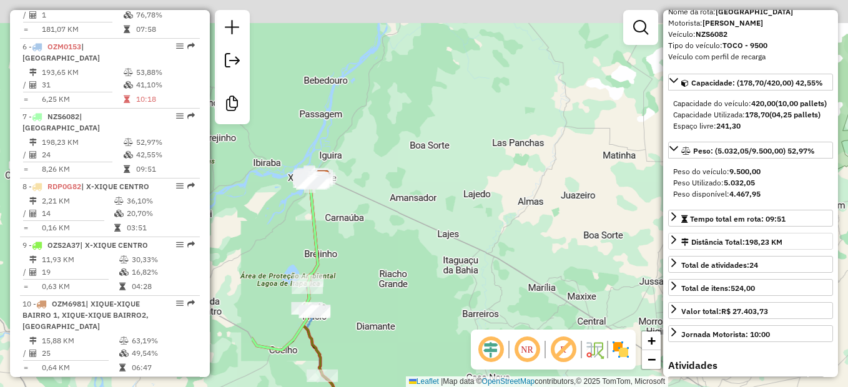
drag, startPoint x: 495, startPoint y: 222, endPoint x: 668, endPoint y: 269, distance: 179.3
click at [675, 271] on hb-router-mapa "Informações da Sessão 990847 - 19/08/2025 Criação: 18/08/2025 17:13 Desbloquear…" at bounding box center [424, 193] width 848 height 387
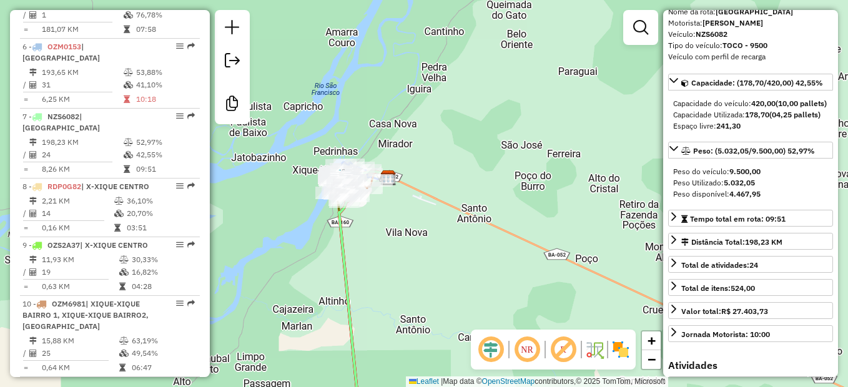
drag, startPoint x: 316, startPoint y: 227, endPoint x: 340, endPoint y: 213, distance: 28.3
click at [345, 261] on icon at bounding box center [363, 316] width 49 height 289
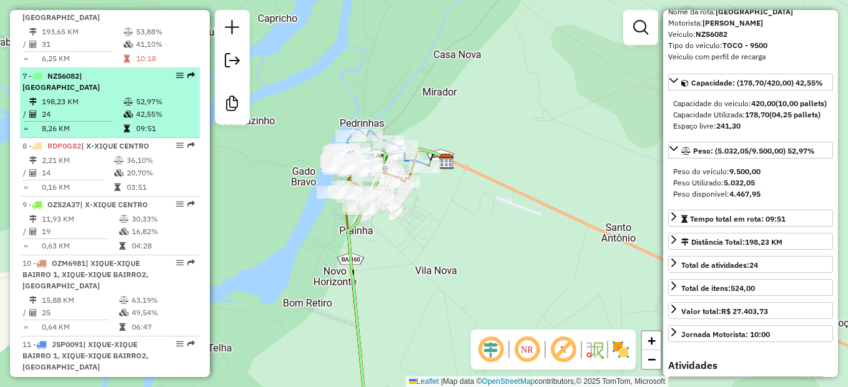
scroll to position [824, 0]
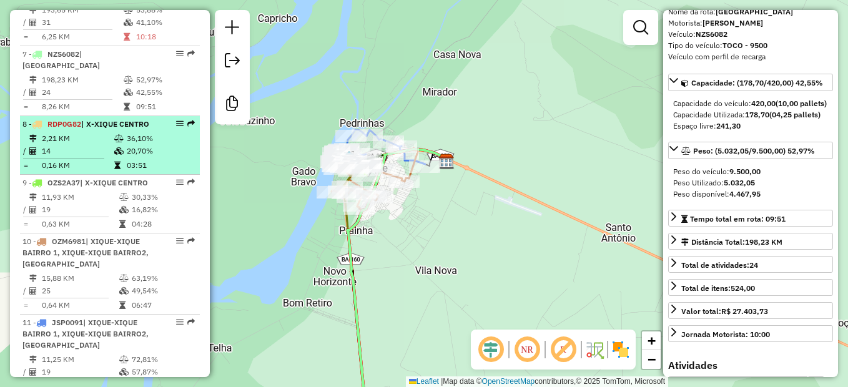
click at [64, 157] on td "14" at bounding box center [77, 151] width 72 height 12
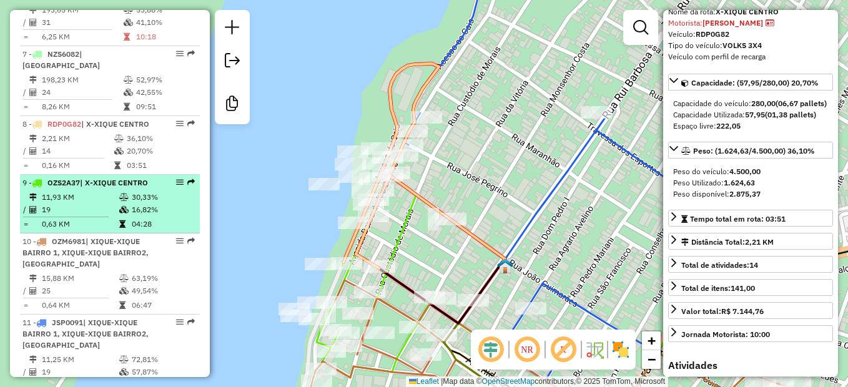
click at [97, 216] on td "19" at bounding box center [79, 210] width 77 height 12
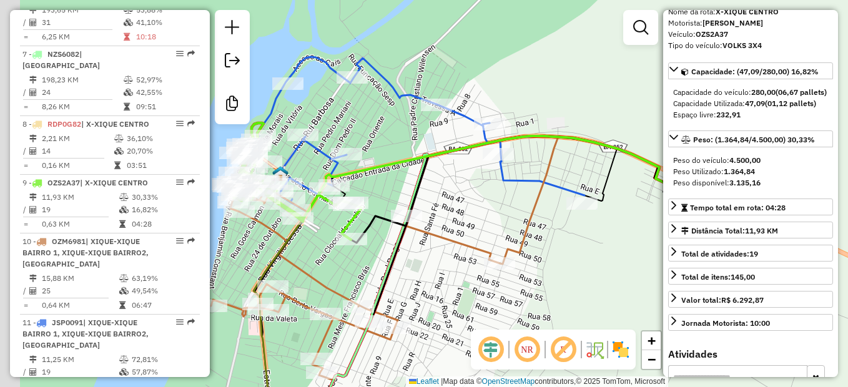
drag, startPoint x: 452, startPoint y: 224, endPoint x: 503, endPoint y: 194, distance: 59.6
click at [514, 196] on div "Rota 3 - Placa SJT3C10 1759 - BD BAR E DISTRIBUIDO Janela de atendimento Grade …" at bounding box center [424, 193] width 848 height 387
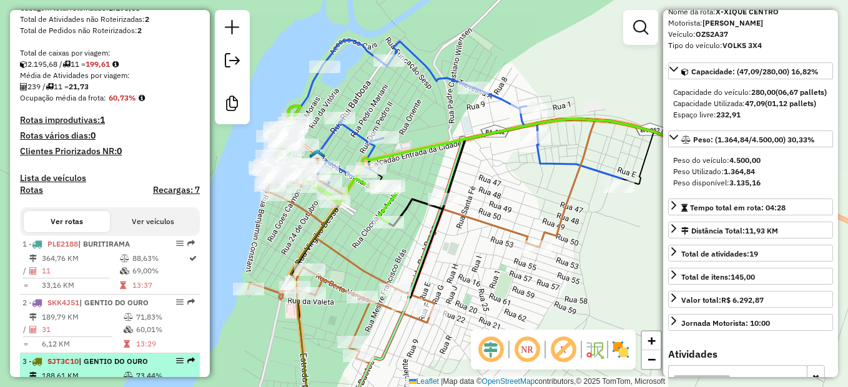
scroll to position [199, 0]
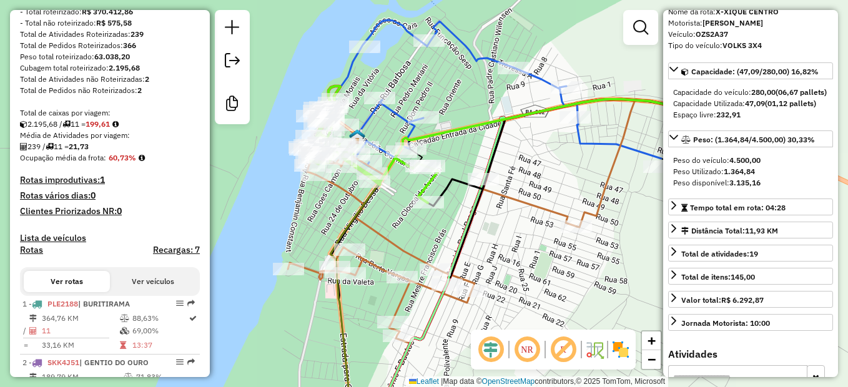
click at [406, 218] on div "Rota 3 - Placa SJT3C10 1759 - BD BAR E DISTRIBUIDO Janela de atendimento Grade …" at bounding box center [424, 193] width 848 height 387
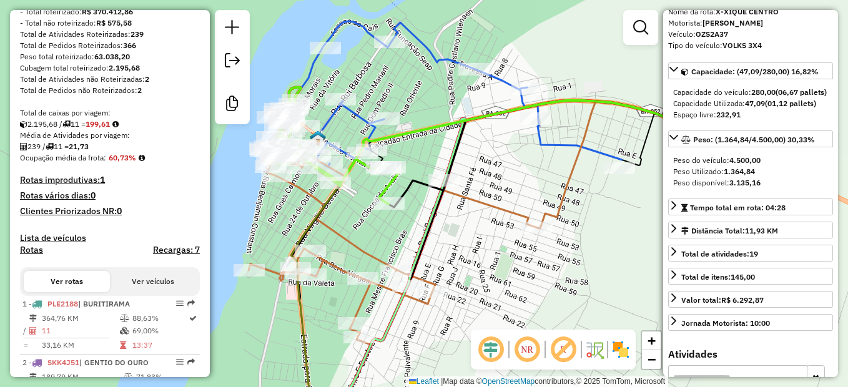
drag, startPoint x: 504, startPoint y: 169, endPoint x: 490, endPoint y: 171, distance: 14.5
click at [490, 171] on div "Rota 3 - Placa SJT3C10 1759 - BD BAR E DISTRIBUIDO Janela de atendimento Grade …" at bounding box center [424, 193] width 848 height 387
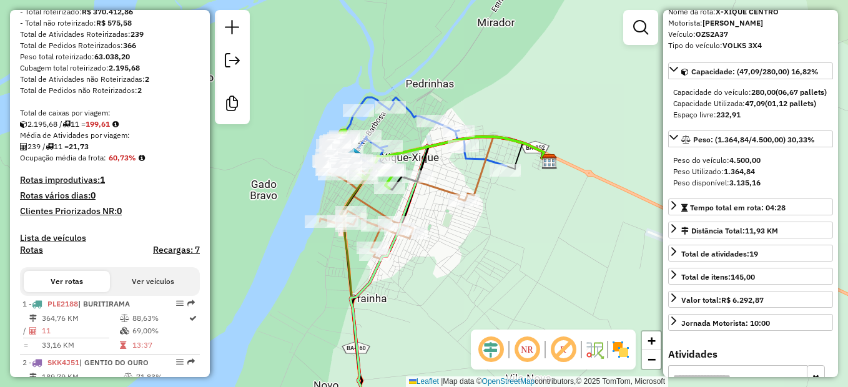
drag, startPoint x: 573, startPoint y: 197, endPoint x: 528, endPoint y: 197, distance: 44.3
click at [528, 197] on div "Rota 3 - Placa SJT3C10 1759 - BD BAR E DISTRIBUIDO Janela de atendimento Grade …" at bounding box center [424, 193] width 848 height 387
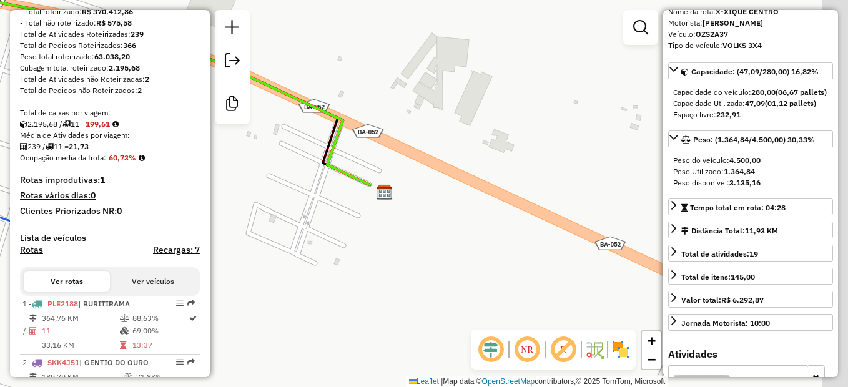
drag, startPoint x: 532, startPoint y: 177, endPoint x: 465, endPoint y: 204, distance: 72.0
click at [465, 206] on div "Rota 3 - Placa SJT3C10 1759 - BD BAR E DISTRIBUIDO Janela de atendimento Grade …" at bounding box center [424, 193] width 848 height 387
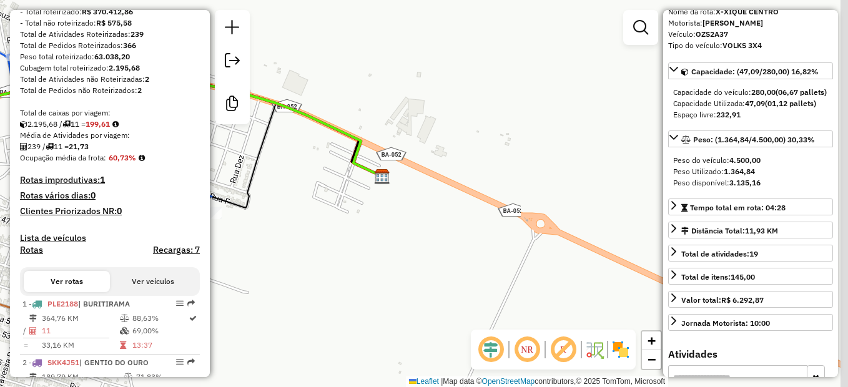
drag, startPoint x: 463, startPoint y: 151, endPoint x: 405, endPoint y: 162, distance: 59.9
click at [421, 152] on div "Rota 3 - Placa SJT3C10 1759 - BD BAR E DISTRIBUIDO Janela de atendimento Grade …" at bounding box center [424, 193] width 848 height 387
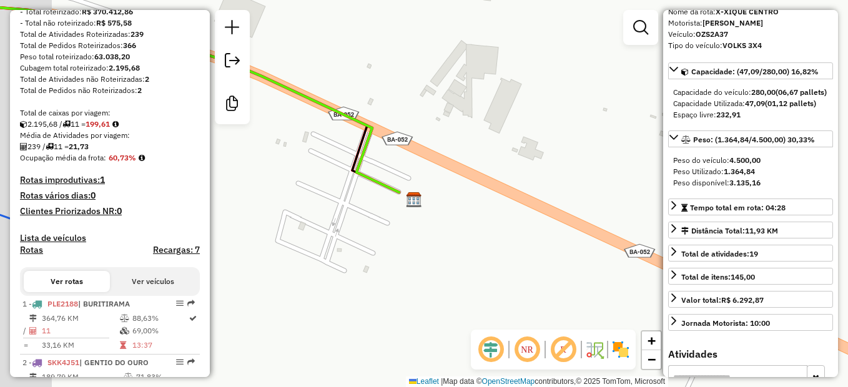
drag, startPoint x: 352, startPoint y: 126, endPoint x: 428, endPoint y: 137, distance: 77.6
click at [428, 137] on div "Rota 3 - Placa SJT3C10 1759 - BD BAR E DISTRIBUIDO Janela de atendimento Grade …" at bounding box center [424, 193] width 848 height 387
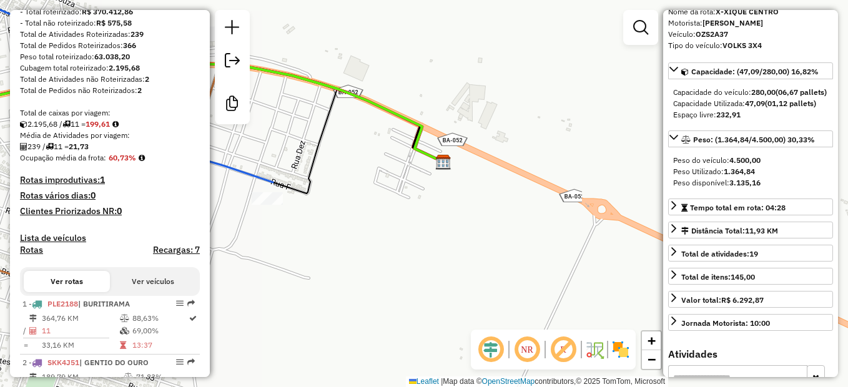
drag, startPoint x: 327, startPoint y: 191, endPoint x: 394, endPoint y: 169, distance: 70.3
click at [394, 169] on div "Rota 3 - Placa SJT3C10 1759 - BD BAR E DISTRIBUIDO Janela de atendimento Grade …" at bounding box center [424, 193] width 848 height 387
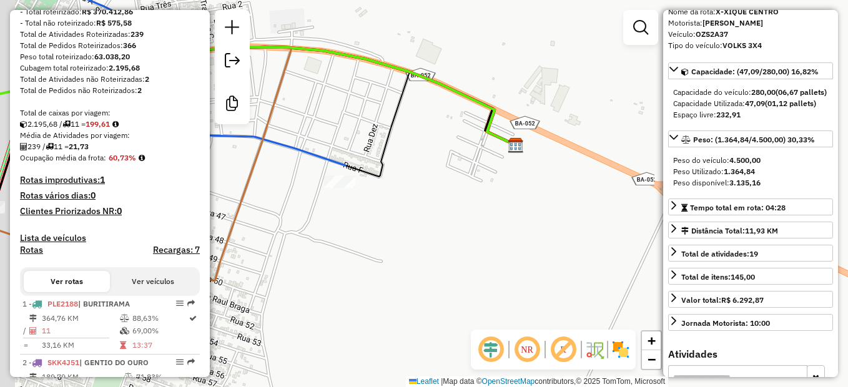
drag, startPoint x: 439, startPoint y: 199, endPoint x: 465, endPoint y: 197, distance: 26.3
click at [465, 197] on div "Rota 3 - Placa SJT3C10 1759 - BD BAR E DISTRIBUIDO Janela de atendimento Grade …" at bounding box center [424, 193] width 848 height 387
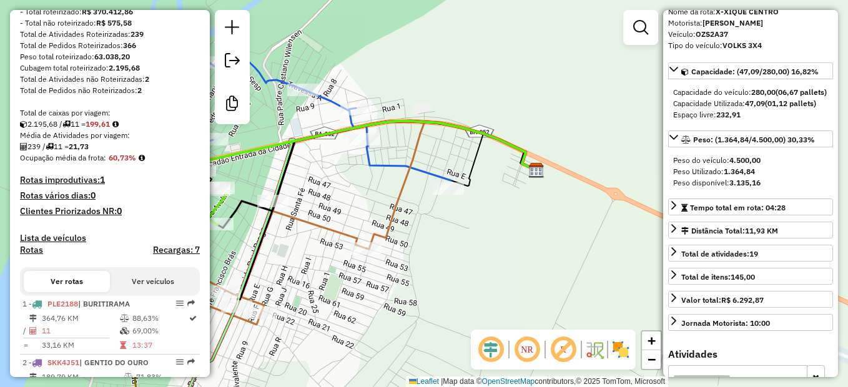
drag, startPoint x: 447, startPoint y: 220, endPoint x: 505, endPoint y: 222, distance: 57.5
click at [505, 219] on div "Rota 3 - Placa SJT3C10 1759 - BD BAR E DISTRIBUIDO Janela de atendimento Grade …" at bounding box center [424, 193] width 848 height 387
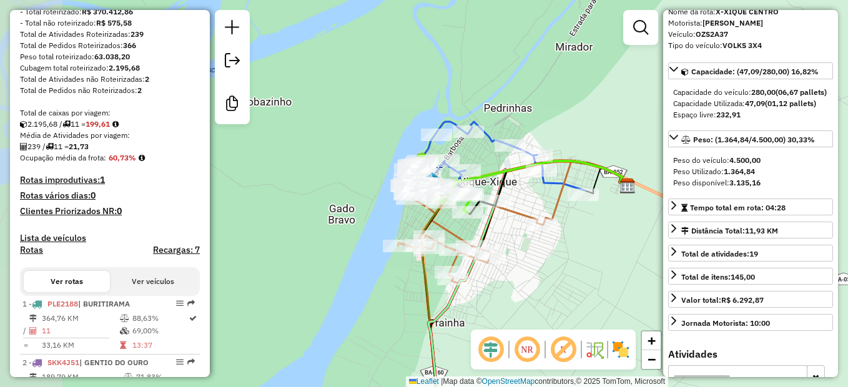
drag, startPoint x: 282, startPoint y: 240, endPoint x: 379, endPoint y: 230, distance: 97.4
click at [379, 230] on div "Rota 3 - Placa SJT3C10 1759 - BD BAR E DISTRIBUIDO Janela de atendimento Grade …" at bounding box center [424, 193] width 848 height 387
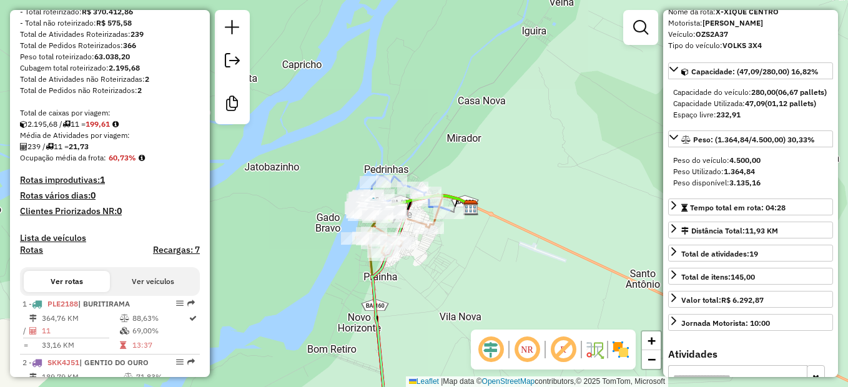
drag, startPoint x: 355, startPoint y: 229, endPoint x: 326, endPoint y: 229, distance: 29.4
click at [326, 229] on div "Rota 3 - Placa SJT3C10 1759 - BD BAR E DISTRIBUIDO Janela de atendimento Grade …" at bounding box center [424, 193] width 848 height 387
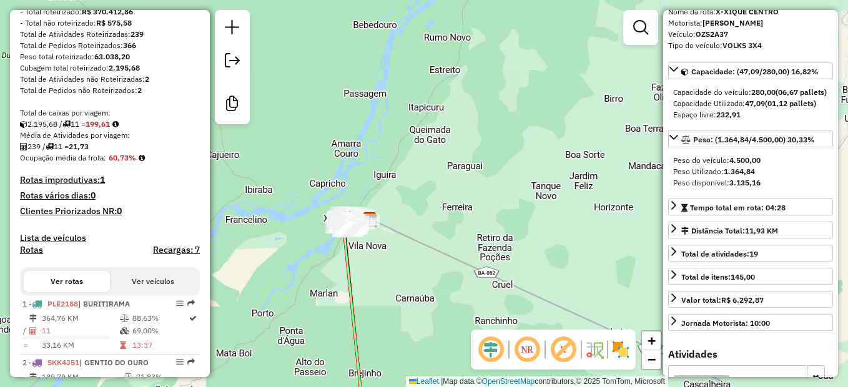
drag, startPoint x: 376, startPoint y: 292, endPoint x: 438, endPoint y: 262, distance: 68.7
click at [438, 262] on div "Rota 3 - Placa SJT3C10 1759 - BD BAR E DISTRIBUIDO Janela de atendimento Grade …" at bounding box center [424, 193] width 848 height 387
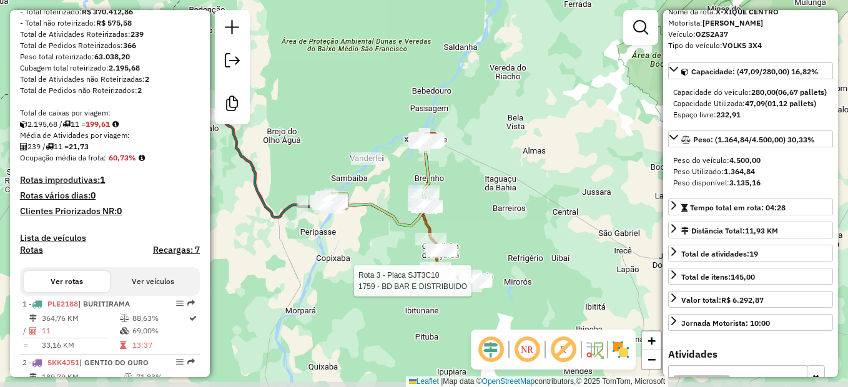
drag, startPoint x: 370, startPoint y: 327, endPoint x: 366, endPoint y: 226, distance: 100.6
click at [366, 226] on div "Rota 3 - Placa SJT3C10 1759 - BD BAR E DISTRIBUIDO Janela de atendimento Grade …" at bounding box center [424, 193] width 848 height 387
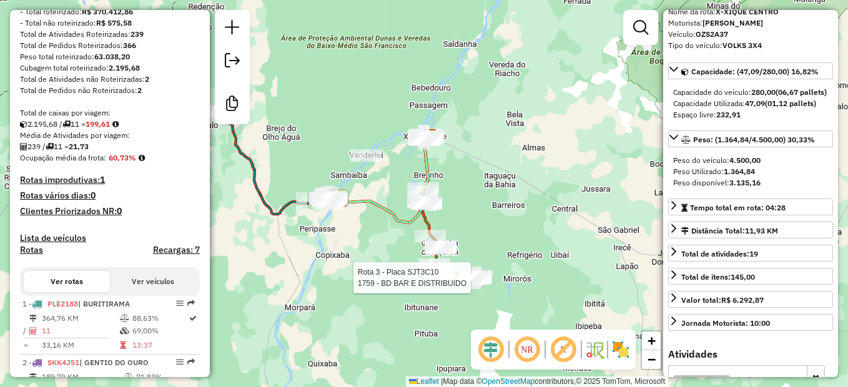
click at [587, 260] on div "Rota 3 - Placa SJT3C10 1759 - BD BAR E DISTRIBUIDO Janela de atendimento Grade …" at bounding box center [424, 193] width 848 height 387
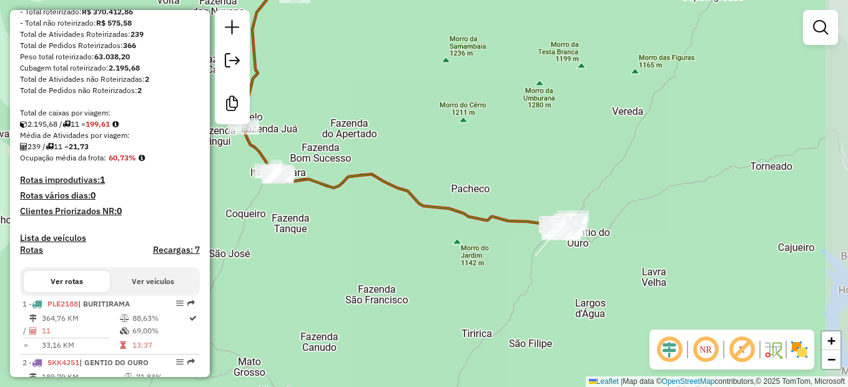
drag, startPoint x: 521, startPoint y: 276, endPoint x: 505, endPoint y: 251, distance: 29.8
click at [505, 251] on div "Janela de atendimento Grade de atendimento Capacidade Transportadoras Veículos …" at bounding box center [424, 193] width 848 height 387
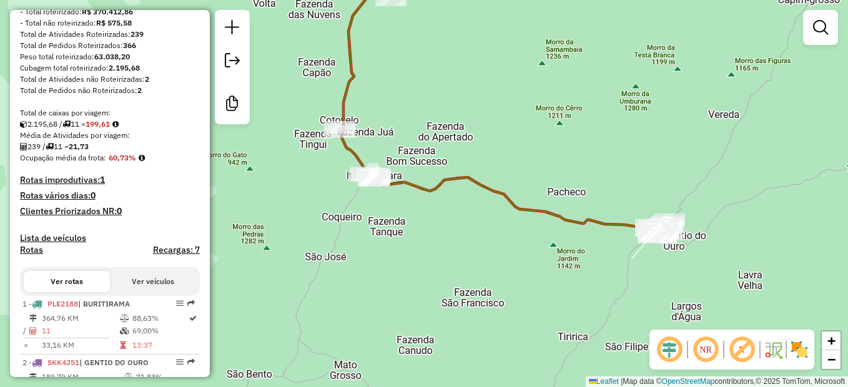
drag, startPoint x: 341, startPoint y: 229, endPoint x: 437, endPoint y: 232, distance: 96.2
click at [437, 232] on div "Janela de atendimento Grade de atendimento Capacidade Transportadoras Veículos …" at bounding box center [424, 193] width 848 height 387
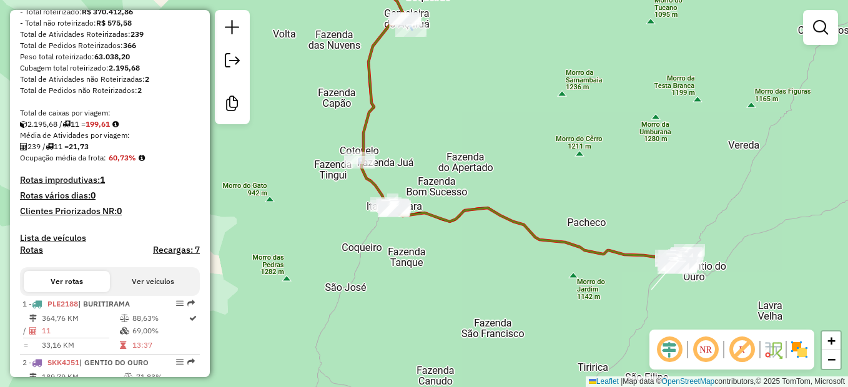
drag, startPoint x: 477, startPoint y: 177, endPoint x: 497, endPoint y: 208, distance: 37.1
click at [497, 208] on icon at bounding box center [525, 128] width 327 height 273
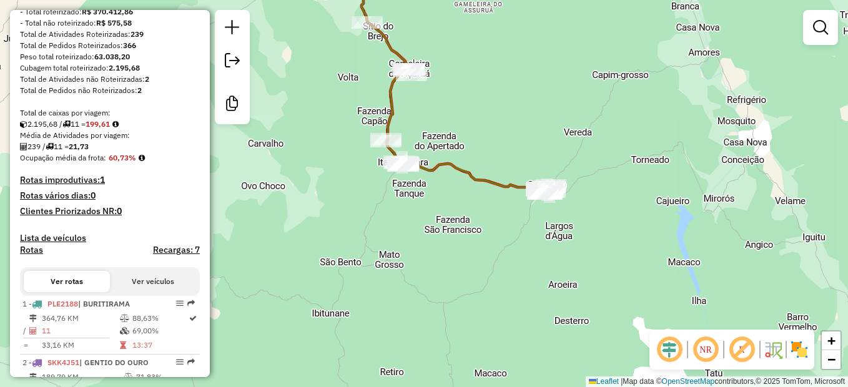
drag, startPoint x: 493, startPoint y: 221, endPoint x: 467, endPoint y: 231, distance: 27.5
click at [457, 234] on div "Janela de atendimento Grade de atendimento Capacidade Transportadoras Veículos …" at bounding box center [424, 193] width 848 height 387
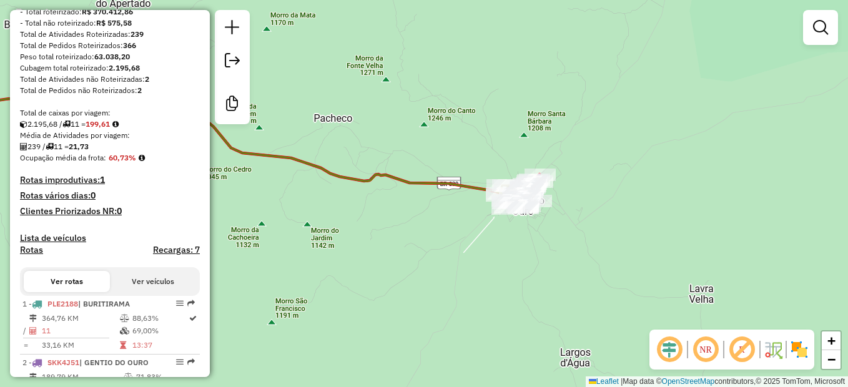
drag, startPoint x: 511, startPoint y: 182, endPoint x: 432, endPoint y: 237, distance: 96.9
click at [433, 234] on div "Janela de atendimento Grade de atendimento Capacidade Transportadoras Veículos …" at bounding box center [424, 193] width 848 height 387
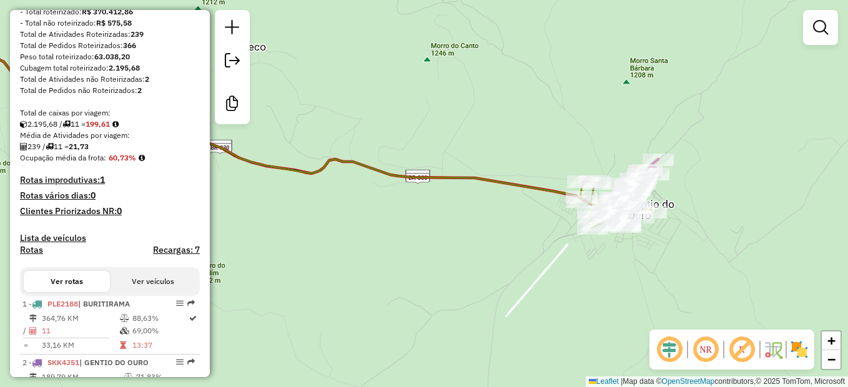
drag, startPoint x: 385, startPoint y: 237, endPoint x: 470, endPoint y: 232, distance: 84.5
click at [479, 235] on div "Janela de atendimento Grade de atendimento Capacidade Transportadoras Veículos …" at bounding box center [424, 193] width 848 height 387
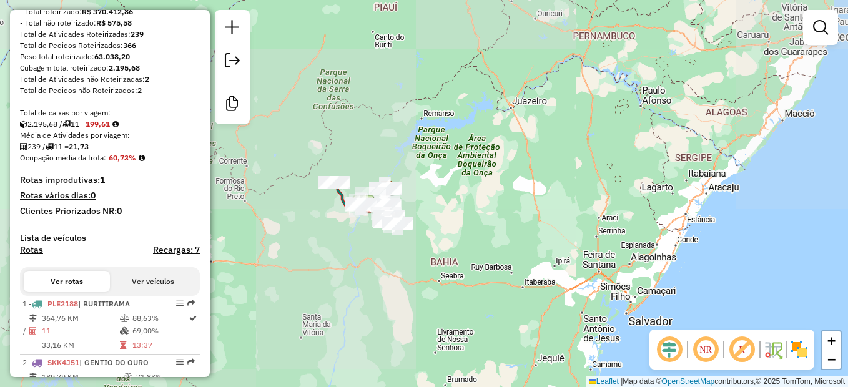
drag, startPoint x: 309, startPoint y: 211, endPoint x: 340, endPoint y: 211, distance: 31.2
click at [331, 214] on div "Janela de atendimento Grade de atendimento Capacidade Transportadoras Veículos …" at bounding box center [424, 193] width 848 height 387
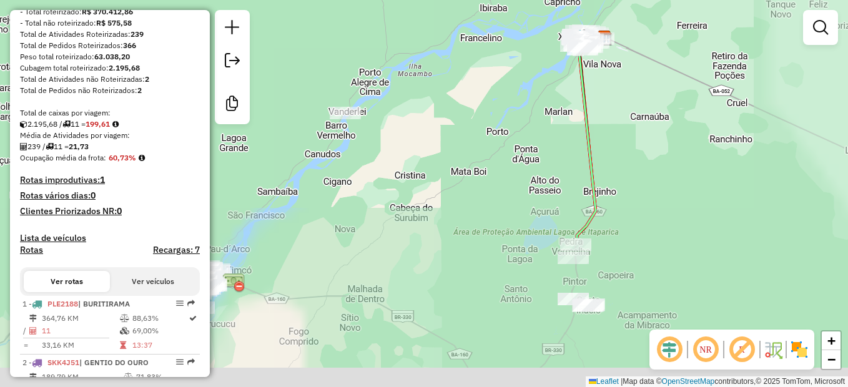
drag, startPoint x: 358, startPoint y: 79, endPoint x: 354, endPoint y: 51, distance: 28.4
click at [354, 51] on div "Janela de atendimento Grade de atendimento Capacidade Transportadoras Veículos …" at bounding box center [424, 193] width 848 height 387
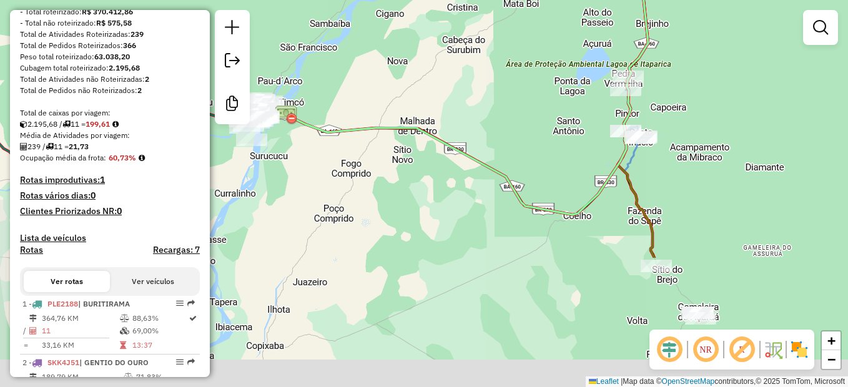
drag, startPoint x: 483, startPoint y: 262, endPoint x: 525, endPoint y: 82, distance: 184.7
click at [527, 82] on div "Janela de atendimento Grade de atendimento Capacidade Transportadoras Veículos …" at bounding box center [424, 193] width 848 height 387
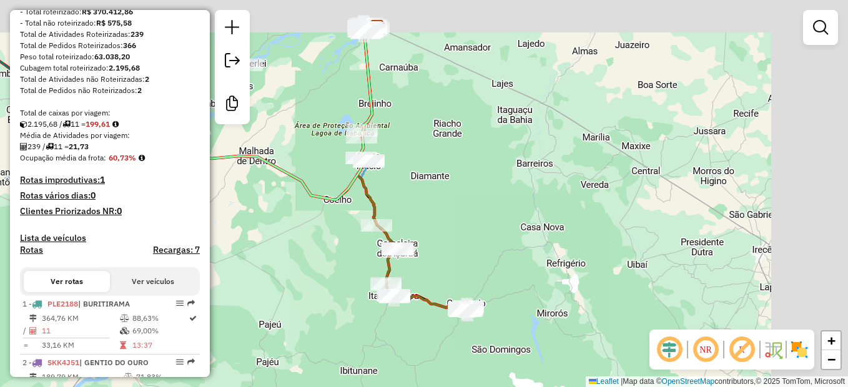
click at [314, 207] on div "Janela de atendimento Grade de atendimento Capacidade Transportadoras Veículos …" at bounding box center [424, 193] width 848 height 387
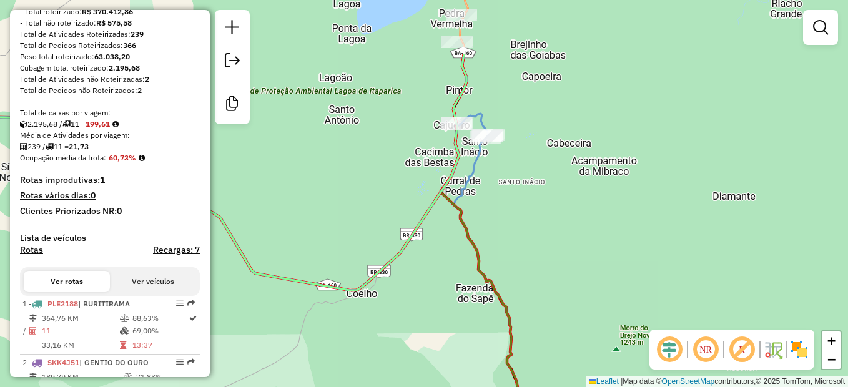
drag, startPoint x: 555, startPoint y: 171, endPoint x: 547, endPoint y: 208, distance: 37.6
click at [552, 209] on div "Janela de atendimento Grade de atendimento Capacidade Transportadoras Veículos …" at bounding box center [424, 193] width 848 height 387
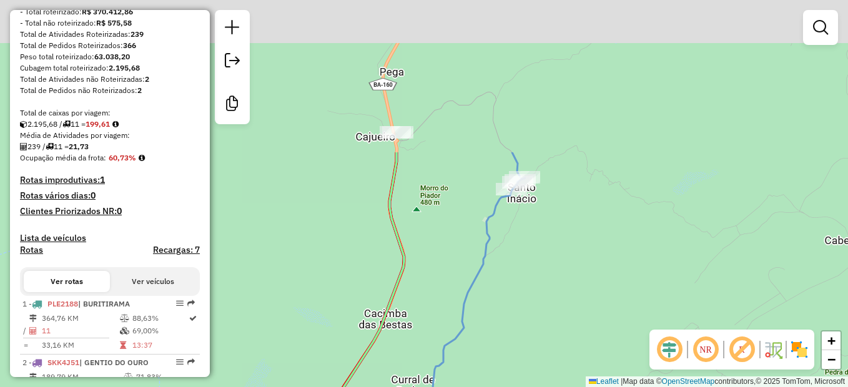
drag, startPoint x: 522, startPoint y: 194, endPoint x: 506, endPoint y: 281, distance: 88.3
click at [506, 281] on div "Janela de atendimento Grade de atendimento Capacidade Transportadoras Veículos …" at bounding box center [424, 193] width 848 height 387
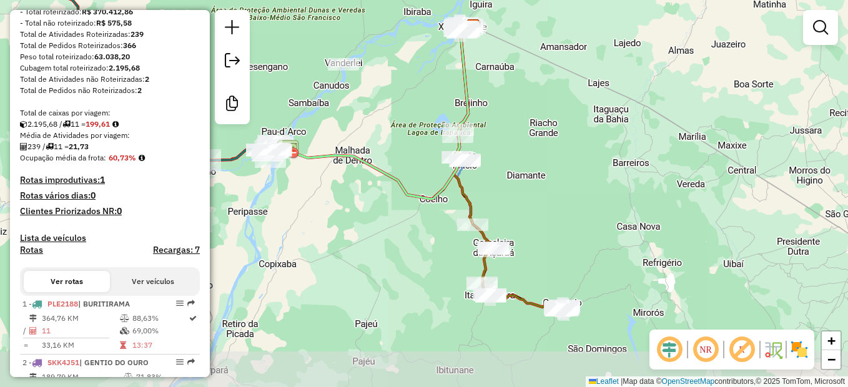
drag, startPoint x: 378, startPoint y: 326, endPoint x: 409, endPoint y: 219, distance: 111.1
click at [409, 219] on div "Janela de atendimento Grade de atendimento Capacidade Transportadoras Veículos …" at bounding box center [424, 193] width 848 height 387
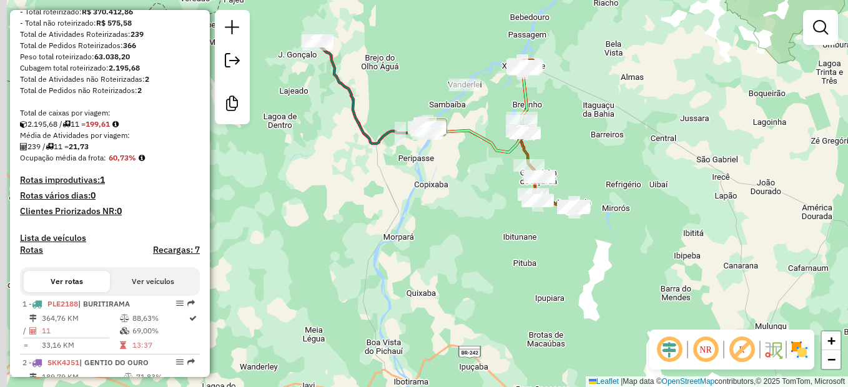
drag, startPoint x: 331, startPoint y: 285, endPoint x: 435, endPoint y: 217, distance: 123.7
click at [433, 218] on div "Janela de atendimento Grade de atendimento Capacidade Transportadoras Veículos …" at bounding box center [424, 193] width 848 height 387
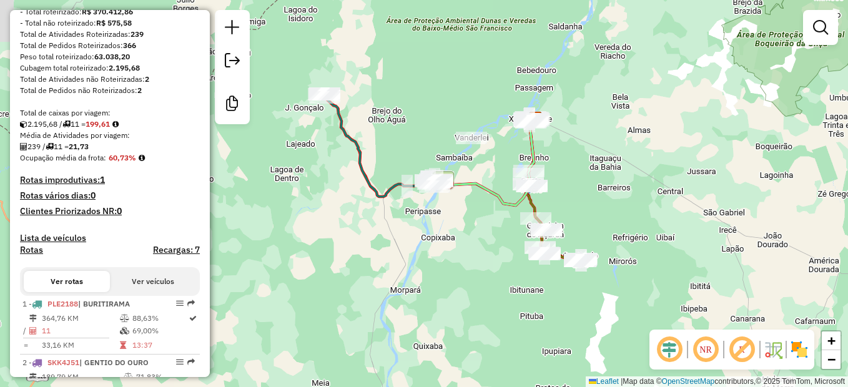
drag, startPoint x: 385, startPoint y: 134, endPoint x: 380, endPoint y: 241, distance: 107.6
click at [380, 241] on div "Janela de atendimento Grade de atendimento Capacidade Transportadoras Veículos …" at bounding box center [424, 193] width 848 height 387
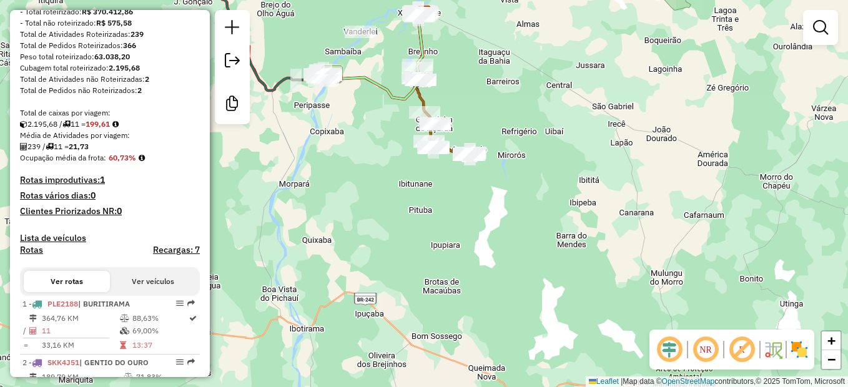
drag, startPoint x: 499, startPoint y: 262, endPoint x: 393, endPoint y: 72, distance: 217.0
click at [393, 72] on div "Janela de atendimento Grade de atendimento Capacidade Transportadoras Veículos …" at bounding box center [424, 193] width 848 height 387
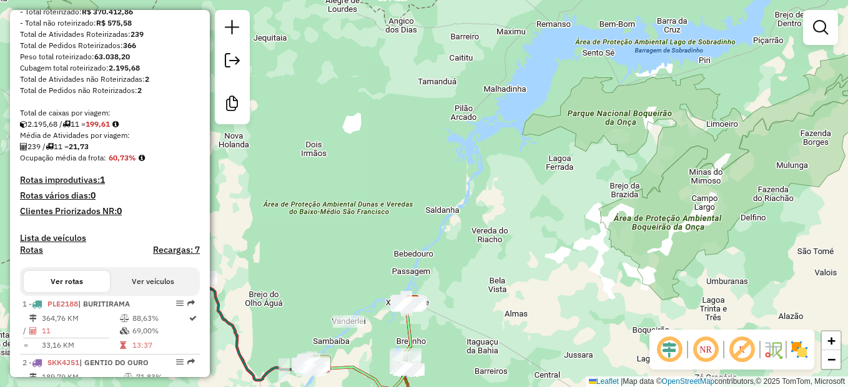
drag, startPoint x: 390, startPoint y: 64, endPoint x: 378, endPoint y: 348, distance: 284.5
click at [378, 348] on div "Janela de atendimento Grade de atendimento Capacidade Transportadoras Veículos …" at bounding box center [424, 193] width 848 height 387
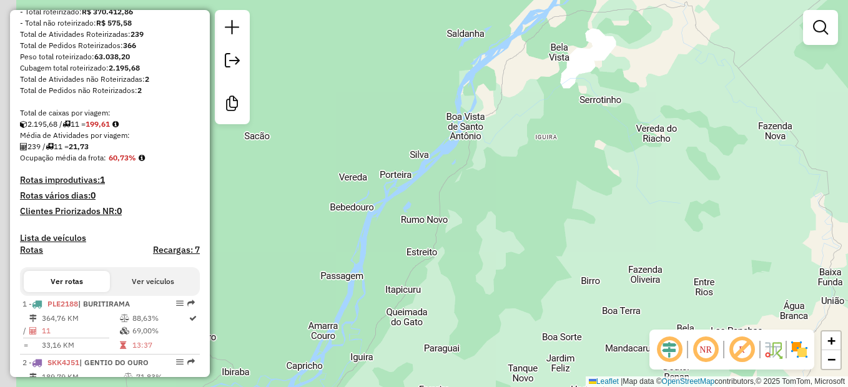
drag, startPoint x: 453, startPoint y: 289, endPoint x: 516, endPoint y: 181, distance: 125.1
click at [516, 181] on div "Janela de atendimento Grade de atendimento Capacidade Transportadoras Veículos …" at bounding box center [424, 193] width 848 height 387
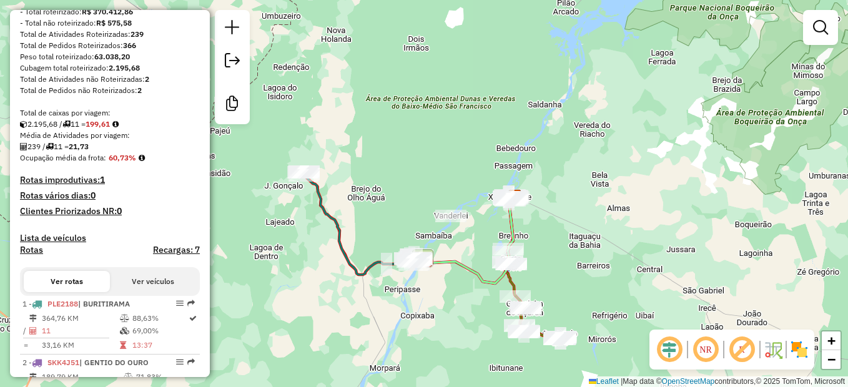
drag, startPoint x: 537, startPoint y: 249, endPoint x: 487, endPoint y: 255, distance: 51.1
click at [578, 221] on div "Janela de atendimento Grade de atendimento Capacidade Transportadoras Veículos …" at bounding box center [424, 193] width 848 height 387
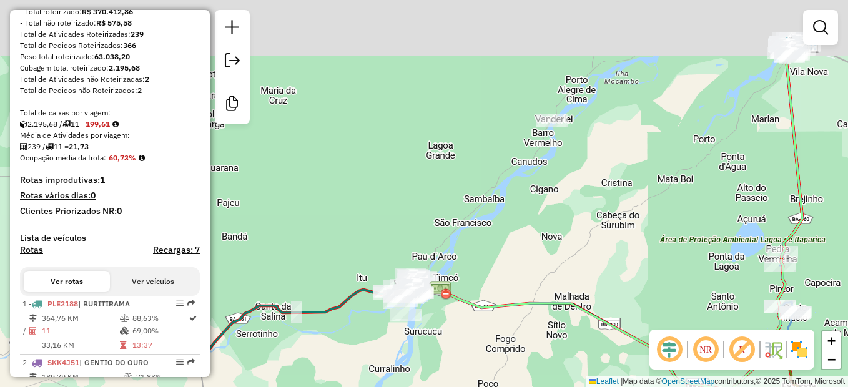
drag, startPoint x: 491, startPoint y: 186, endPoint x: 473, endPoint y: 289, distance: 104.5
click at [473, 289] on div "Janela de atendimento Grade de atendimento Capacidade Transportadoras Veículos …" at bounding box center [424, 193] width 848 height 387
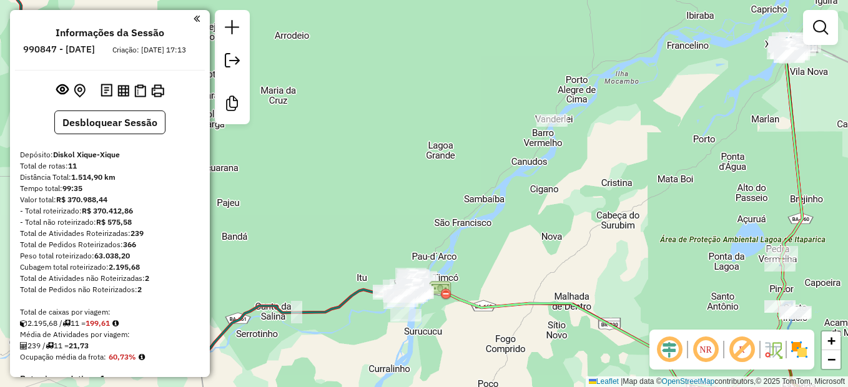
scroll to position [199, 0]
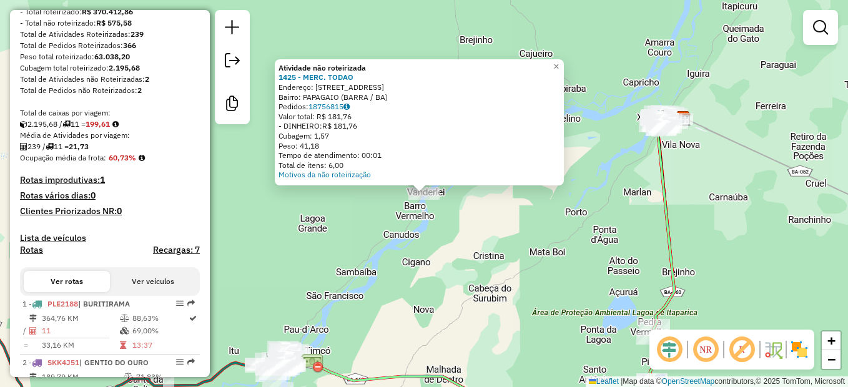
click at [461, 232] on div "Atividade não roteirizada 1425 - MERC. [PERSON_NAME]: [STREET_ADDRESS] Bairro: …" at bounding box center [424, 193] width 848 height 387
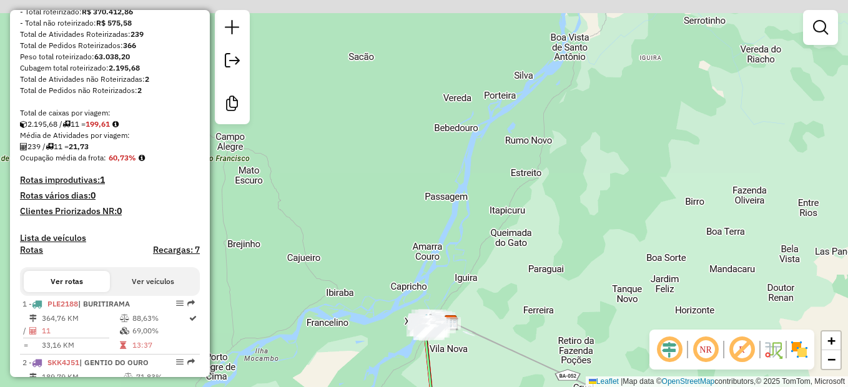
drag, startPoint x: 763, startPoint y: 101, endPoint x: 530, endPoint y: 307, distance: 312.0
click at [530, 307] on div "Janela de atendimento Grade de atendimento Capacidade Transportadoras Veículos …" at bounding box center [424, 193] width 848 height 387
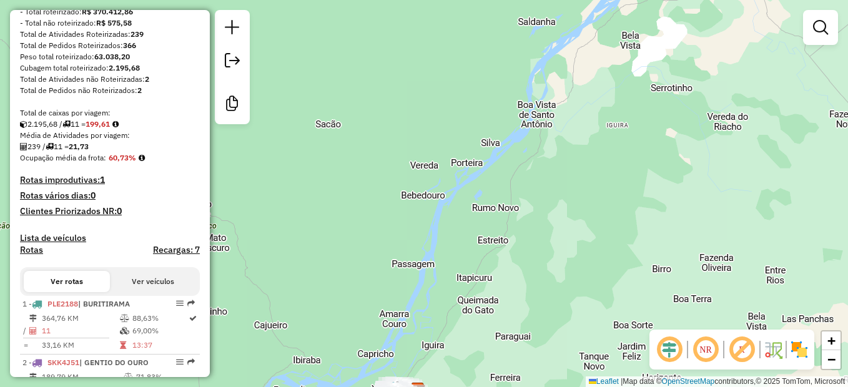
drag, startPoint x: 576, startPoint y: 61, endPoint x: 573, endPoint y: 69, distance: 8.1
click at [573, 69] on div "Janela de atendimento Grade de atendimento Capacidade Transportadoras Veículos …" at bounding box center [424, 193] width 848 height 387
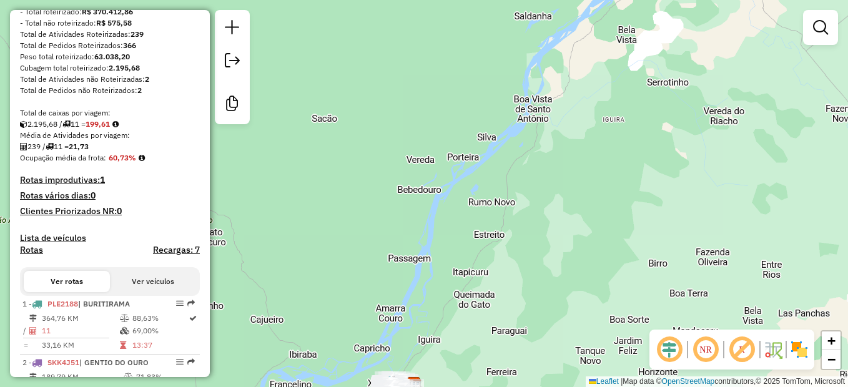
drag, startPoint x: 530, startPoint y: 341, endPoint x: 513, endPoint y: 163, distance: 178.8
click at [513, 164] on div "Janela de atendimento Grade de atendimento Capacidade Transportadoras Veículos …" at bounding box center [424, 193] width 848 height 387
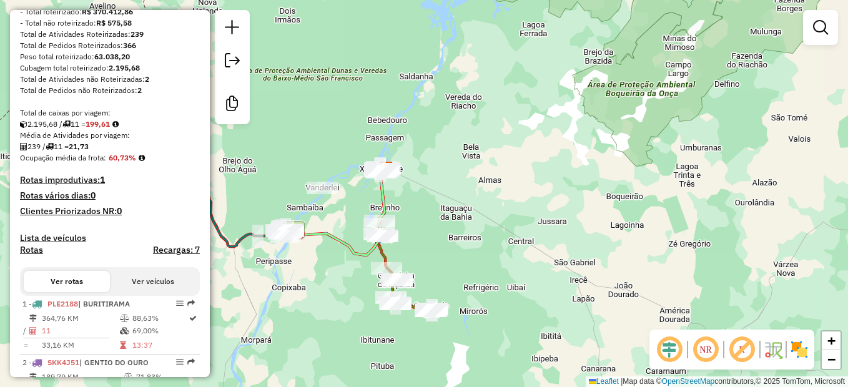
drag, startPoint x: 332, startPoint y: 314, endPoint x: 366, endPoint y: 177, distance: 140.9
click at [366, 177] on icon at bounding box center [334, 212] width 106 height 87
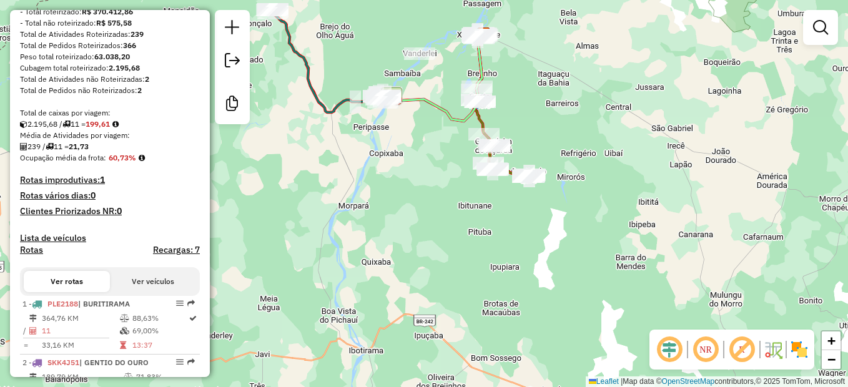
drag, startPoint x: 342, startPoint y: 255, endPoint x: 419, endPoint y: 187, distance: 103.1
click at [419, 187] on div "Janela de atendimento Grade de atendimento Capacidade Transportadoras Veículos …" at bounding box center [424, 193] width 848 height 387
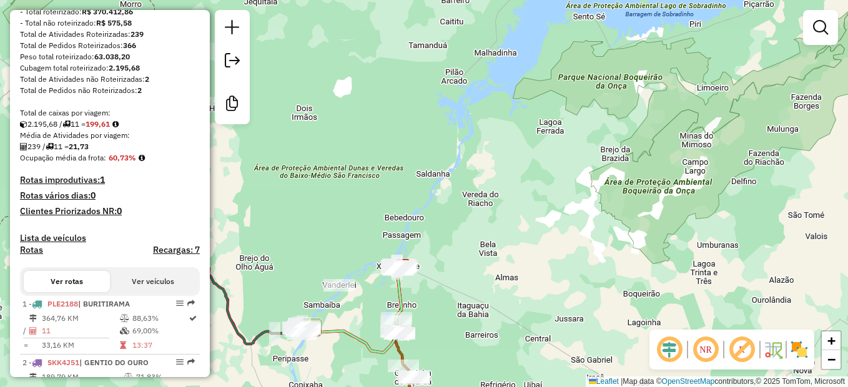
drag, startPoint x: 668, startPoint y: 9, endPoint x: 560, endPoint y: 282, distance: 293.0
click at [568, 291] on div "Janela de atendimento Grade de atendimento Capacidade Transportadoras Veículos …" at bounding box center [424, 193] width 848 height 387
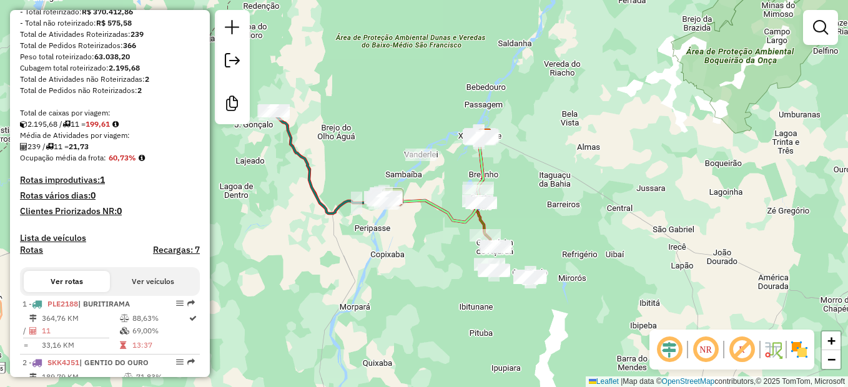
drag, startPoint x: 515, startPoint y: 299, endPoint x: 628, endPoint y: 102, distance: 227.2
click at [628, 102] on div "Janela de atendimento Grade de atendimento Capacidade Transportadoras Veículos …" at bounding box center [424, 193] width 848 height 387
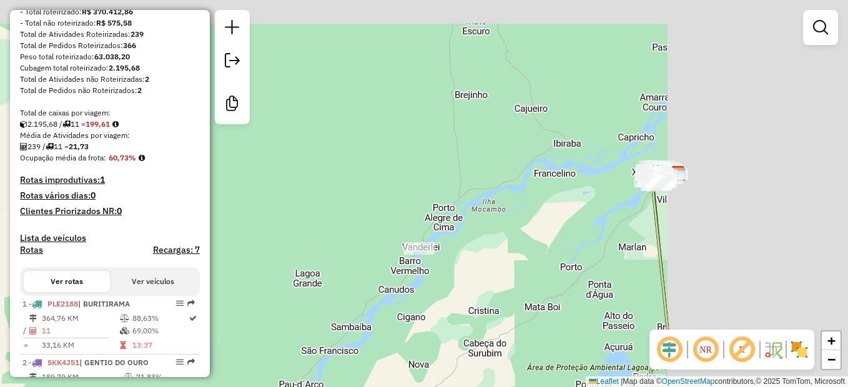
drag, startPoint x: 696, startPoint y: 104, endPoint x: 465, endPoint y: 270, distance: 285.0
click at [465, 270] on div "Janela de atendimento Grade de atendimento Capacidade Transportadoras Veículos …" at bounding box center [424, 193] width 848 height 387
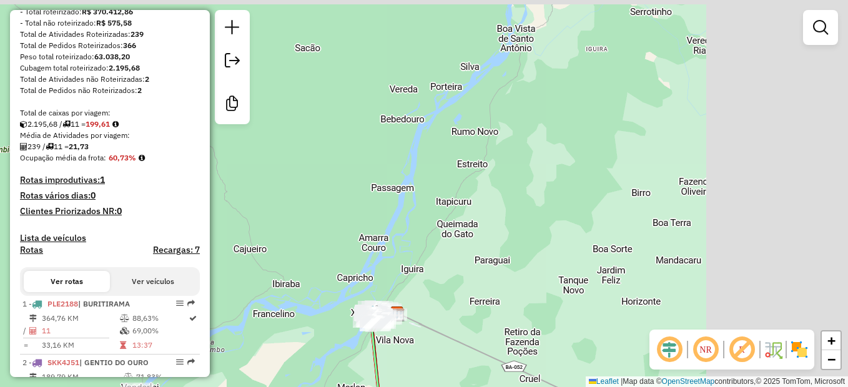
drag, startPoint x: 722, startPoint y: 152, endPoint x: 478, endPoint y: 269, distance: 271.0
click at [414, 309] on div "Rota 10 - Placa OZM6981 1148 - BAR JOAO Rota 11 - Placa JSP0091 6663 - BAR DA D…" at bounding box center [424, 193] width 848 height 387
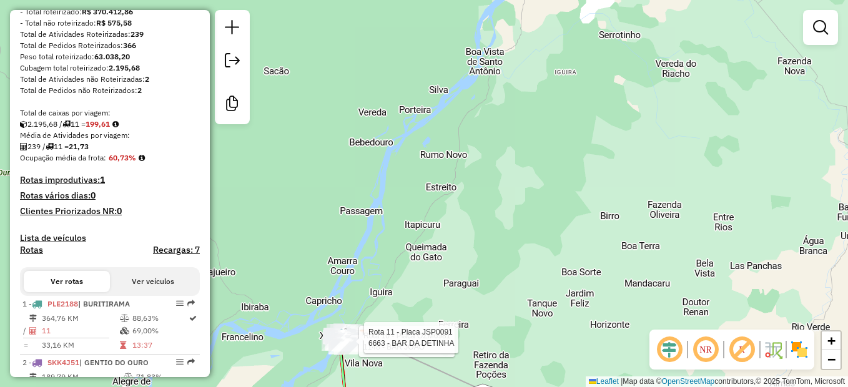
drag, startPoint x: 536, startPoint y: 214, endPoint x: 488, endPoint y: 334, distance: 129.6
click at [489, 334] on div "Rota 10 - Placa OZM6981 1148 - BAR JOAO Rota 11 - Placa JSP0091 6663 - BAR DA D…" at bounding box center [424, 193] width 848 height 387
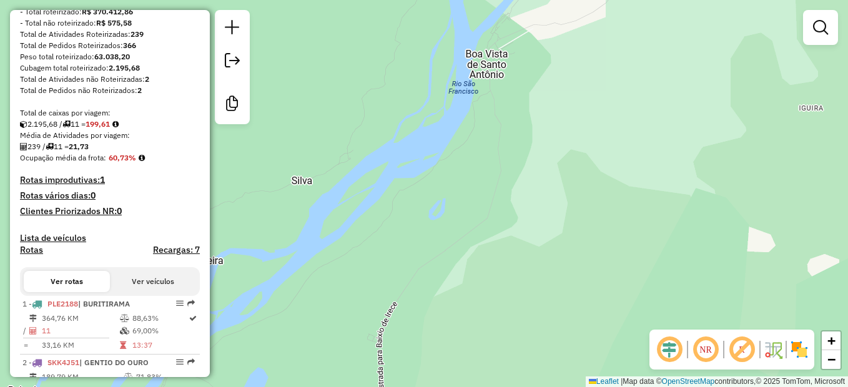
drag, startPoint x: 409, startPoint y: 250, endPoint x: 450, endPoint y: 202, distance: 62.9
click at [450, 202] on div "Rota 10 - Placa OZM6981 1148 - BAR JOAO Rota 11 - Placa JSP0091 6663 - BAR DA D…" at bounding box center [424, 193] width 848 height 387
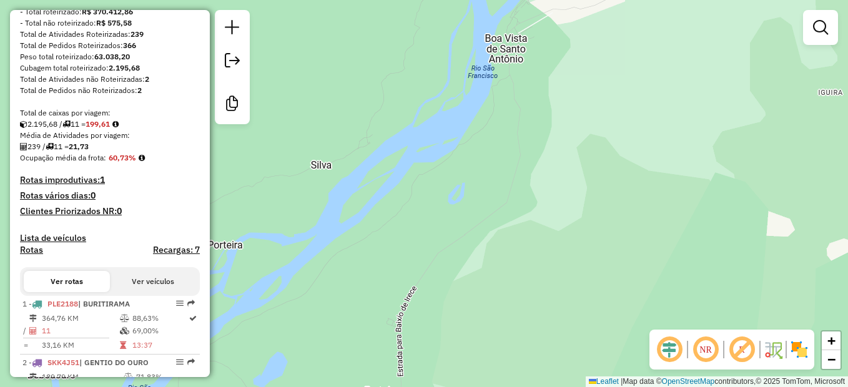
drag, startPoint x: 410, startPoint y: 287, endPoint x: 502, endPoint y: 190, distance: 134.3
click at [476, 224] on div "Rota 10 - Placa OZM6981 1148 - BAR JOAO Rota 11 - Placa JSP0091 6663 - BAR DA D…" at bounding box center [424, 193] width 848 height 387
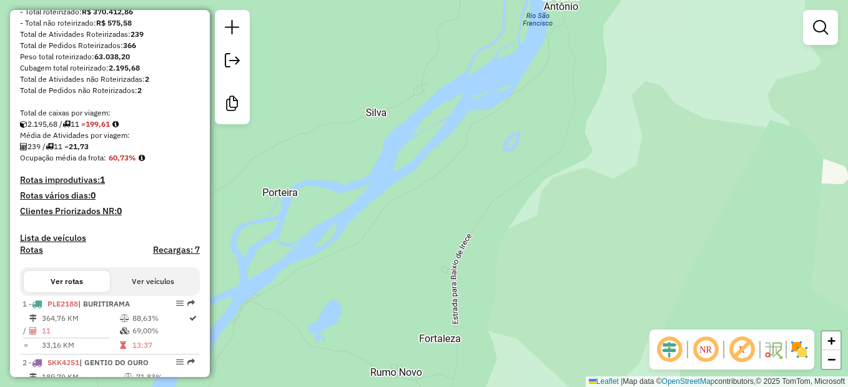
drag, startPoint x: 419, startPoint y: 251, endPoint x: 474, endPoint y: 191, distance: 81.8
click at [474, 191] on div "Rota 10 - Placa OZM6981 1148 - BAR JOAO Rota 11 - Placa JSP0091 6663 - BAR DA D…" at bounding box center [424, 193] width 848 height 387
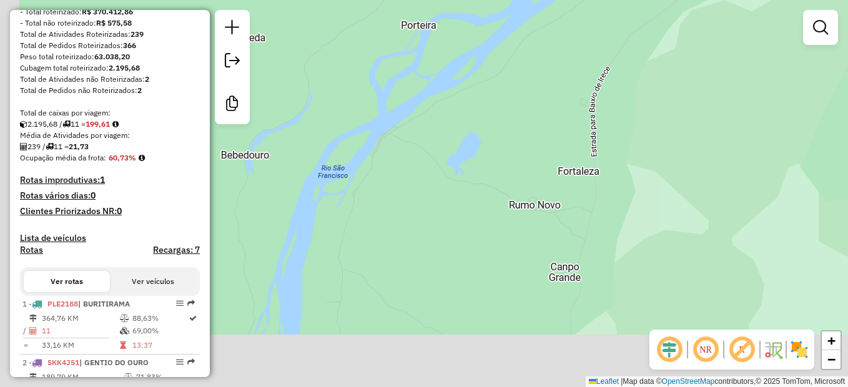
drag, startPoint x: 416, startPoint y: 315, endPoint x: 500, endPoint y: 208, distance: 135.7
click at [500, 208] on div "Rota 10 - Placa OZM6981 1148 - BAR JOAO Rota 11 - Placa JSP0091 6663 - BAR DA D…" at bounding box center [424, 193] width 848 height 387
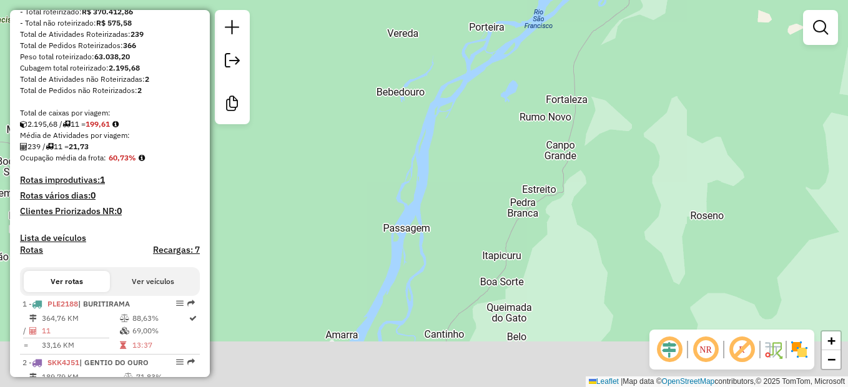
drag, startPoint x: 467, startPoint y: 238, endPoint x: 500, endPoint y: 146, distance: 97.4
click at [500, 146] on div "Rota 10 - Placa OZM6981 1148 - BAR JOAO Rota 11 - Placa JSP0091 6663 - BAR DA D…" at bounding box center [424, 193] width 848 height 387
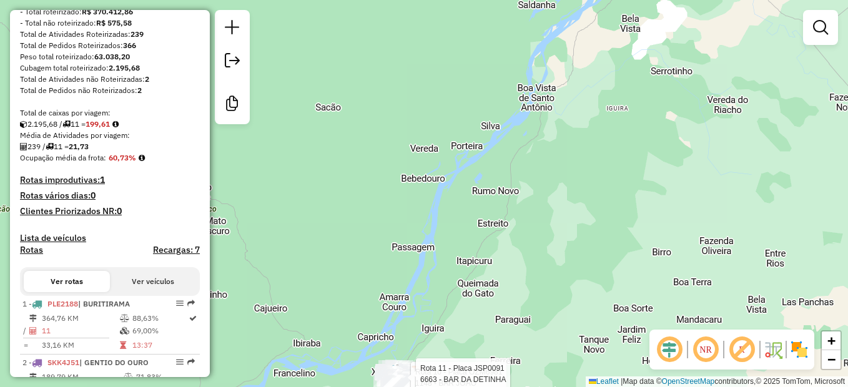
drag, startPoint x: 440, startPoint y: 309, endPoint x: 501, endPoint y: 199, distance: 125.3
click at [501, 199] on div "Rota 10 - Placa OZM6981 1148 - BAR JOAO Rota 11 - Placa JSP0091 6663 - BAR DA D…" at bounding box center [424, 193] width 848 height 387
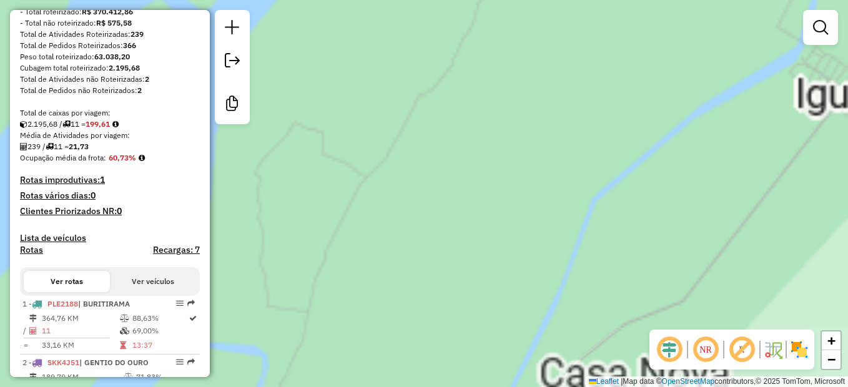
drag, startPoint x: 449, startPoint y: 294, endPoint x: 559, endPoint y: 77, distance: 243.0
click at [559, 78] on div "Rota 10 - Placa OZM6981 1148 - BAR JOAO Rota 11 - Placa JSP0091 6663 - BAR DA D…" at bounding box center [424, 193] width 848 height 387
